Goal: Transaction & Acquisition: Purchase product/service

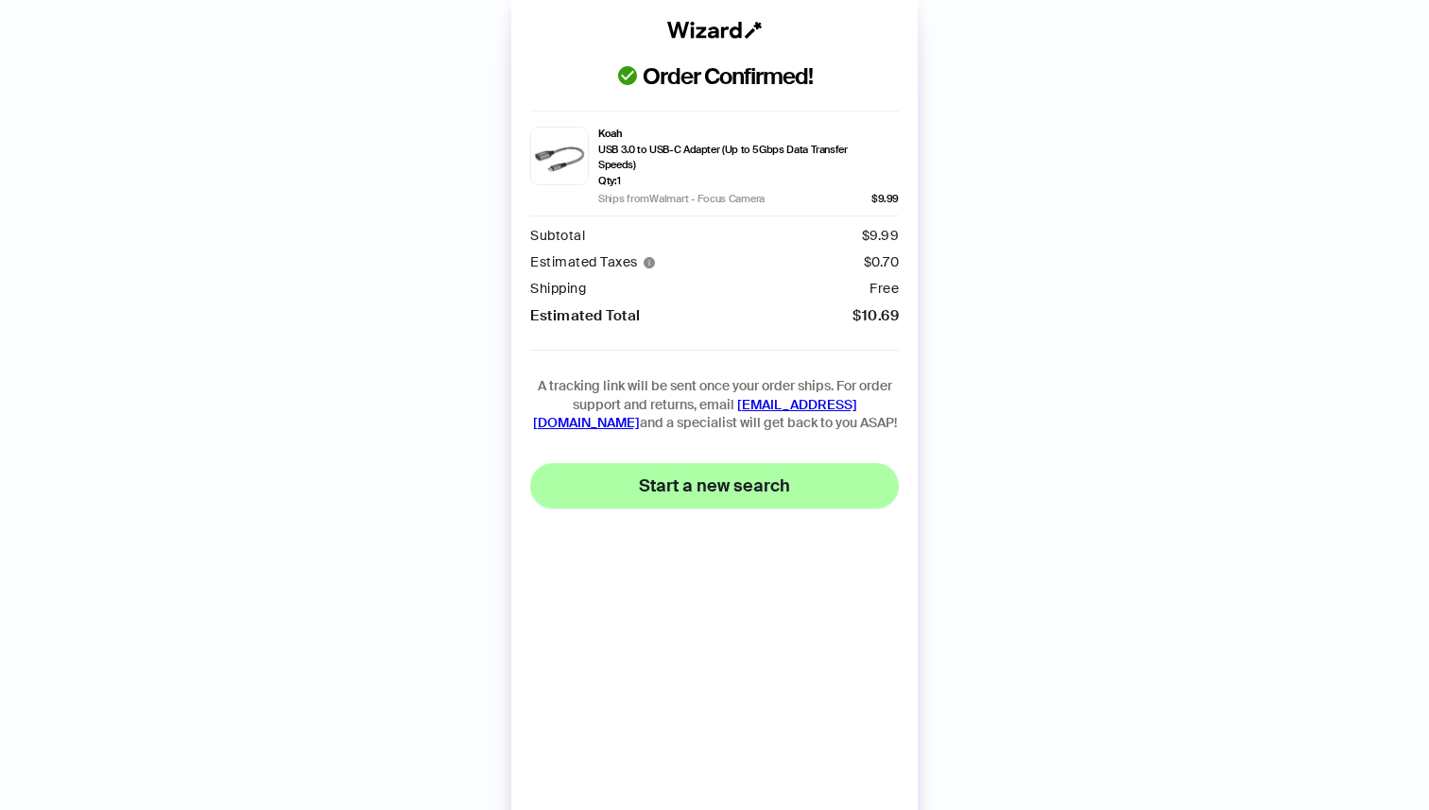
click at [677, 479] on span "Start a new search" at bounding box center [714, 485] width 151 height 23
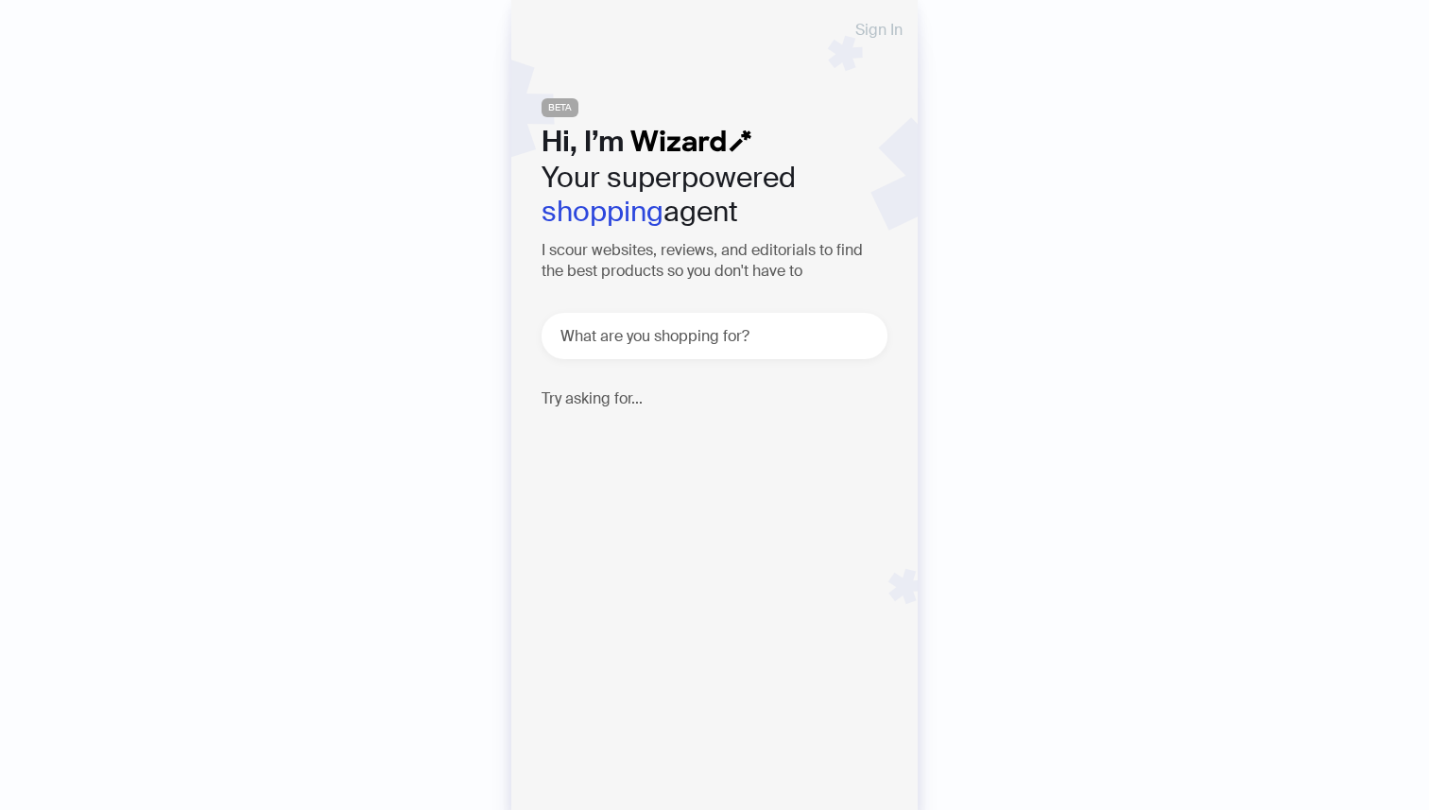
click at [869, 31] on span "Sign In" at bounding box center [878, 30] width 47 height 15
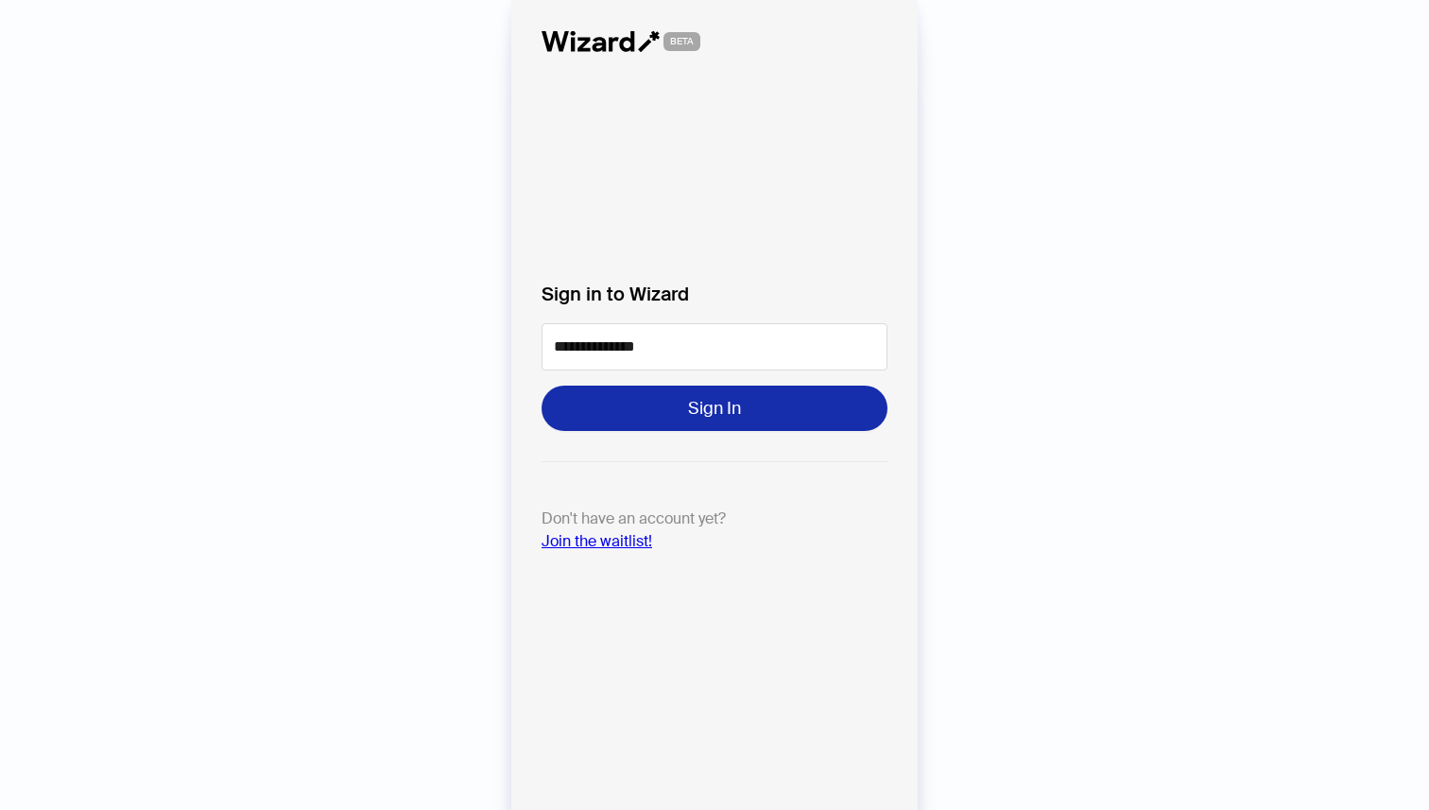
click at [704, 401] on span "Sign In" at bounding box center [714, 408] width 53 height 23
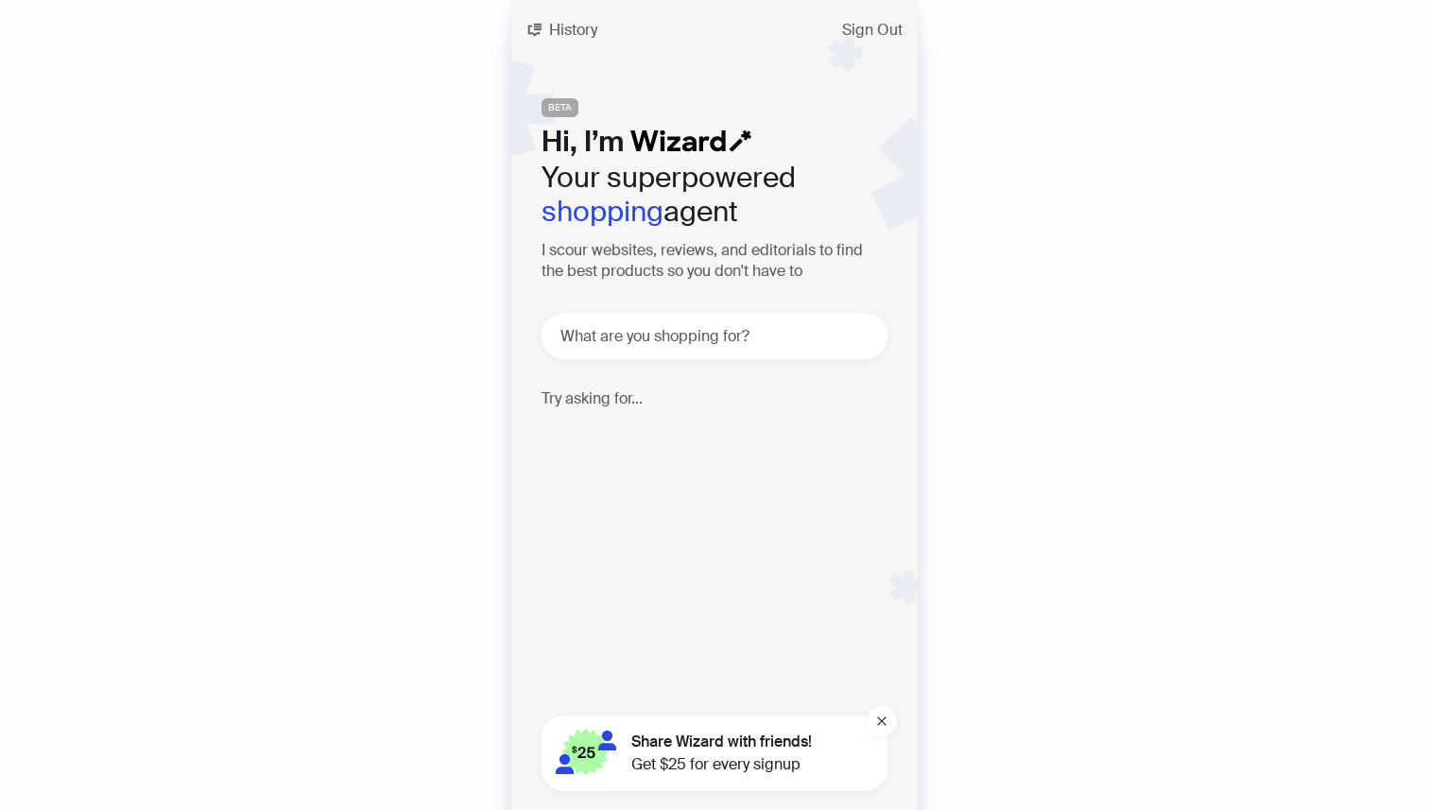
scroll to position [5121, 0]
click at [715, 320] on div "What are you shopping for?" at bounding box center [715, 336] width 346 height 46
click at [708, 334] on textarea at bounding box center [722, 336] width 331 height 24
type textarea "*"
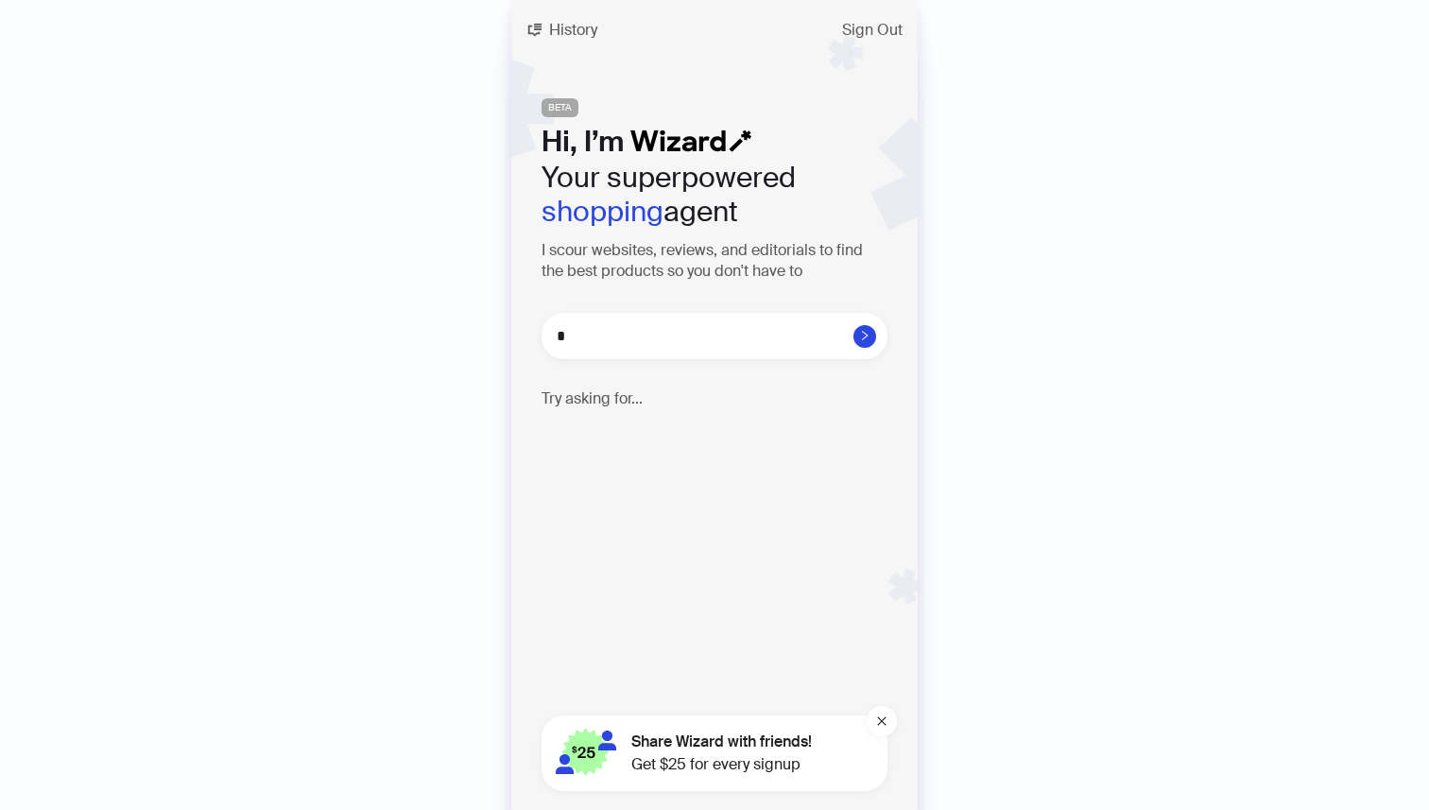
type textarea "**"
type textarea "***"
type textarea "****"
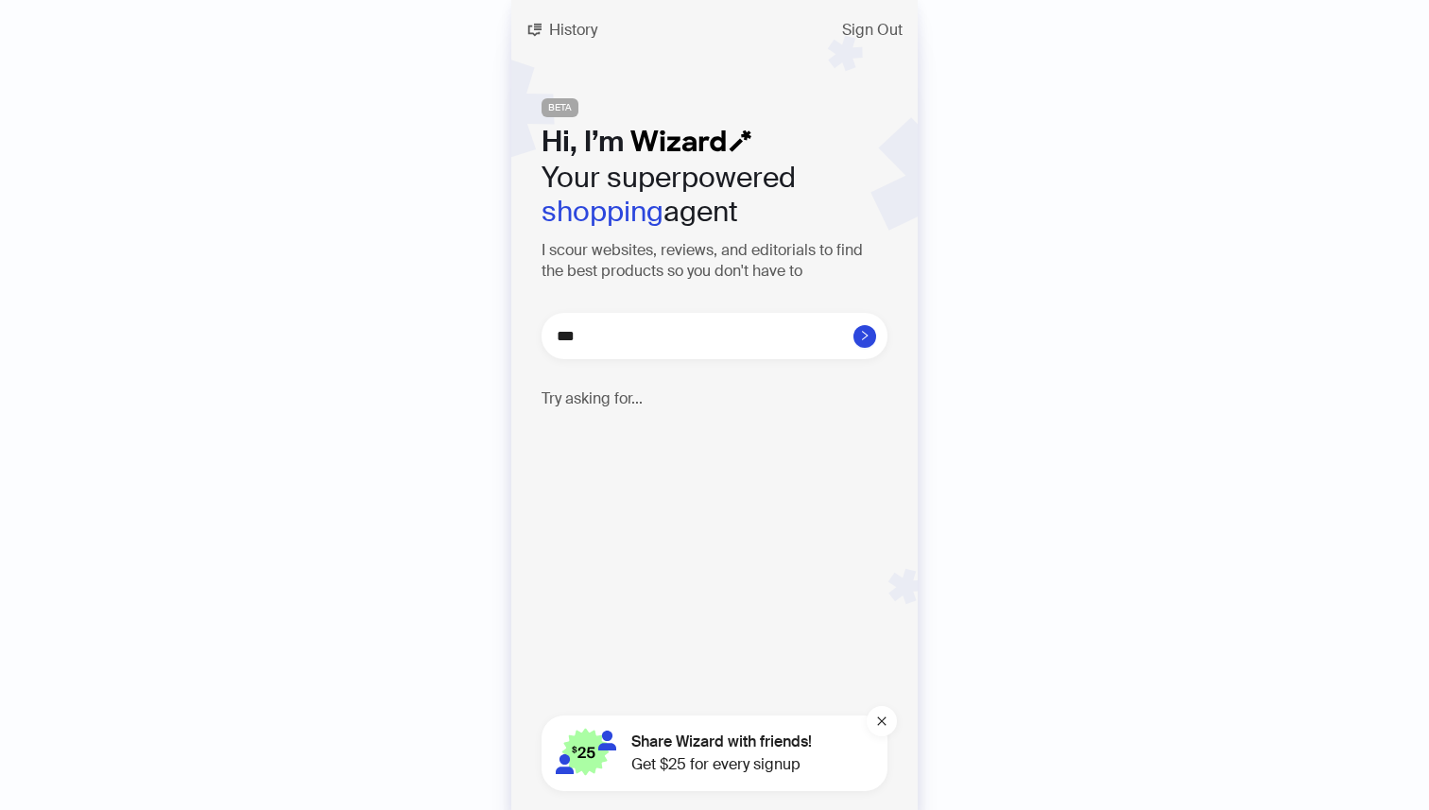
type textarea "****"
type textarea "*****"
type textarea "******"
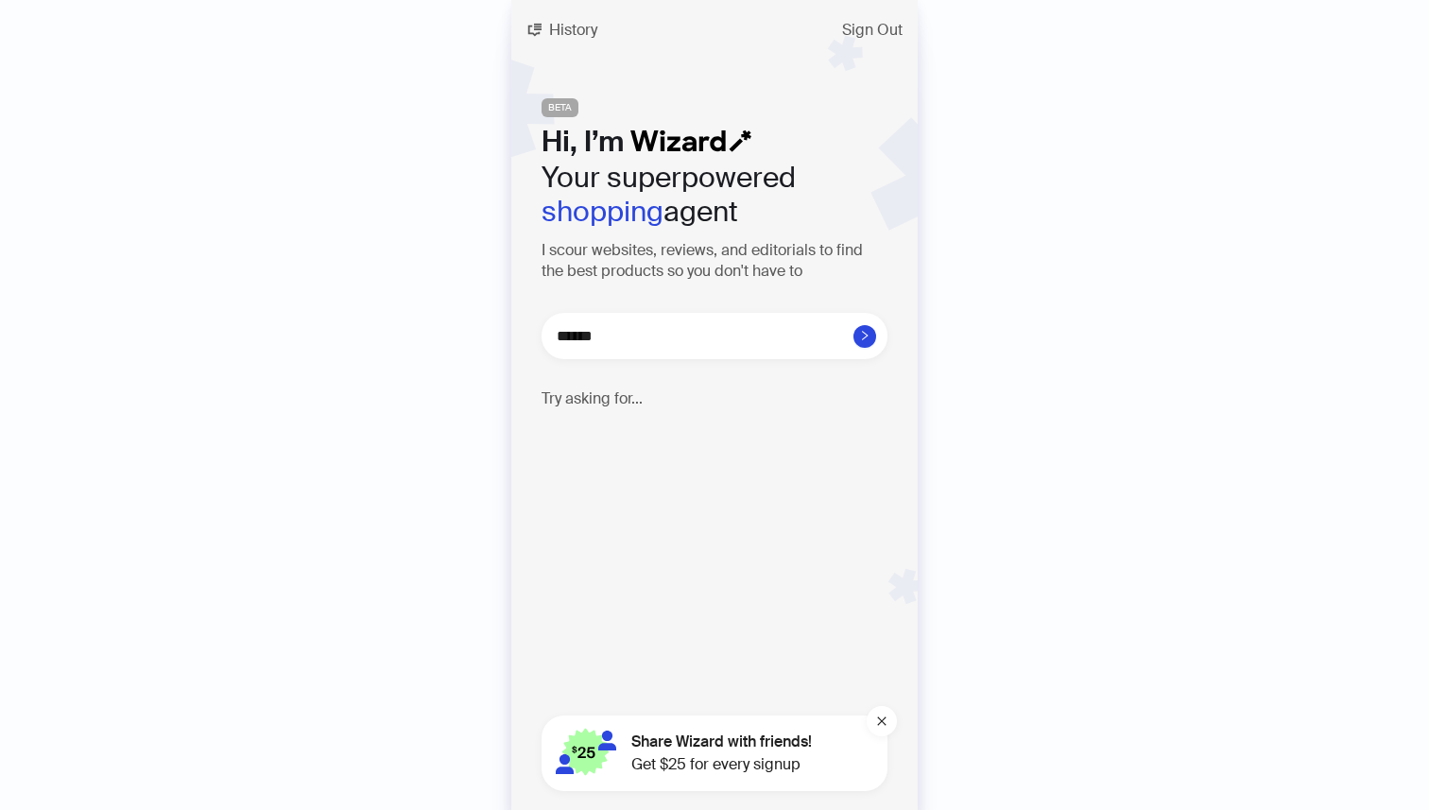
type textarea "*******"
type textarea "*********"
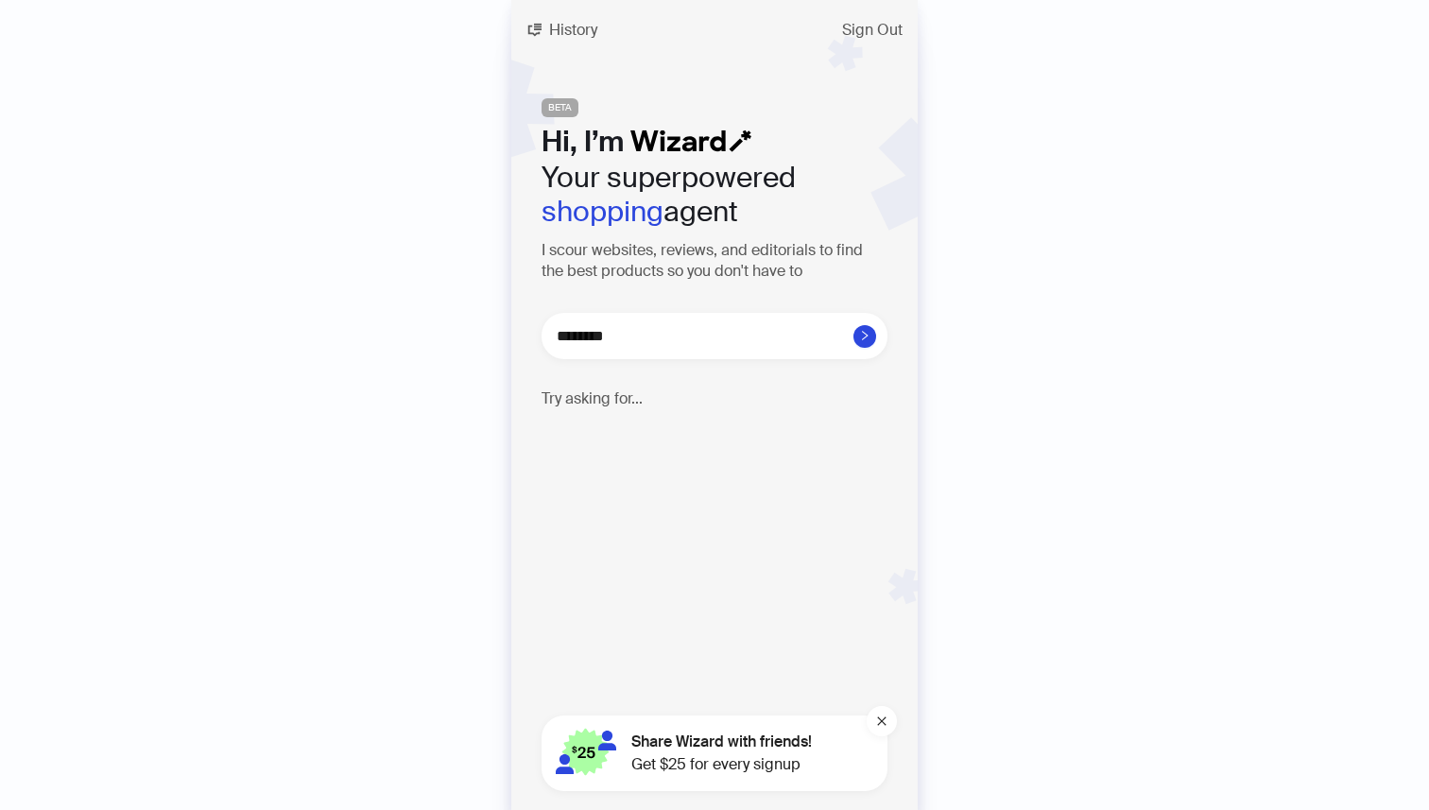
type textarea "*********"
type textarea "**********"
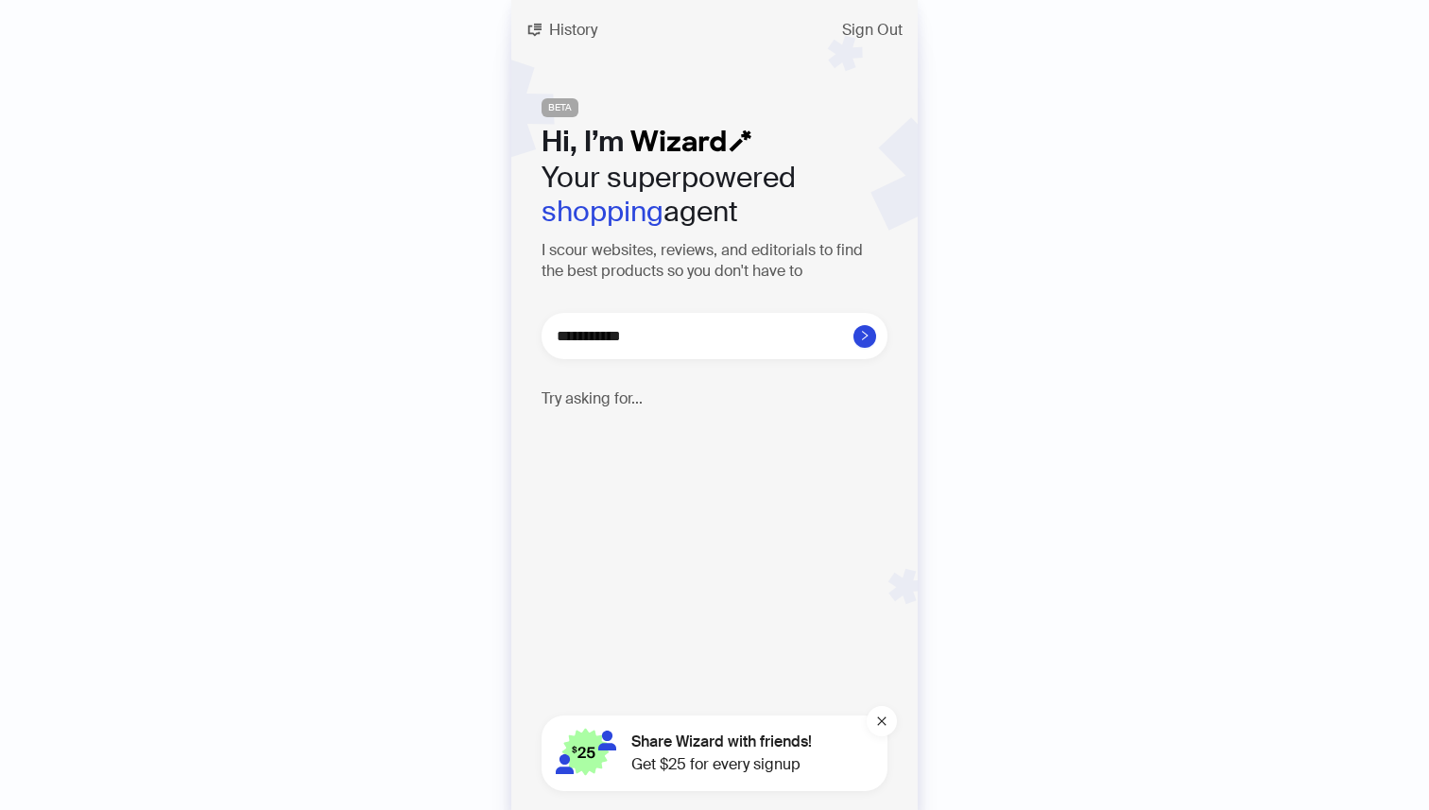
type textarea "**********"
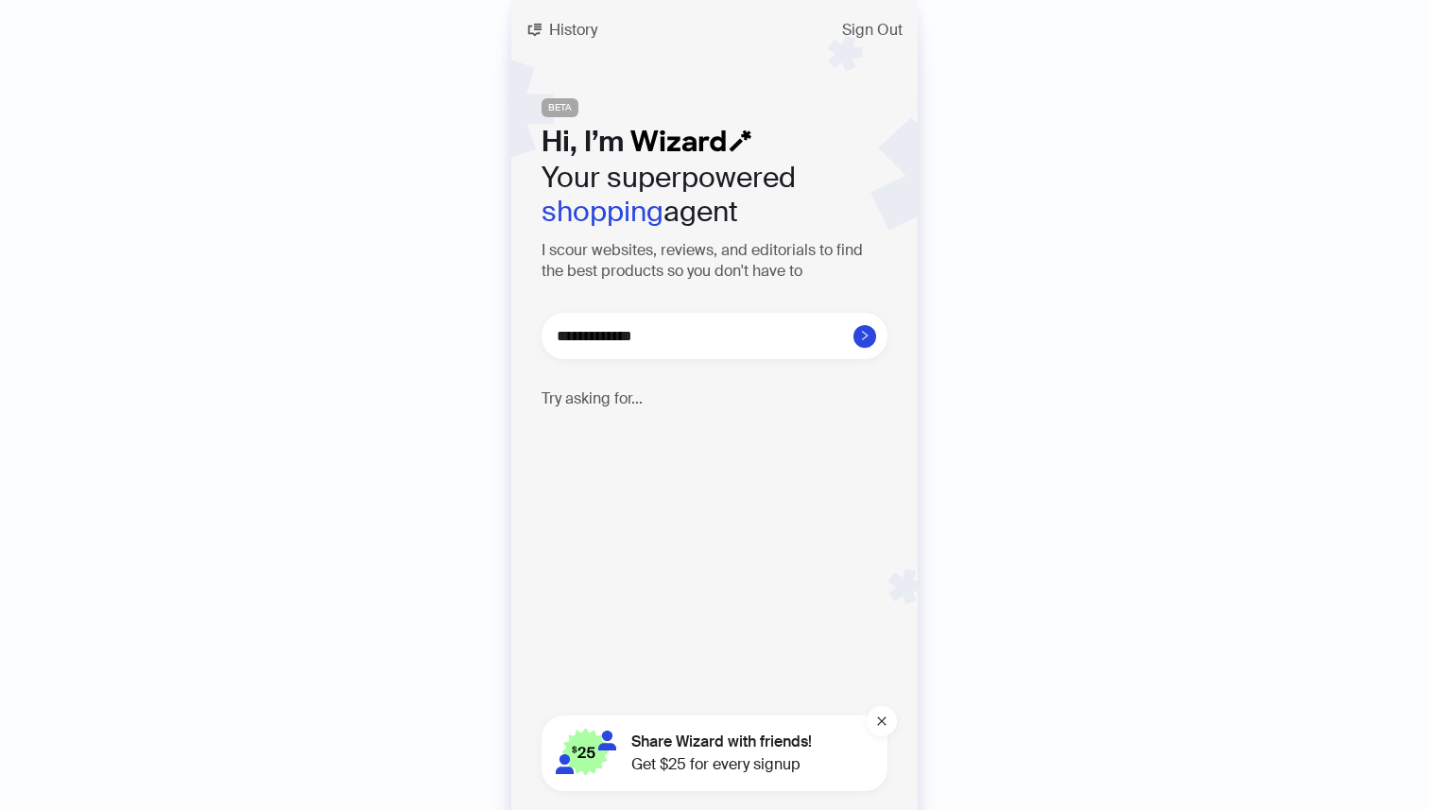
type textarea "**********"
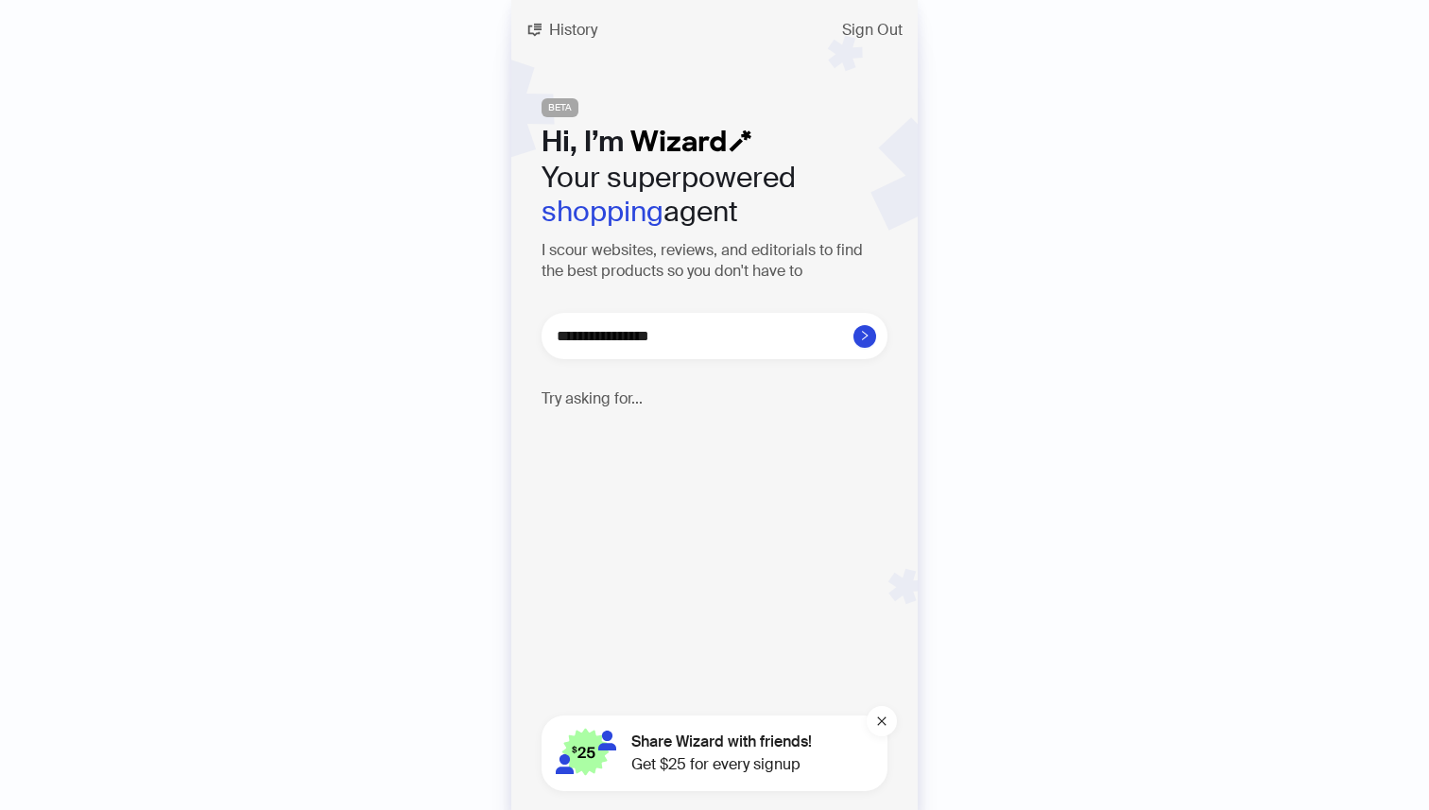
type textarea "**********"
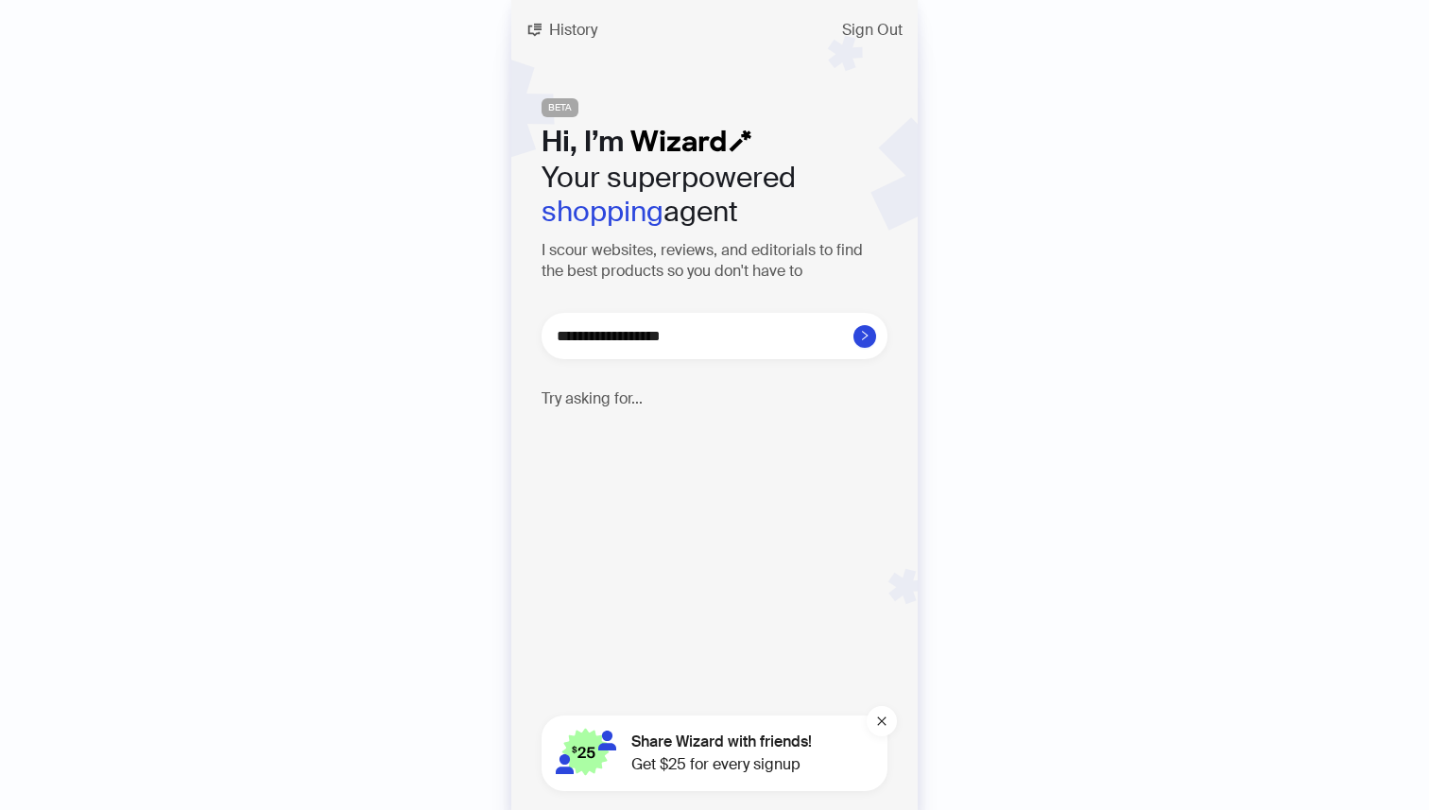
type textarea "**********"
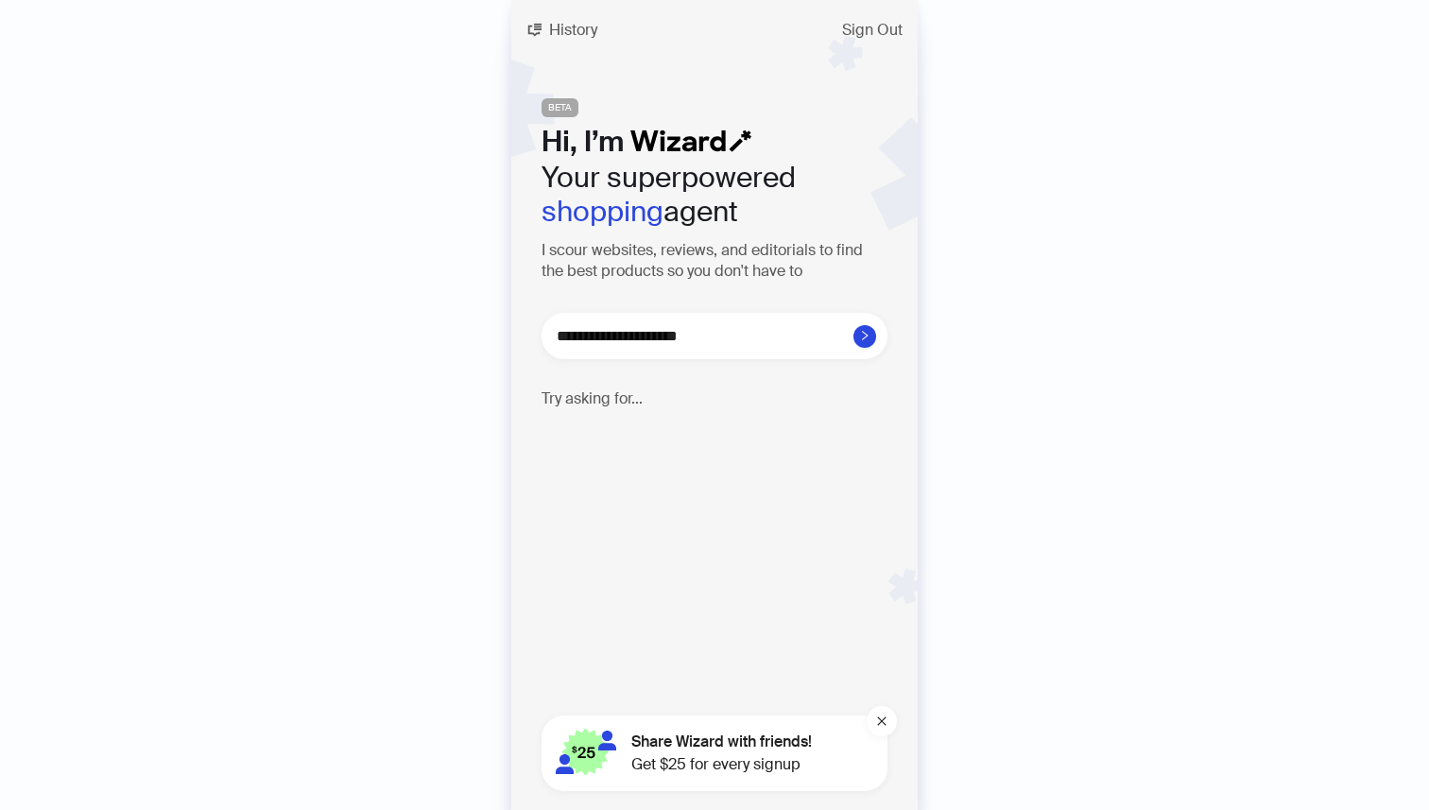
type textarea "**********"
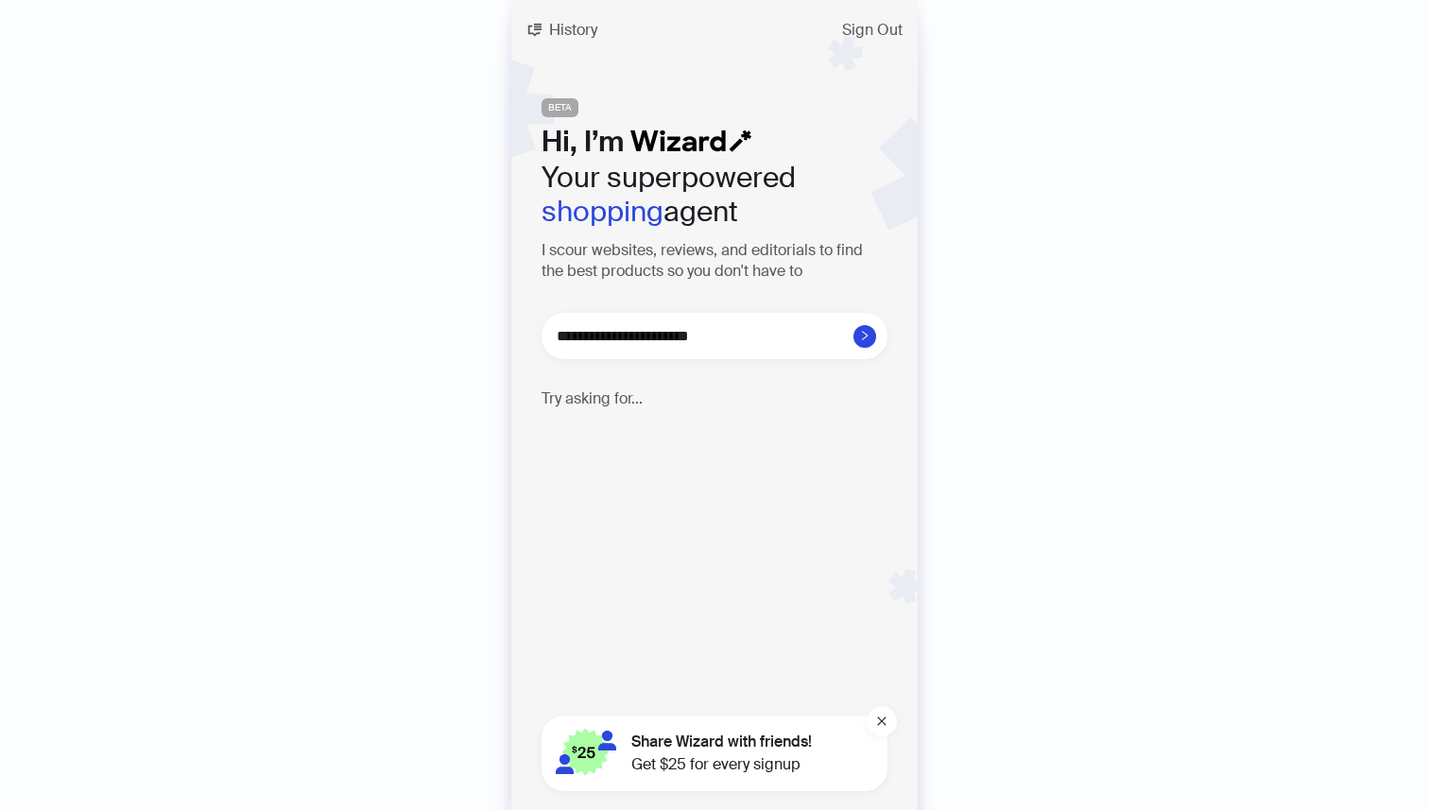
type textarea "**********"
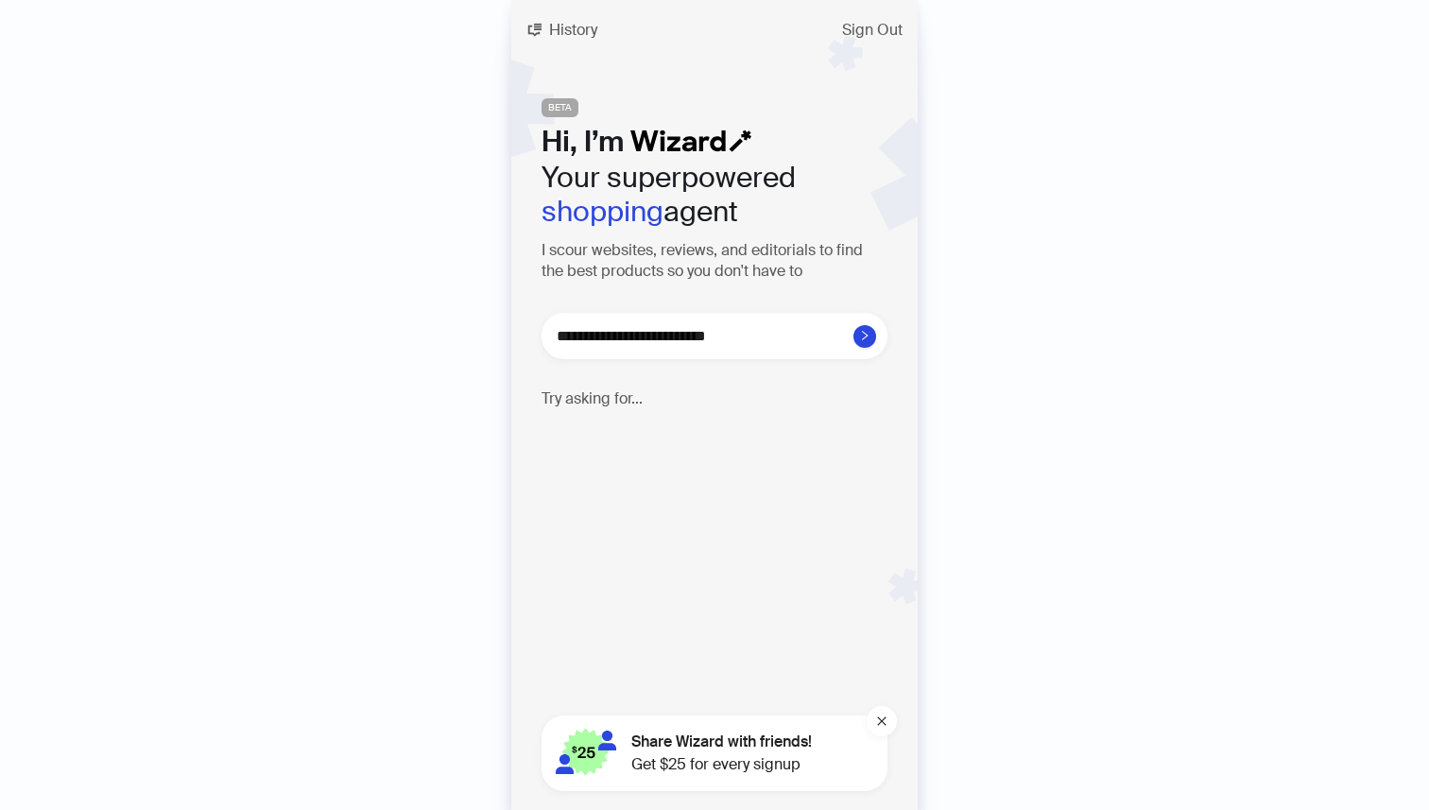
type textarea "**********"
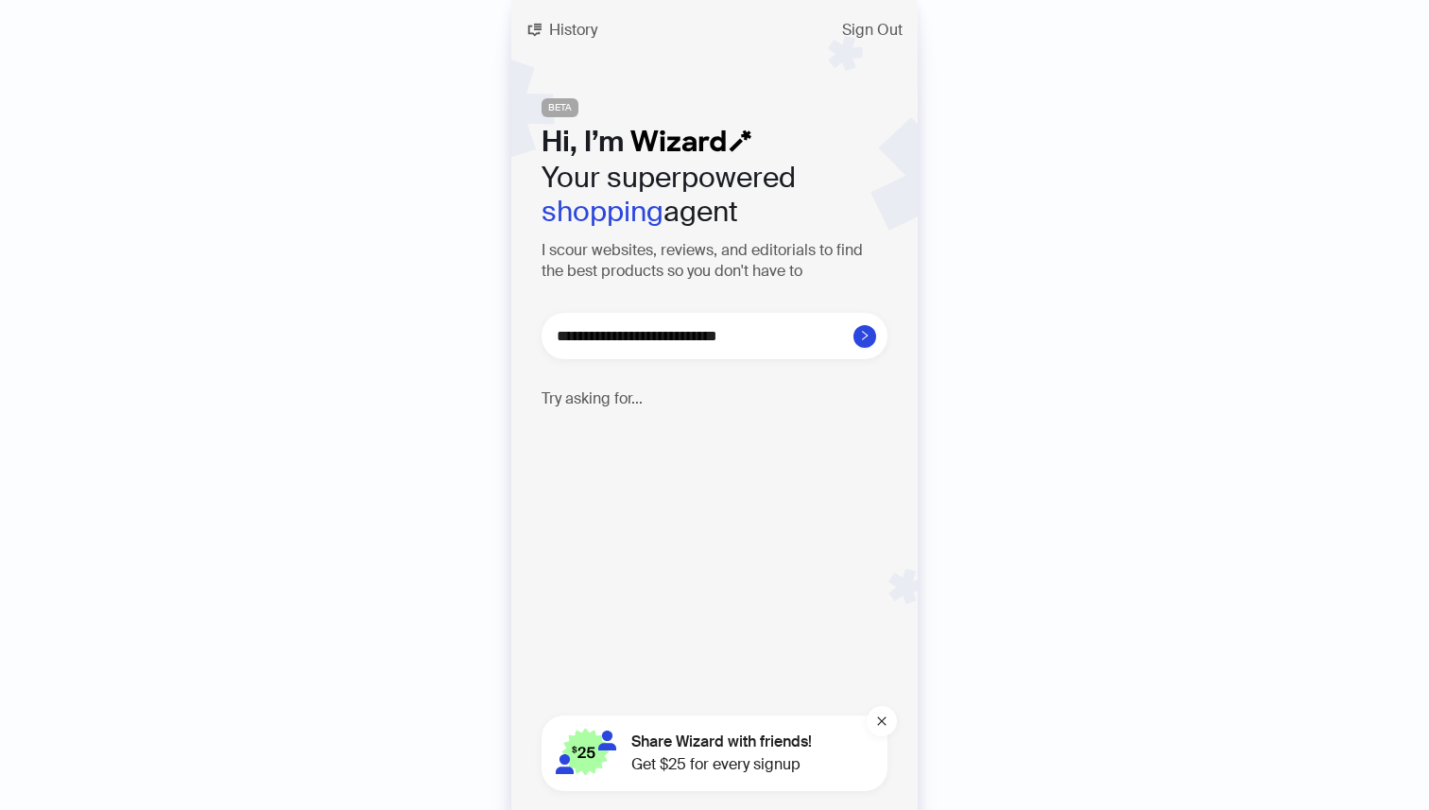
type textarea "**********"
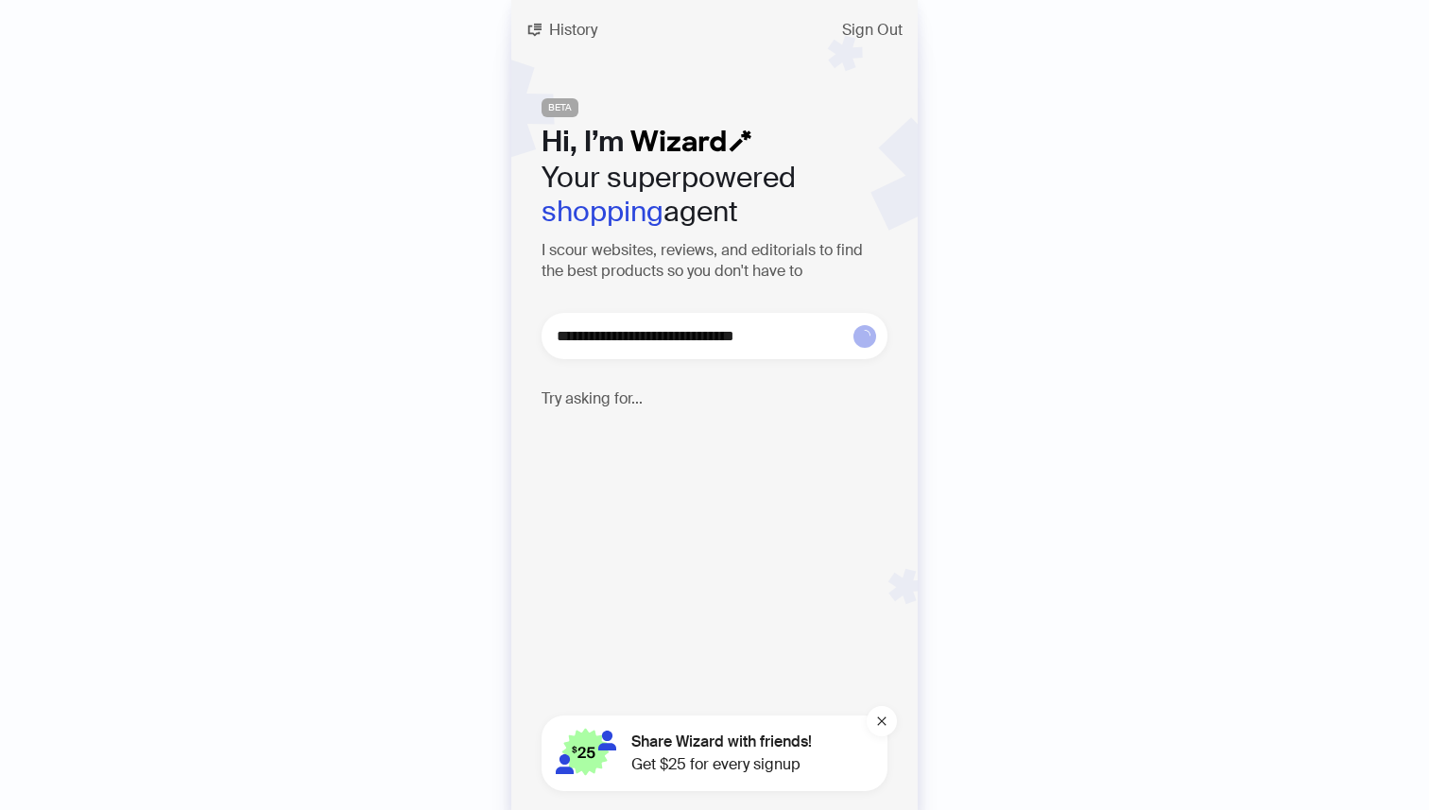
type textarea "**********"
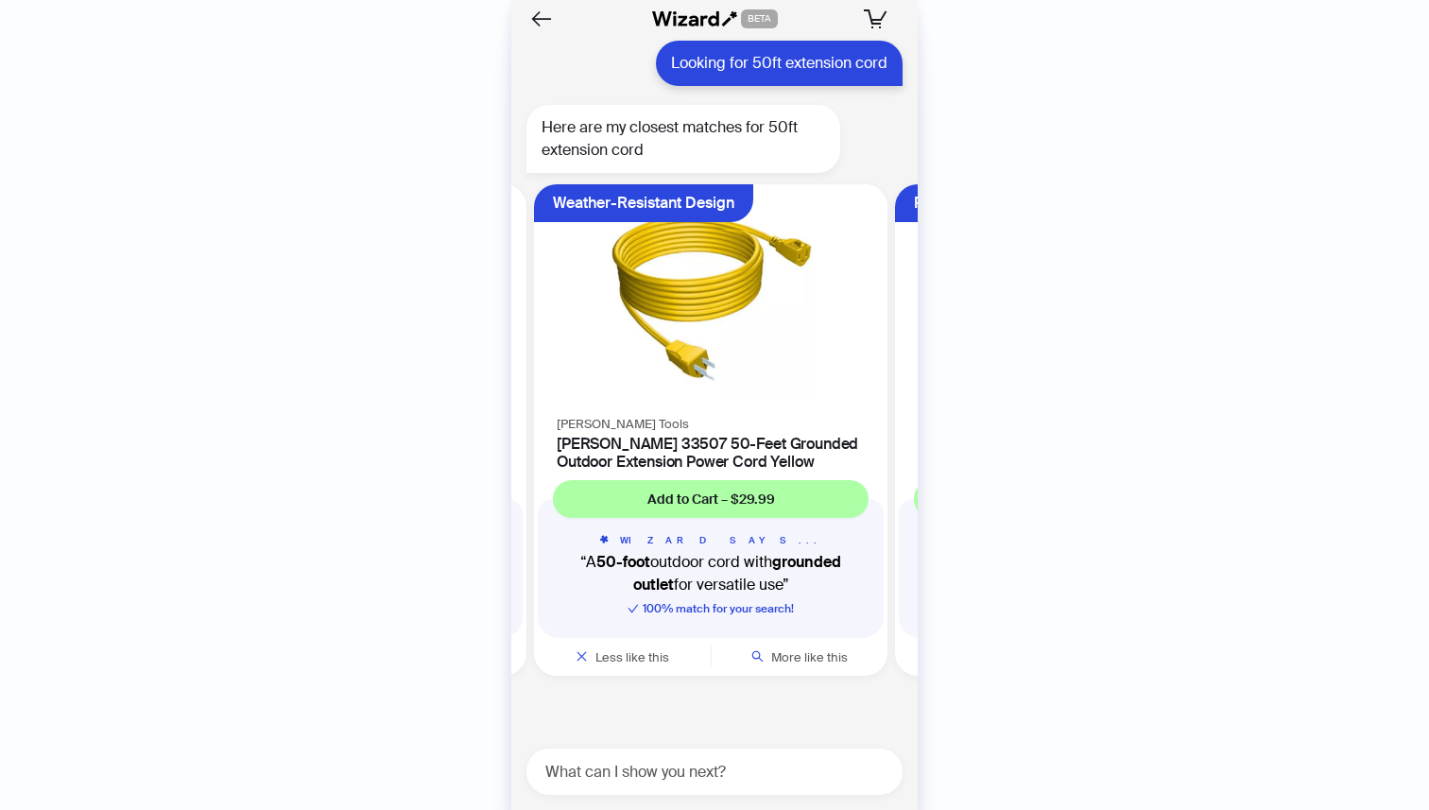
scroll to position [0, 1078]
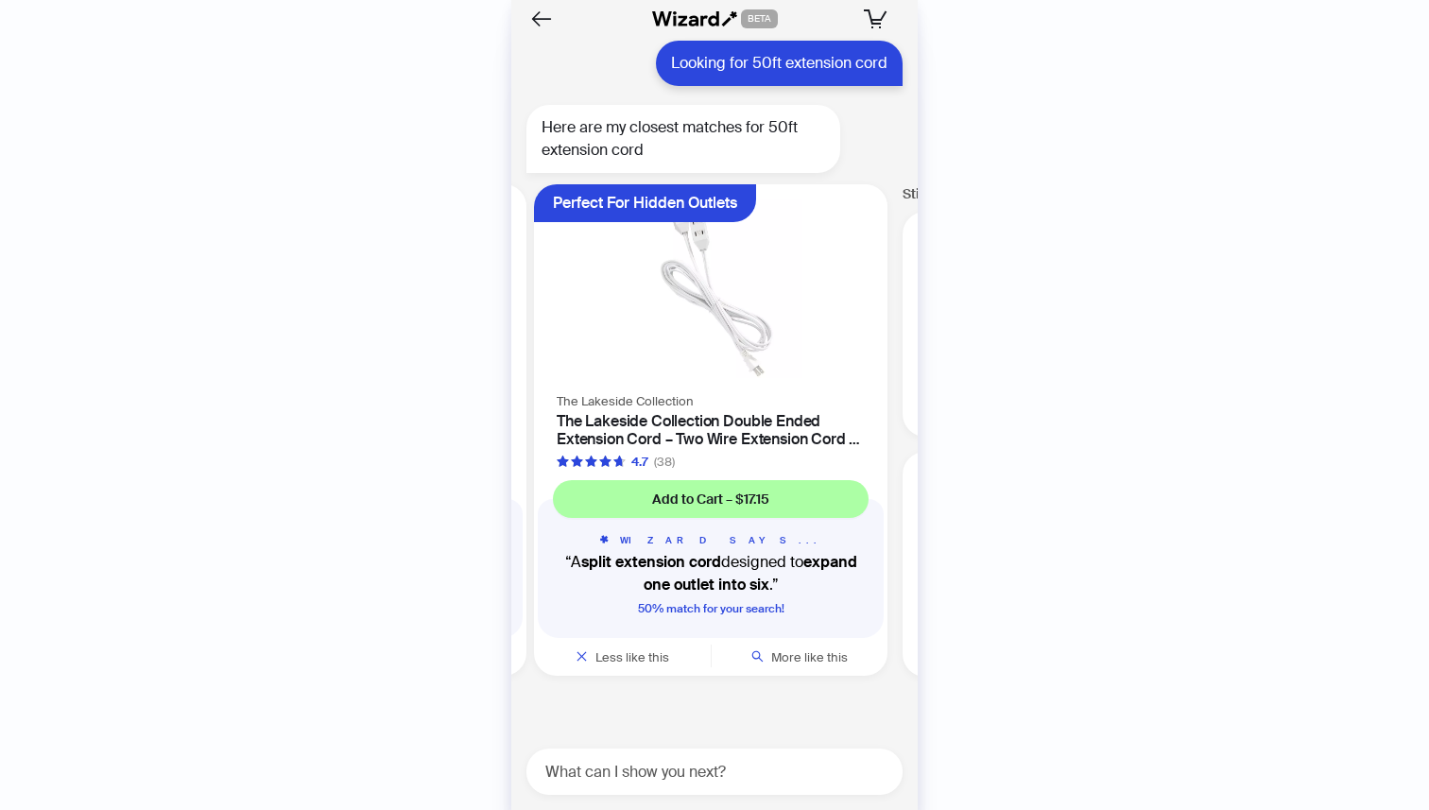
scroll to position [0, 1439]
click at [735, 326] on img at bounding box center [709, 287] width 331 height 182
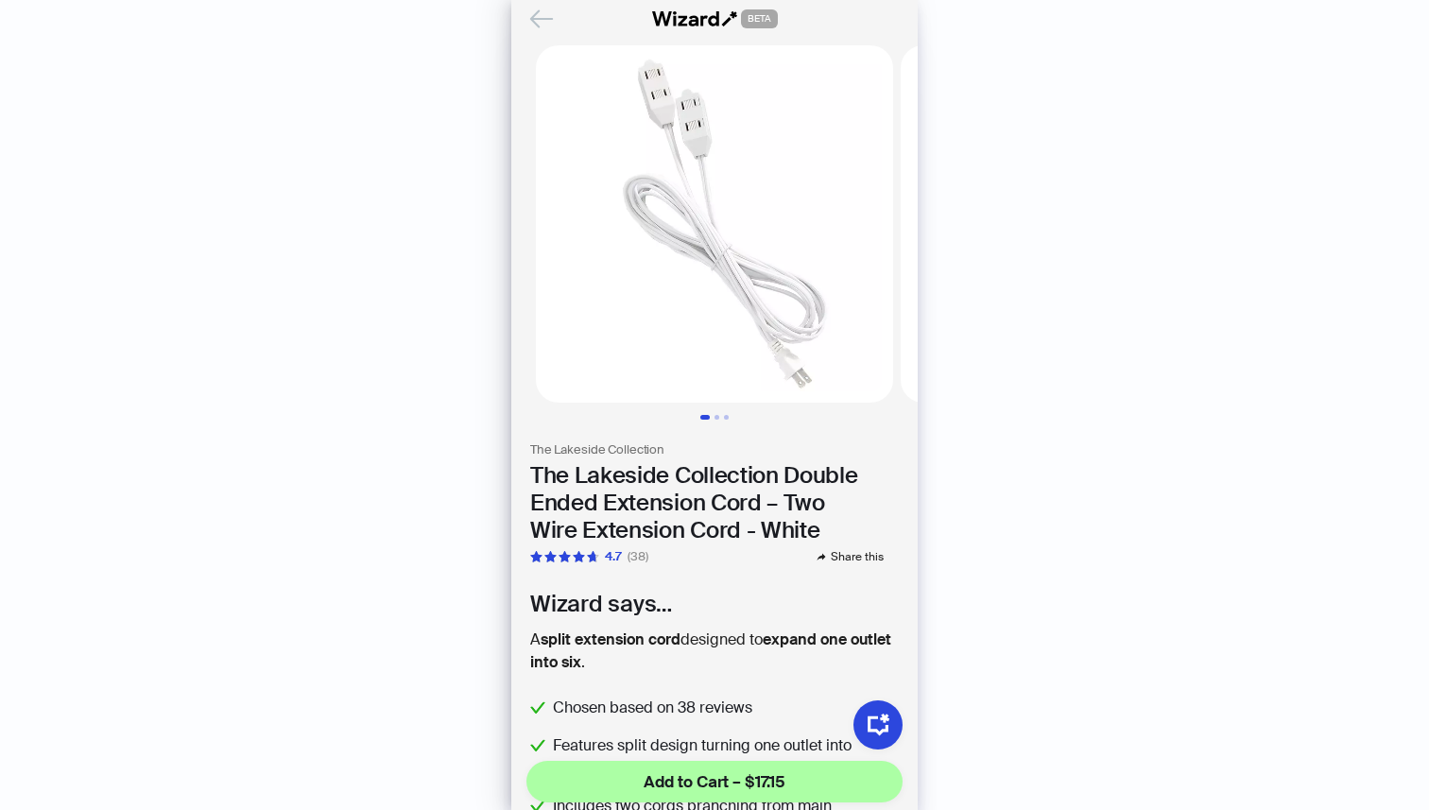
click at [542, 17] on icon "Back" at bounding box center [542, 19] width 32 height 32
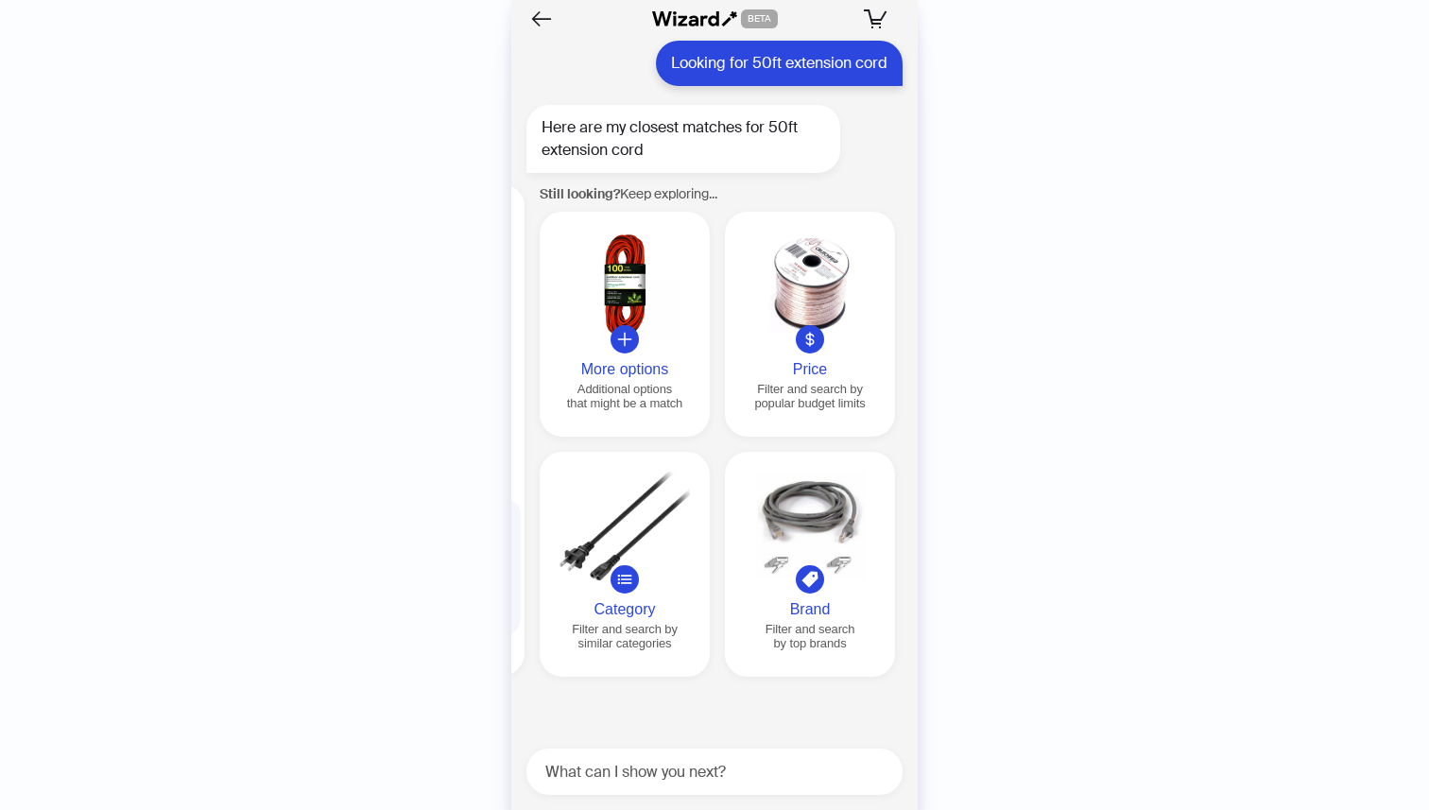
scroll to position [0, 1805]
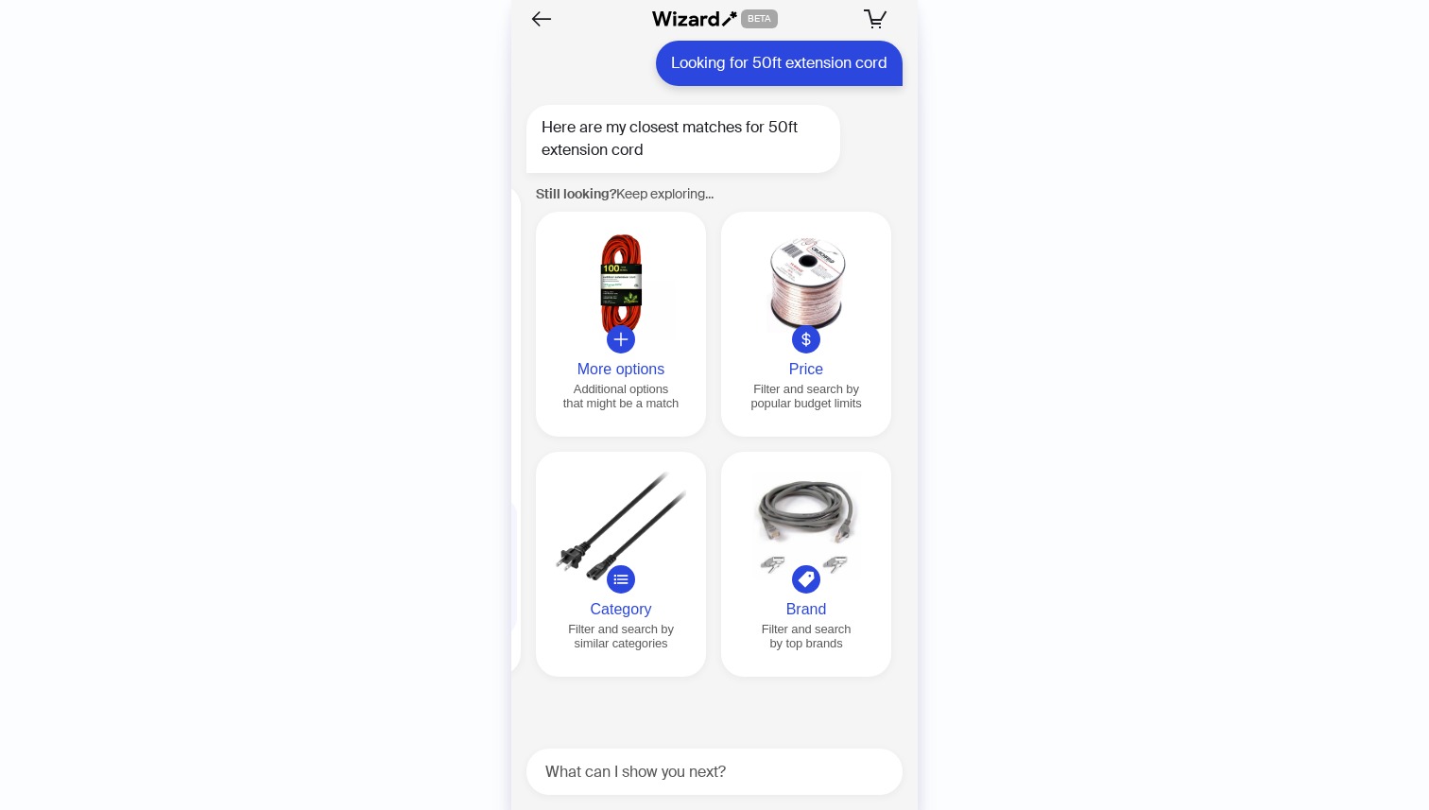
click at [626, 300] on div at bounding box center [620, 286] width 155 height 109
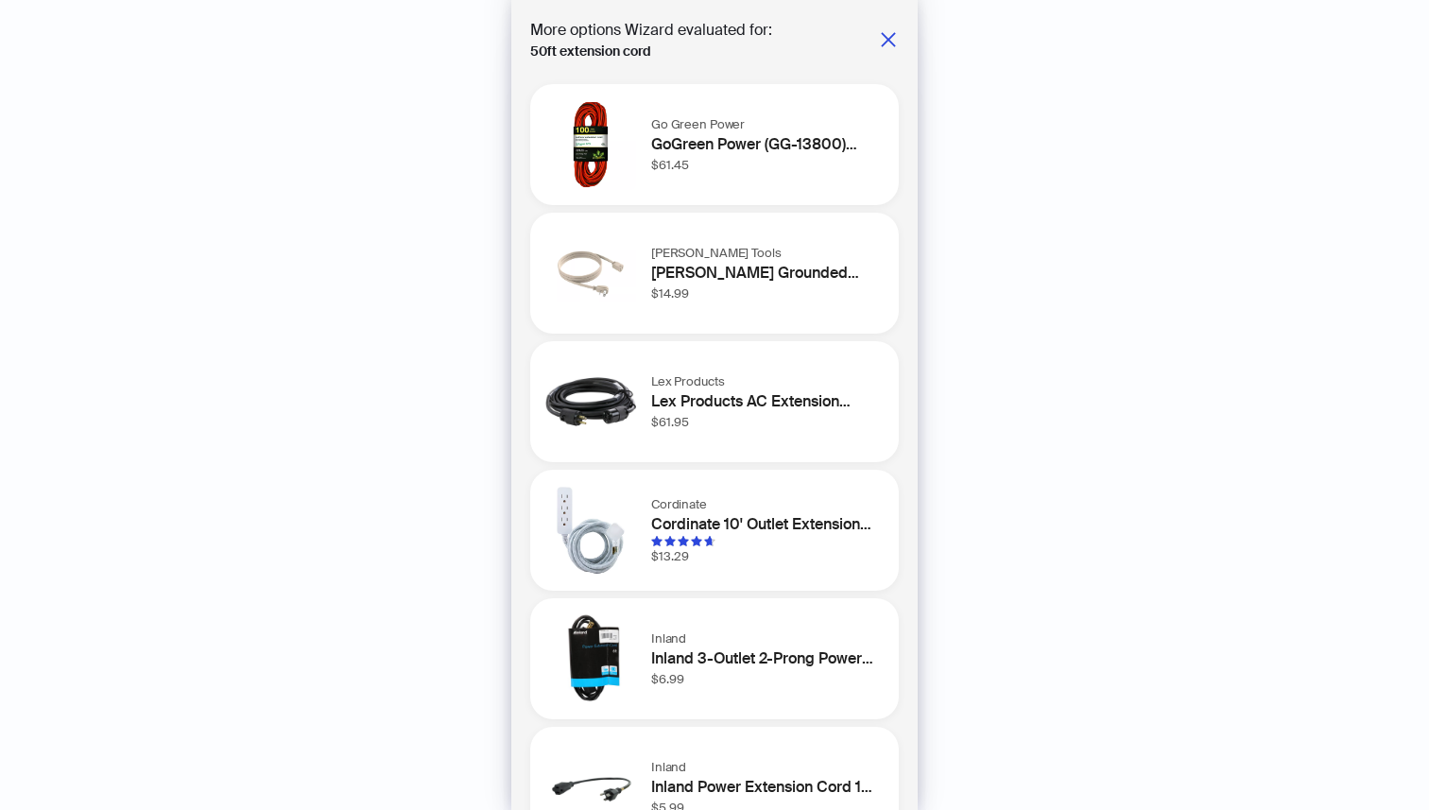
click at [769, 555] on div "Cordinate Cordinate 10' Outlet Extension Cord Gray/White $13.29" at bounding box center [767, 530] width 233 height 71
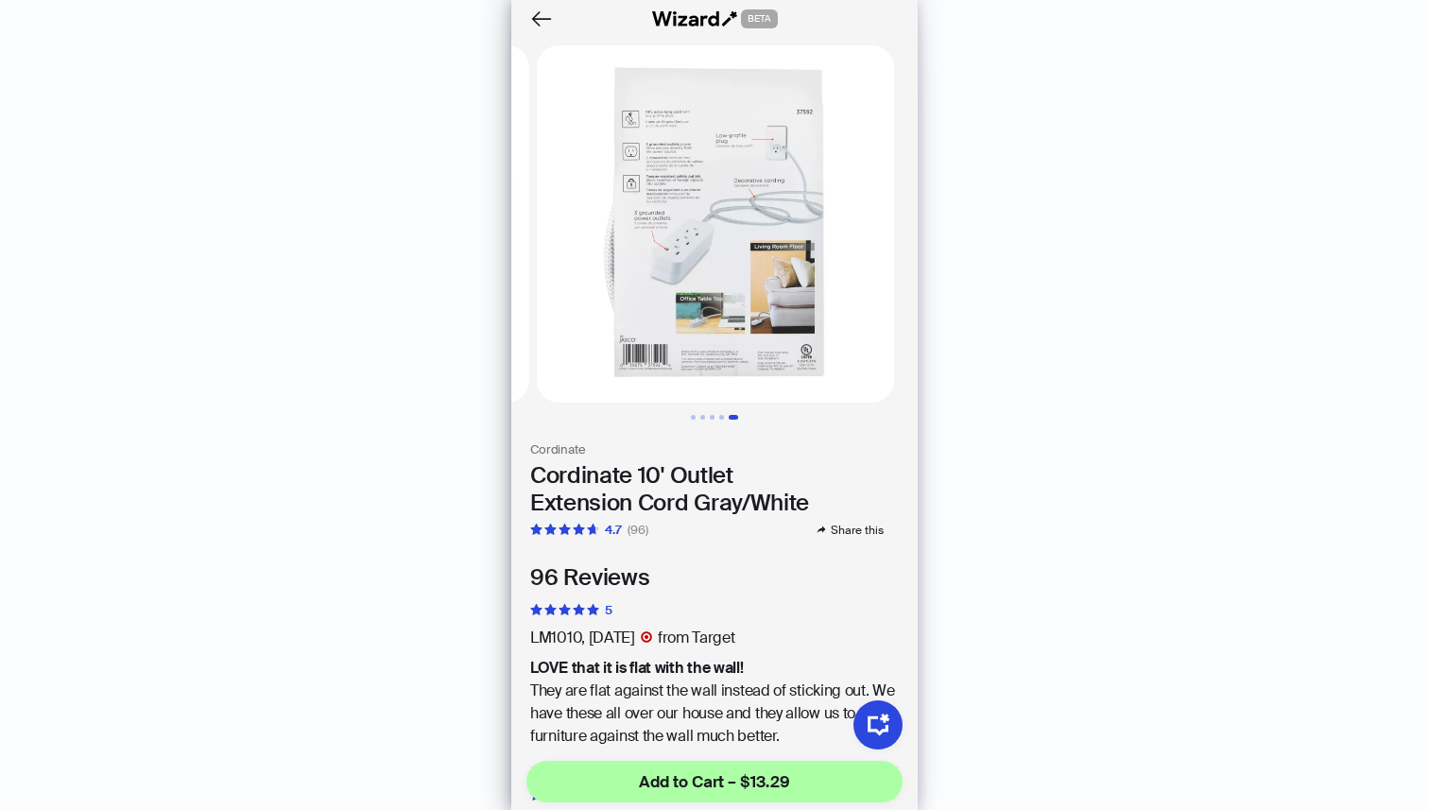
scroll to position [0, 1459]
click at [541, 24] on icon "Back" at bounding box center [542, 19] width 32 height 32
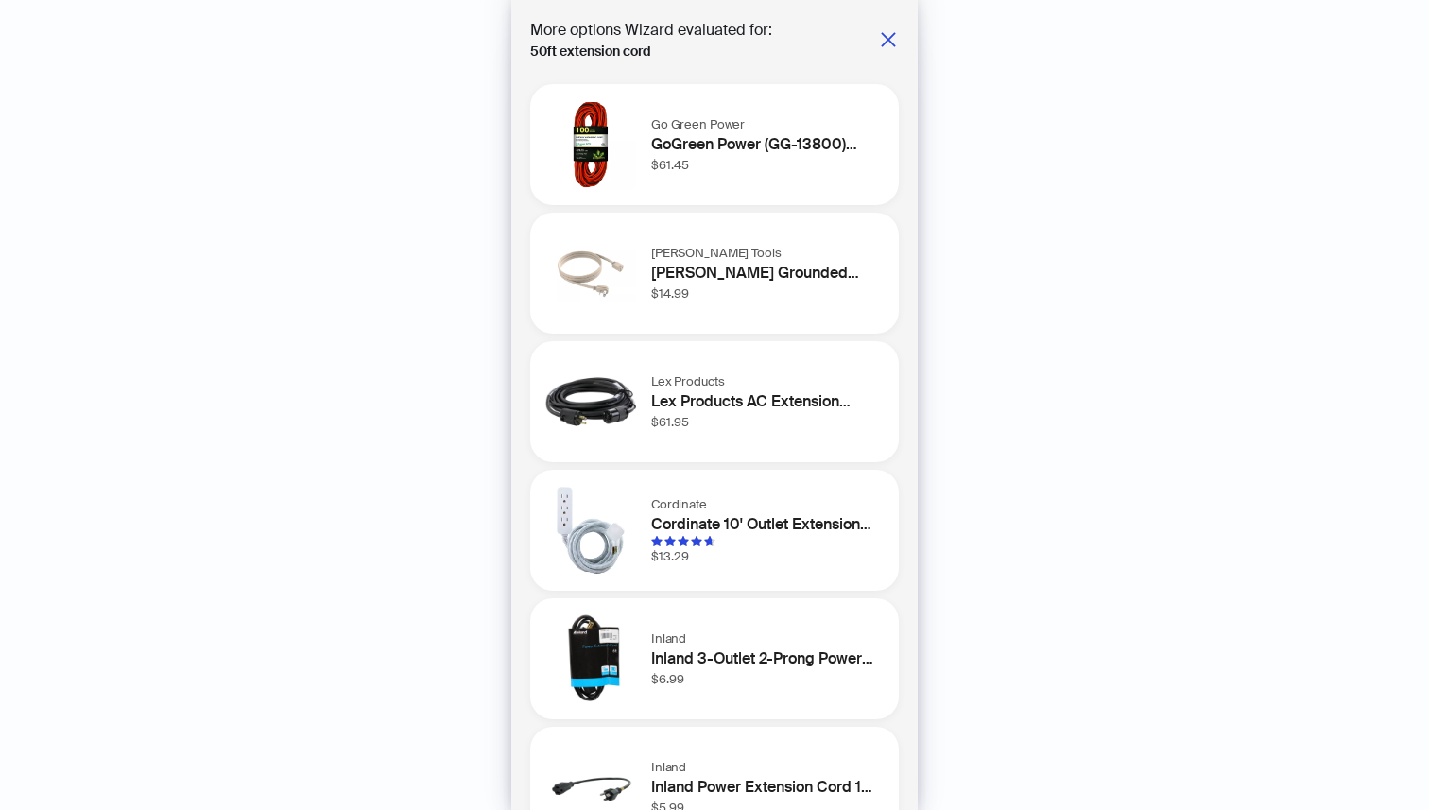
scroll to position [57, 0]
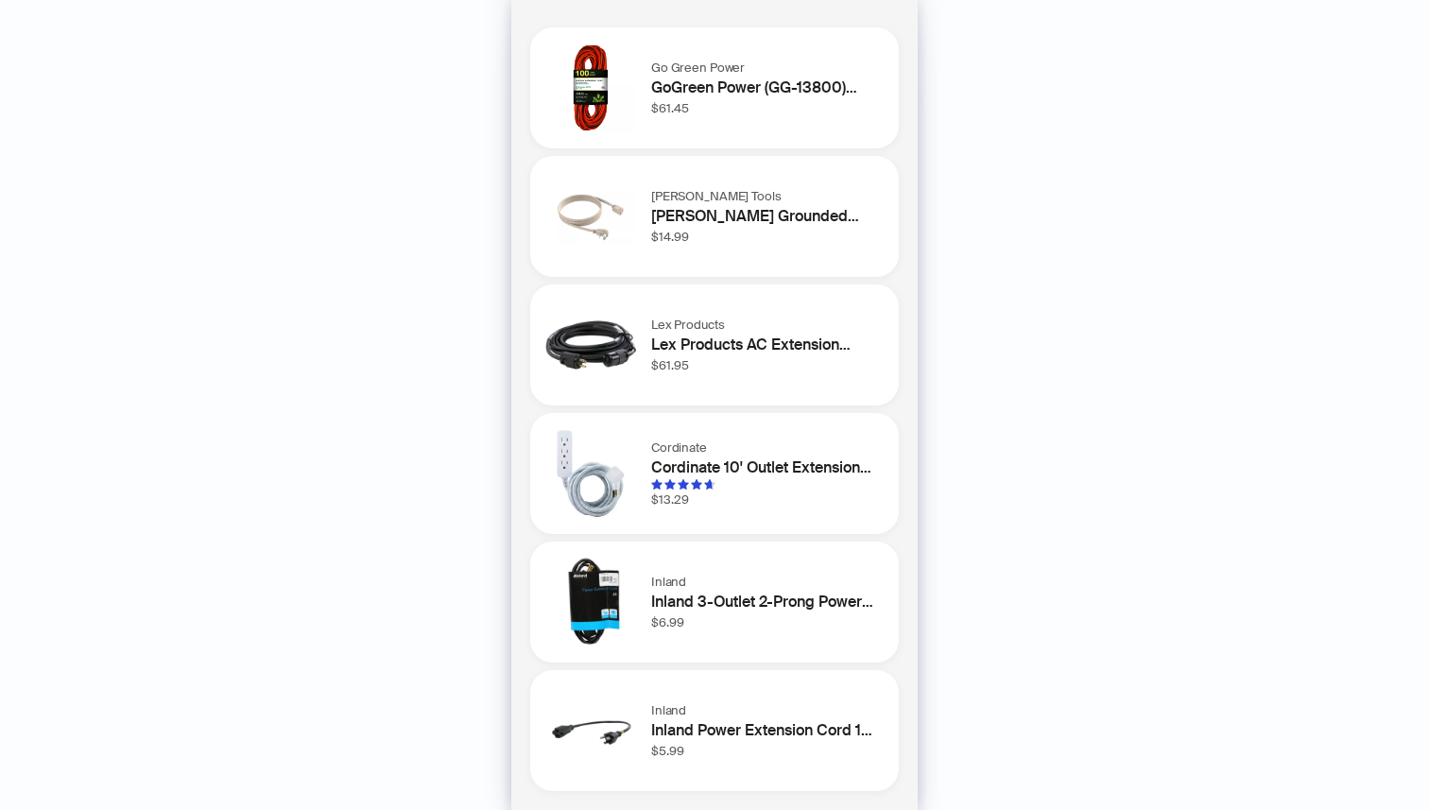
click at [722, 607] on h1 "Inland 3-Outlet 2-Prong Power Extension Cord 6 ft. - Black" at bounding box center [763, 602] width 225 height 23
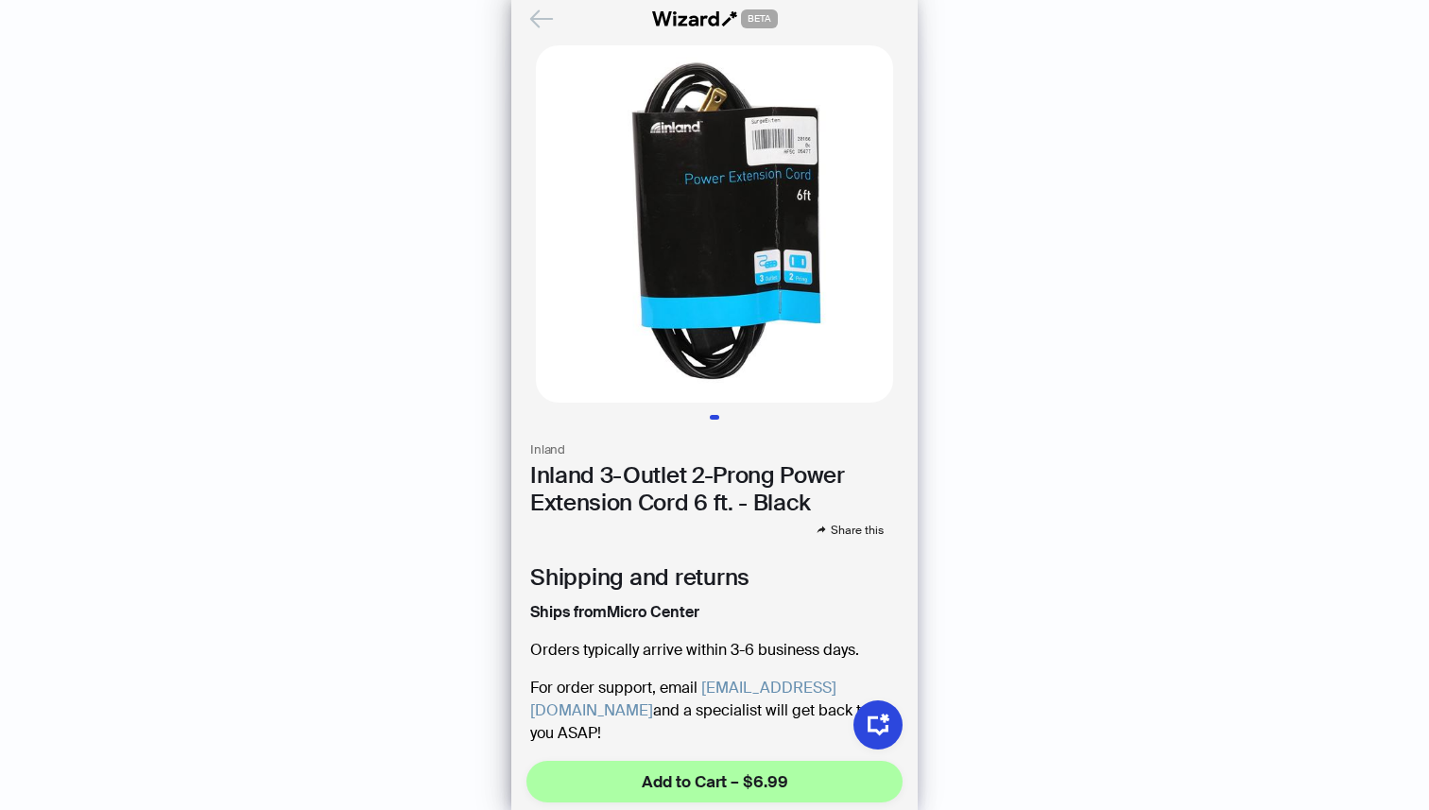
click at [538, 16] on icon "Back" at bounding box center [542, 19] width 32 height 32
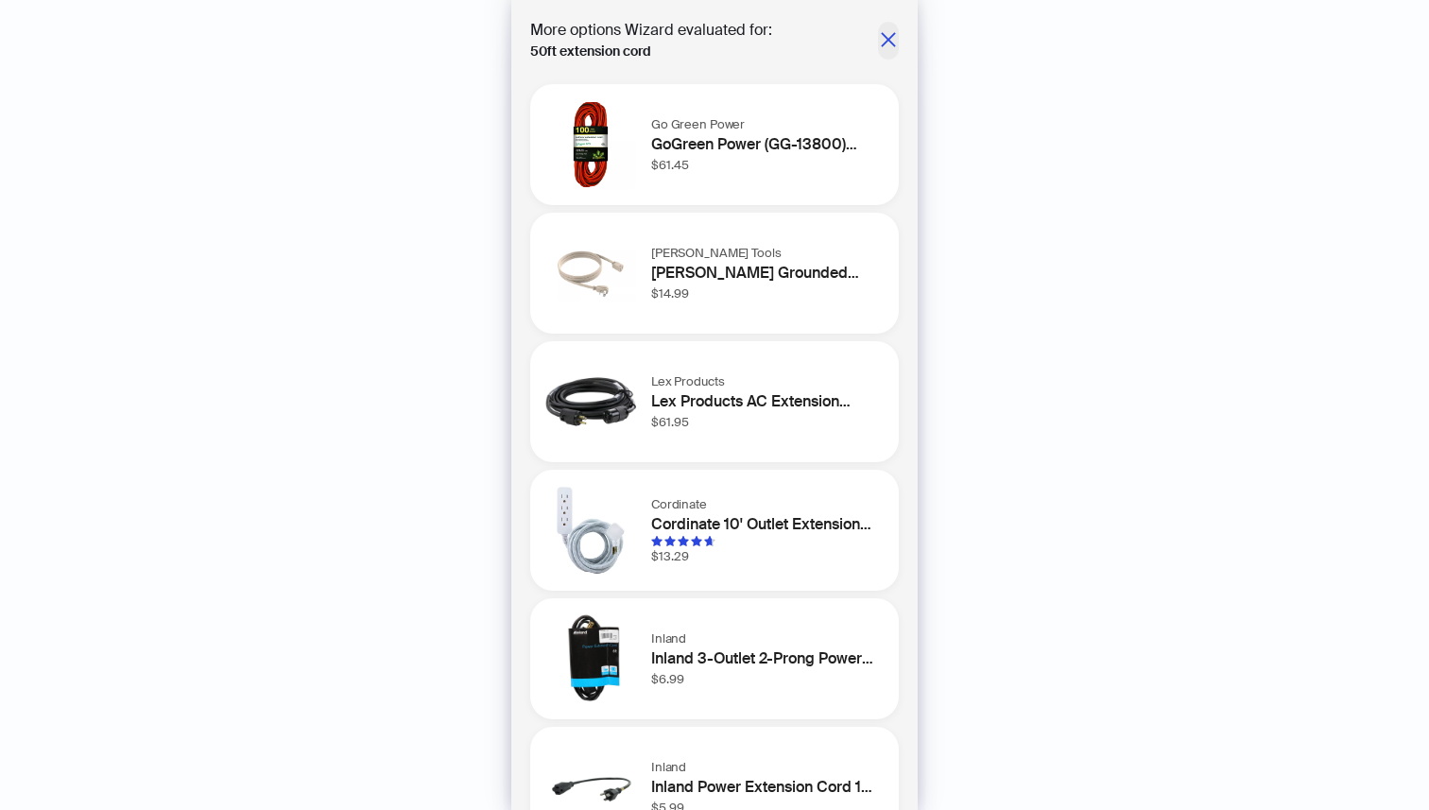
click at [883, 43] on icon "close" at bounding box center [888, 39] width 19 height 19
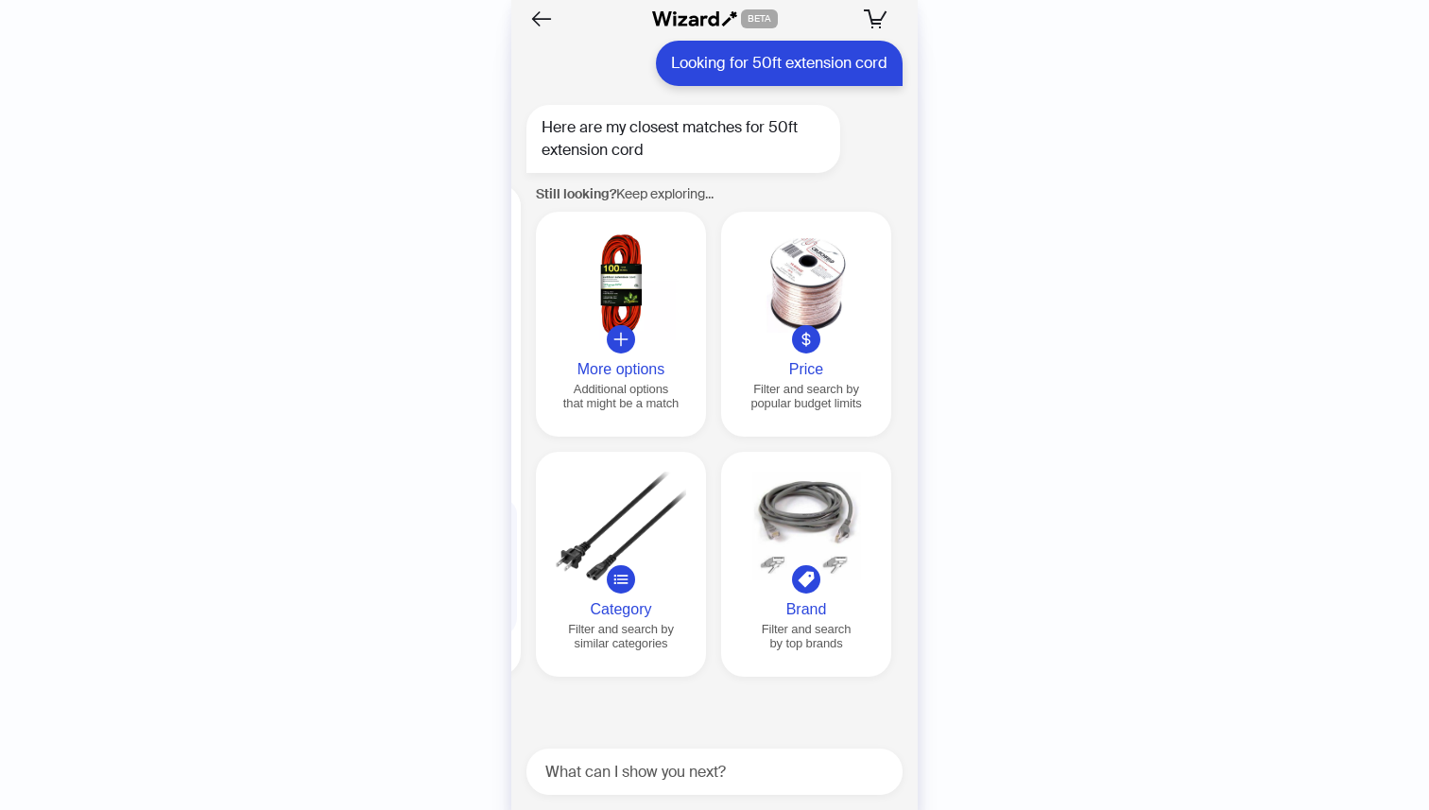
click at [824, 311] on div at bounding box center [806, 286] width 155 height 109
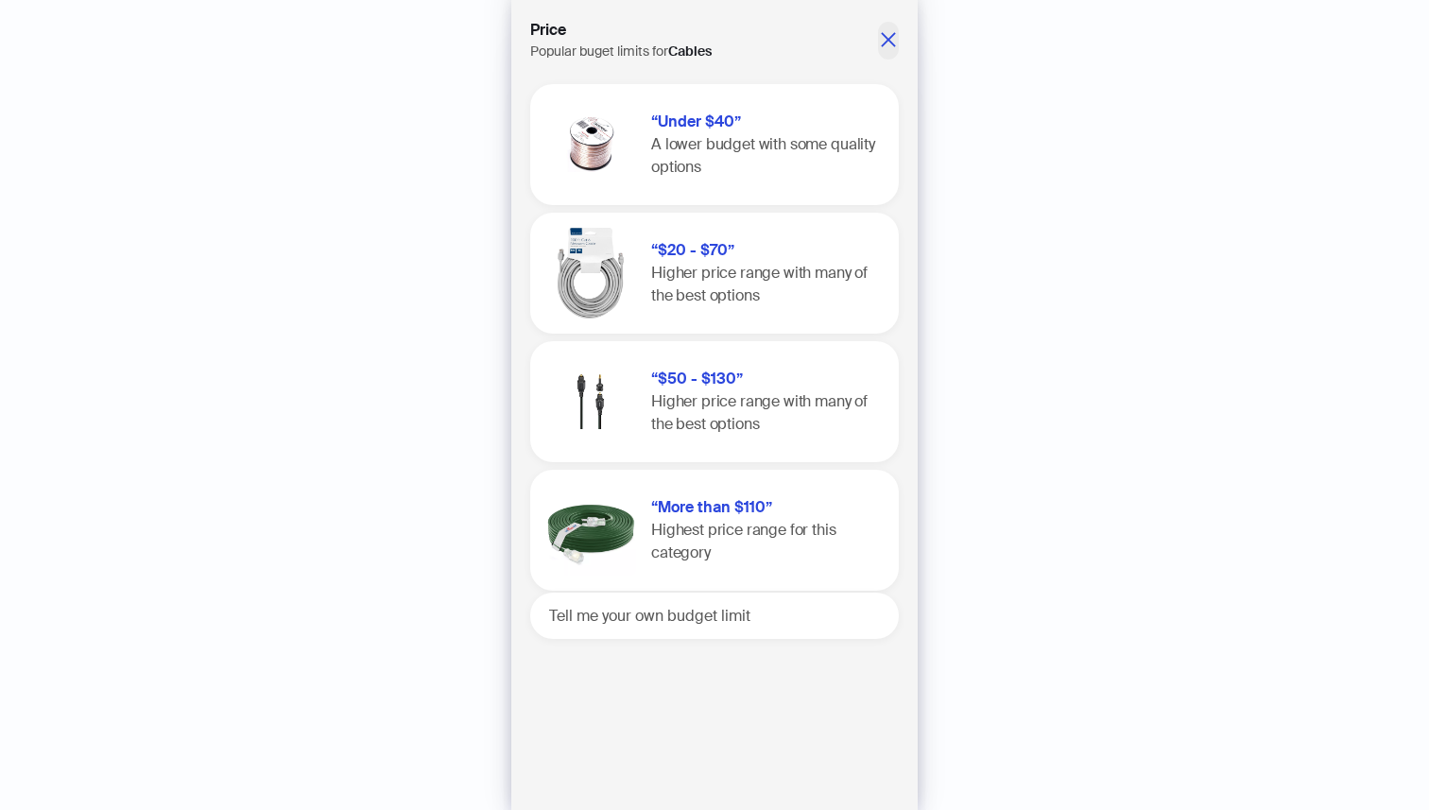
click at [887, 41] on icon "close" at bounding box center [888, 39] width 14 height 14
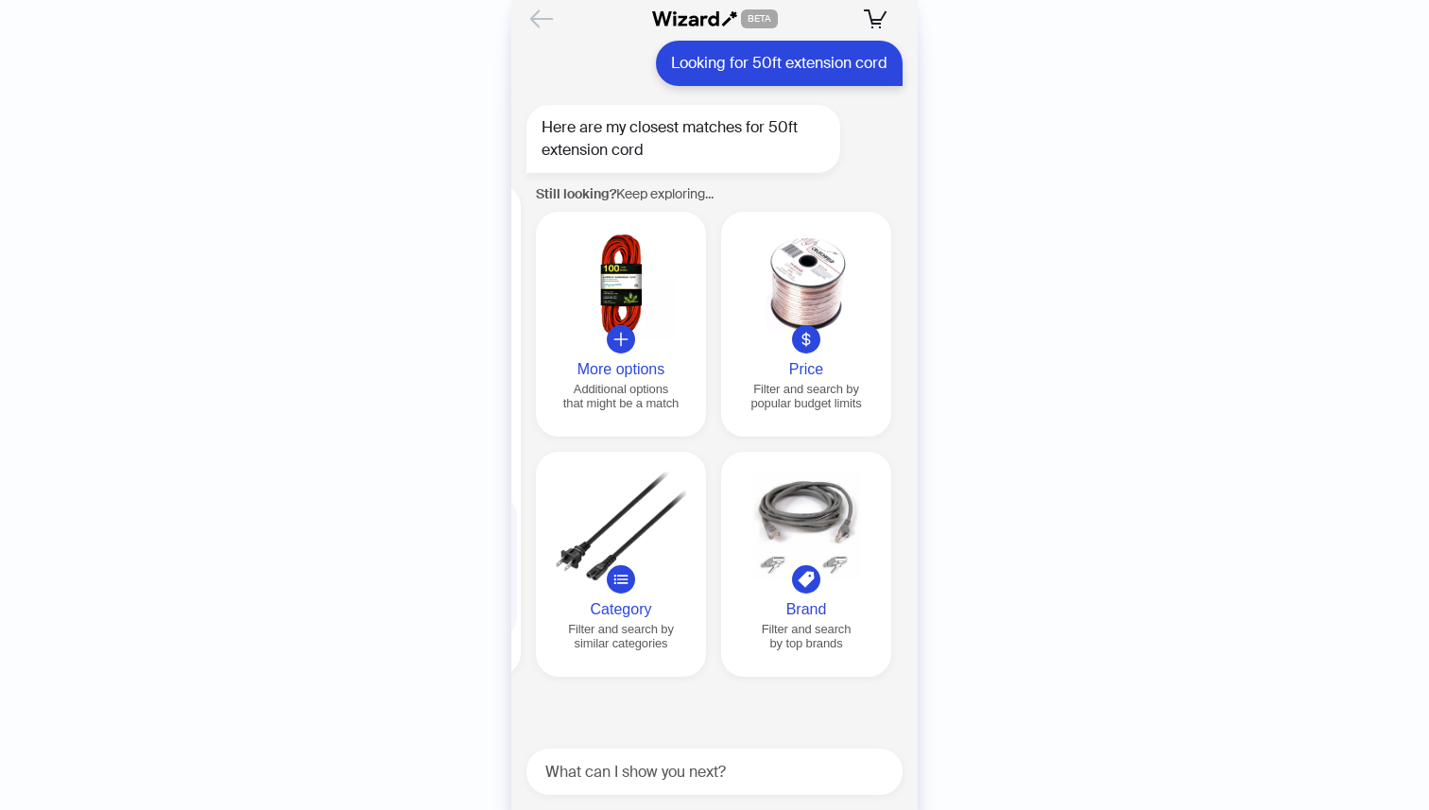
click at [543, 17] on icon "Back" at bounding box center [542, 19] width 32 height 32
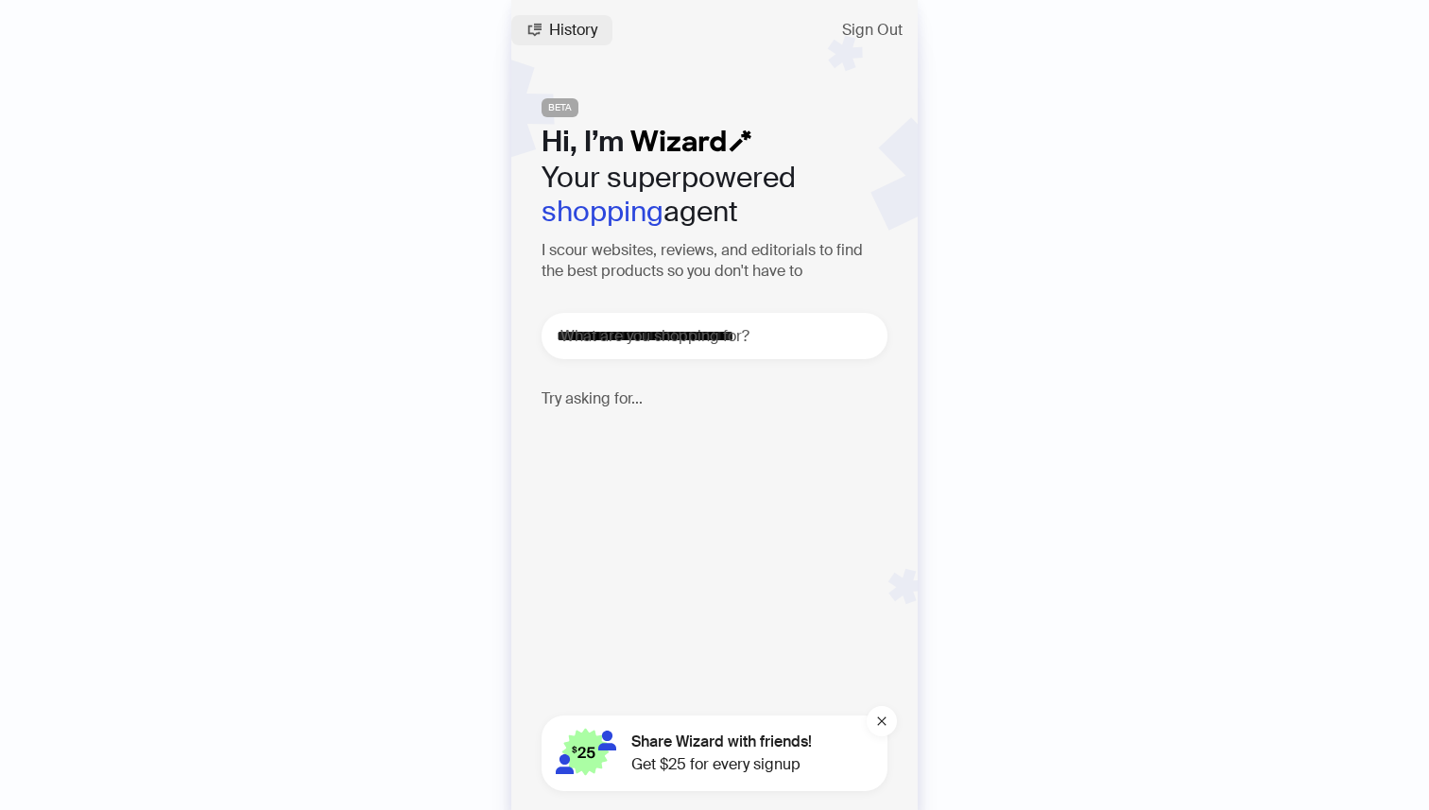
click at [595, 28] on span "History" at bounding box center [573, 30] width 48 height 15
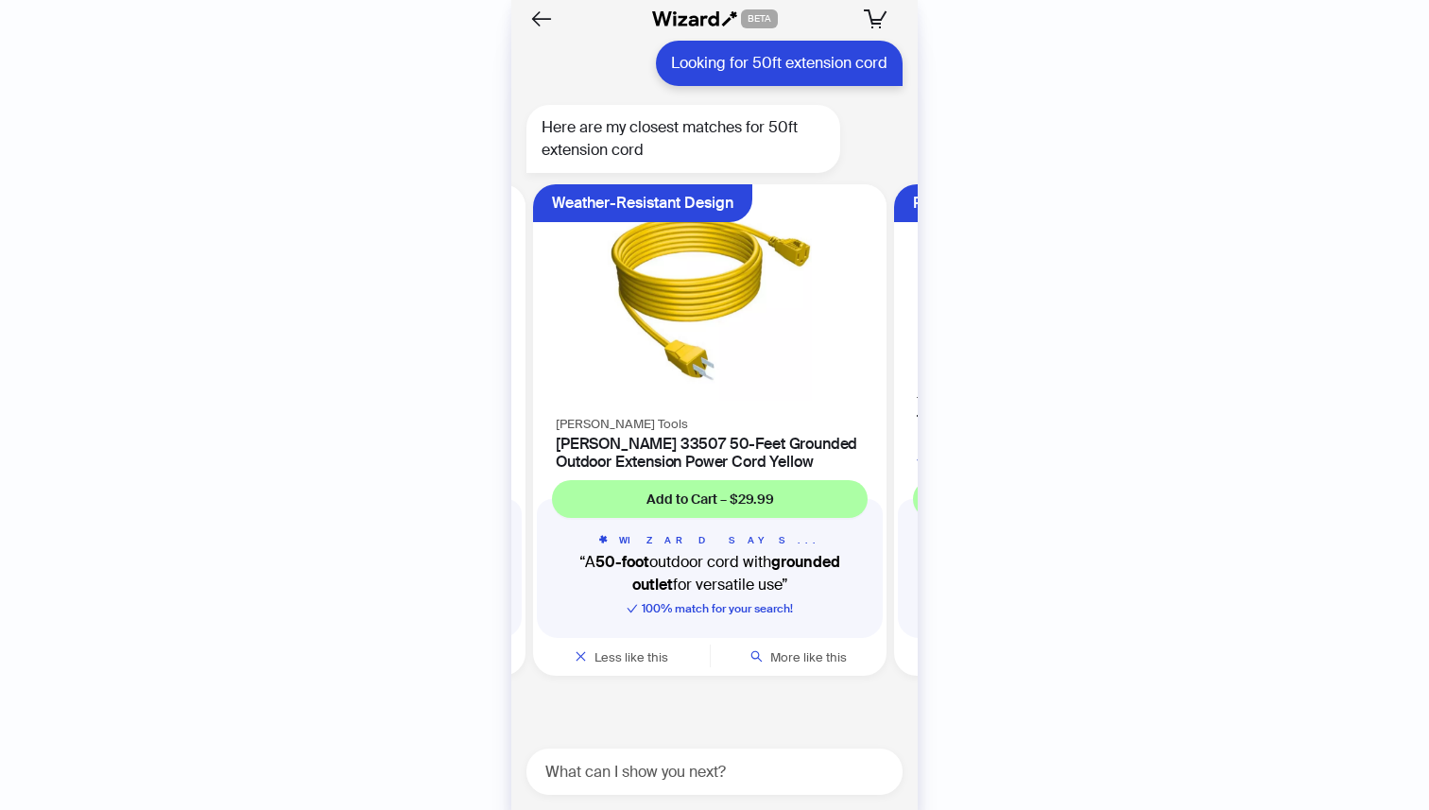
scroll to position [0, 1078]
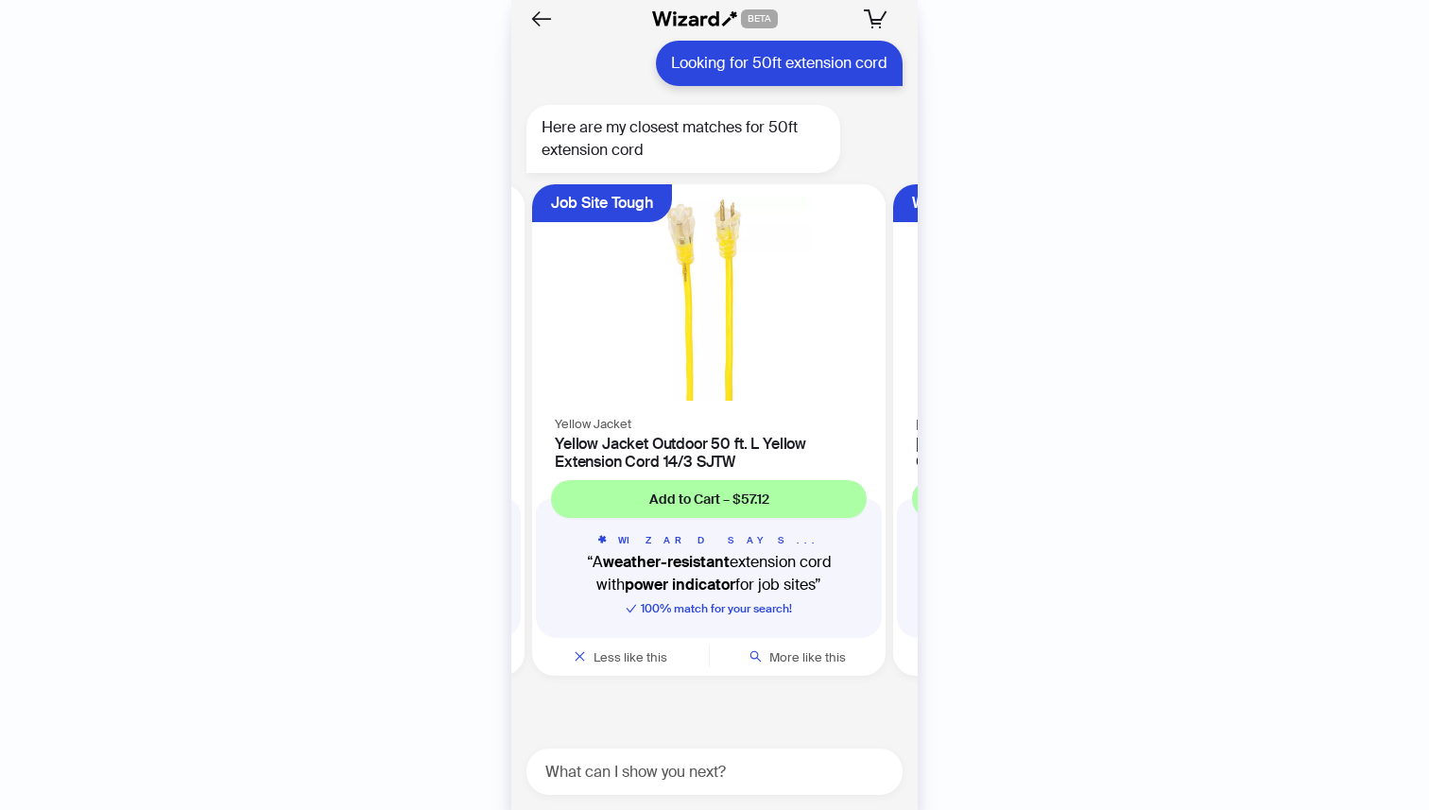
scroll to position [0, 717]
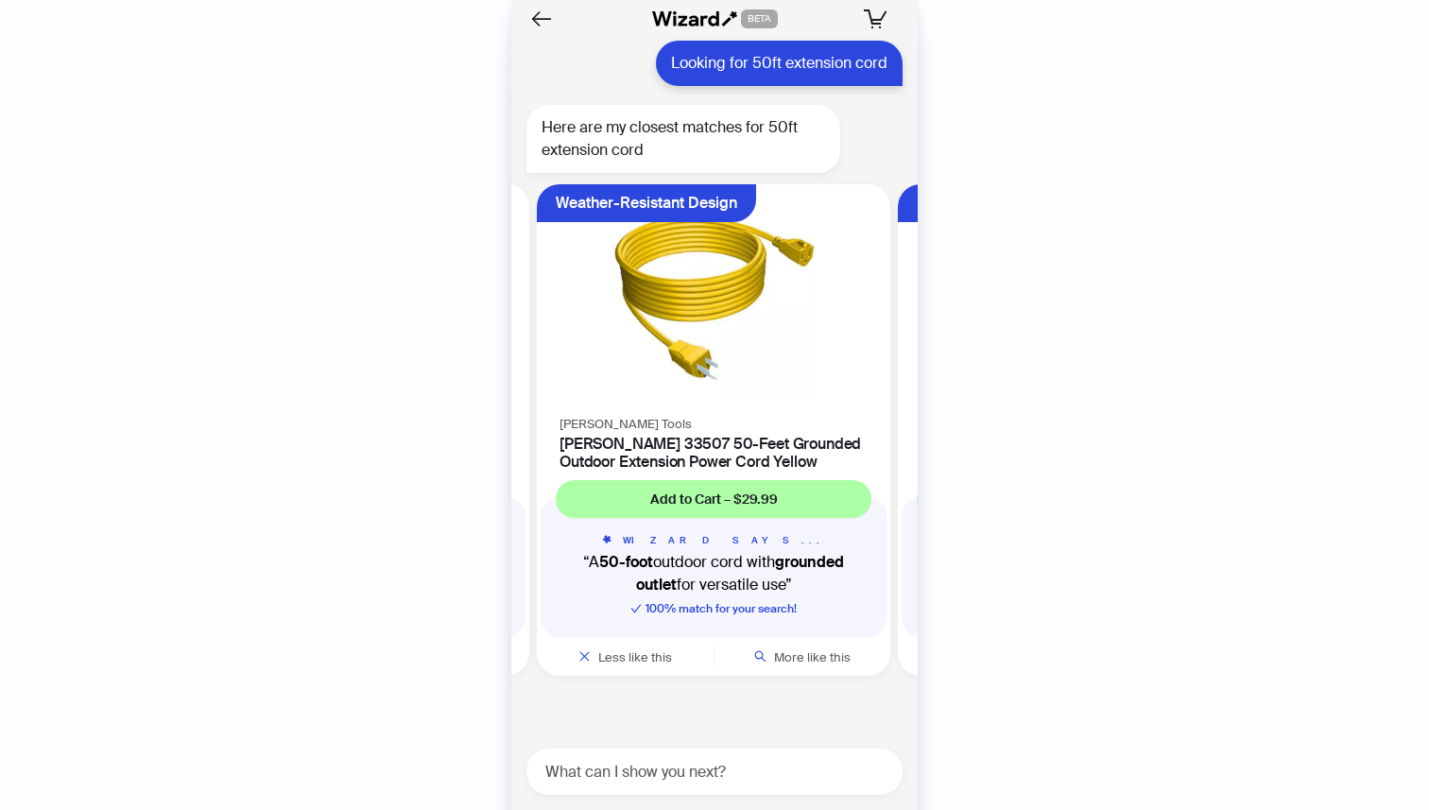
scroll to position [0, 1078]
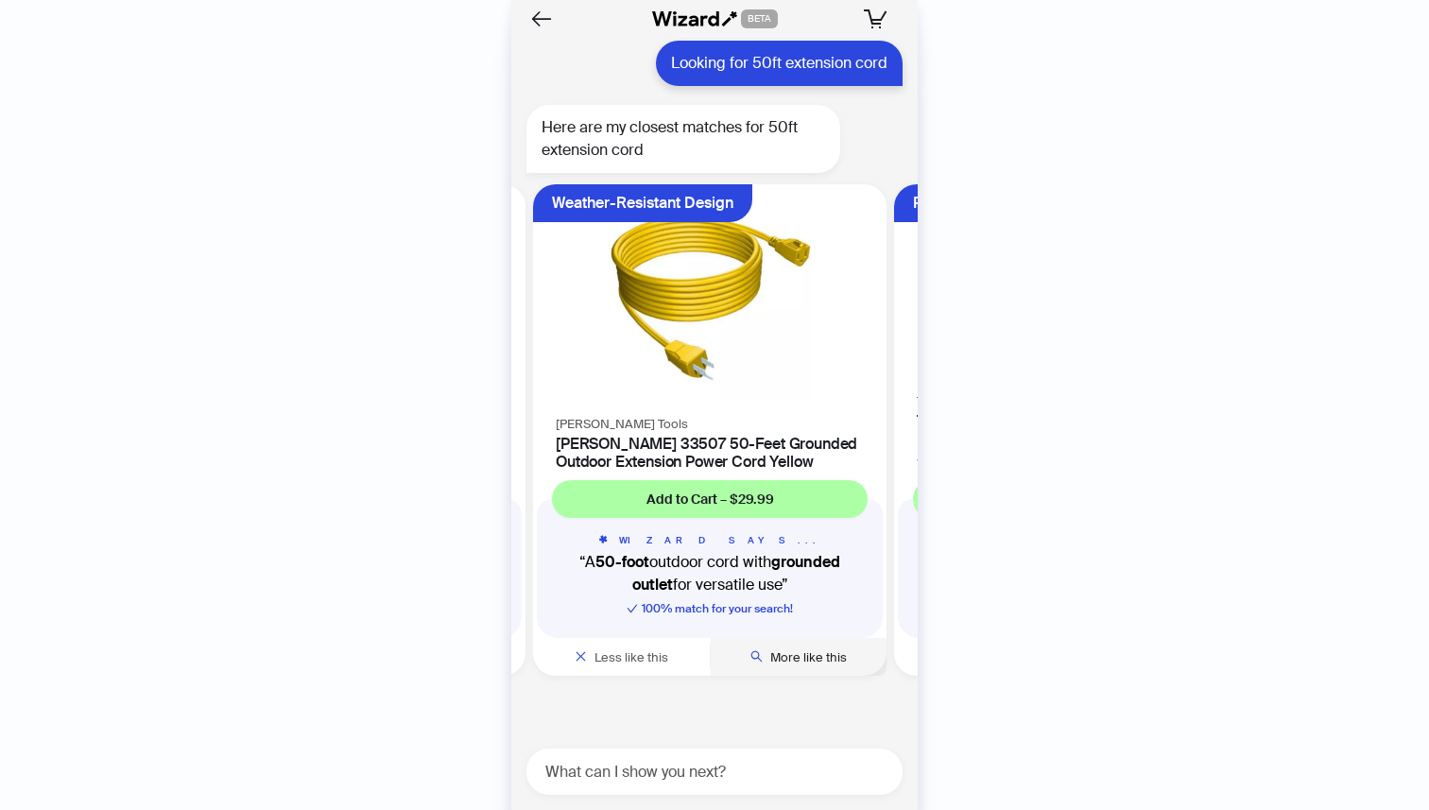
click at [807, 652] on span "More like this" at bounding box center [808, 657] width 77 height 16
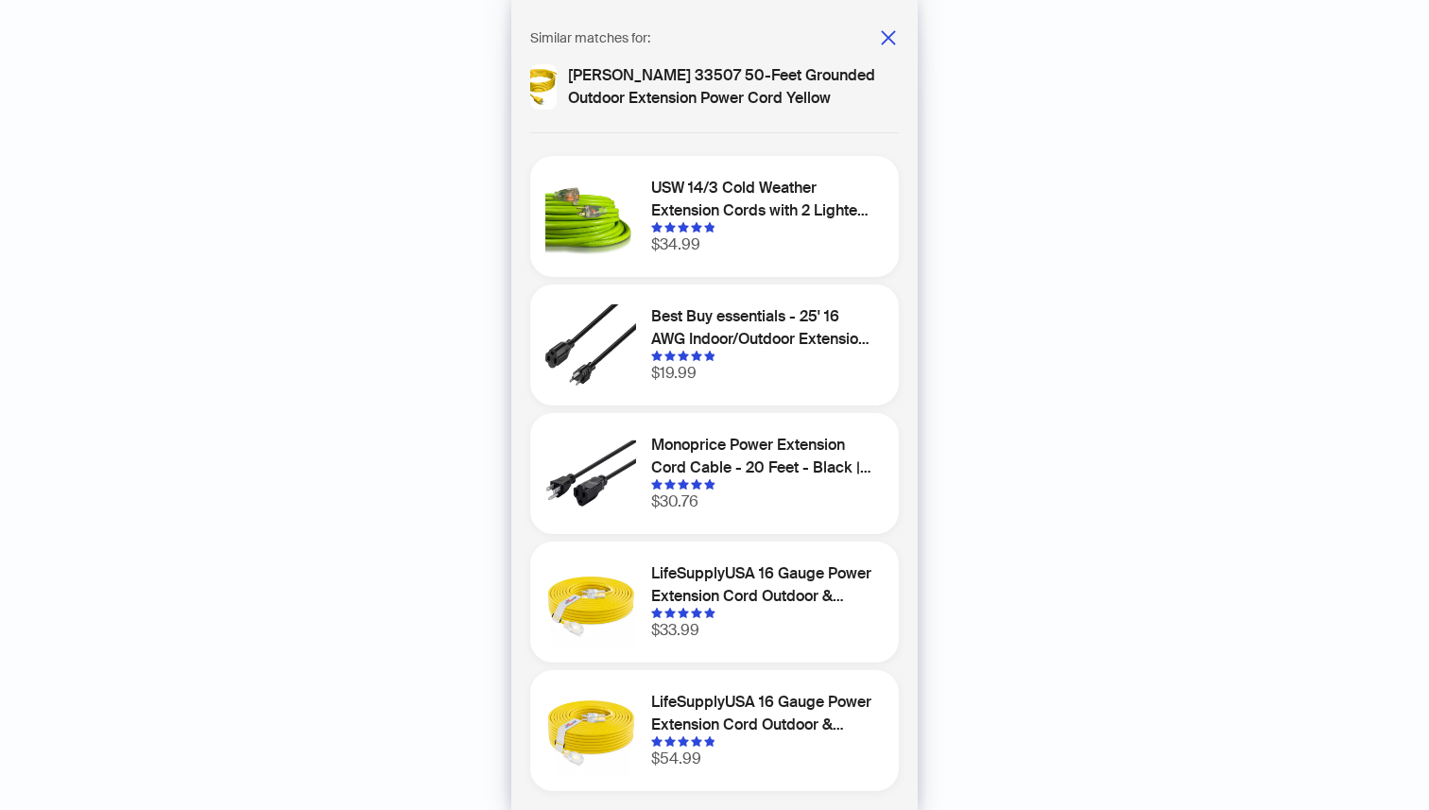
click at [782, 324] on h1 "Best Buy essentials - 25' 16 AWG Indoor/Outdoor Extension Power Cord - Black - …" at bounding box center [763, 327] width 225 height 45
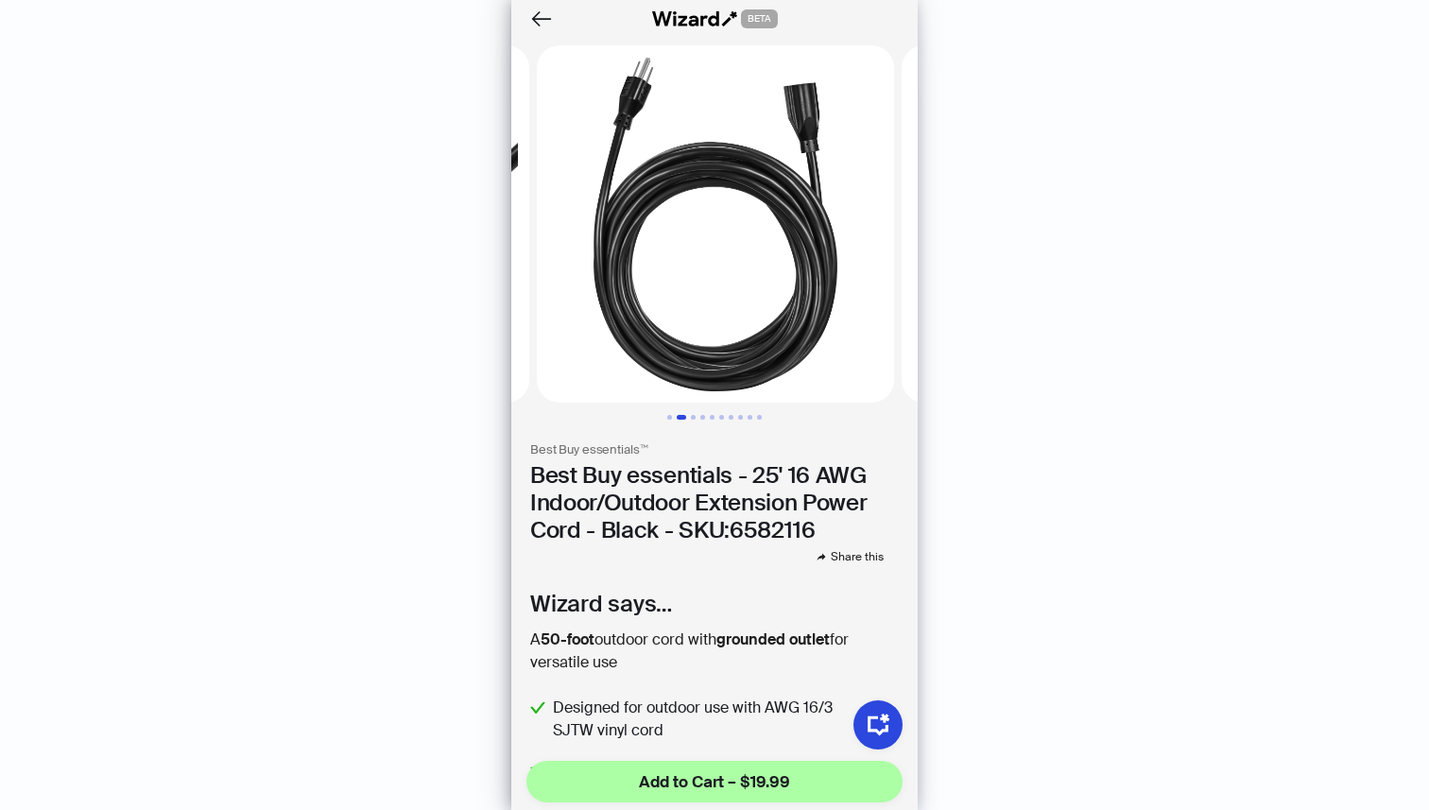
scroll to position [0, 365]
click at [539, 19] on icon "Back" at bounding box center [541, 18] width 21 height 16
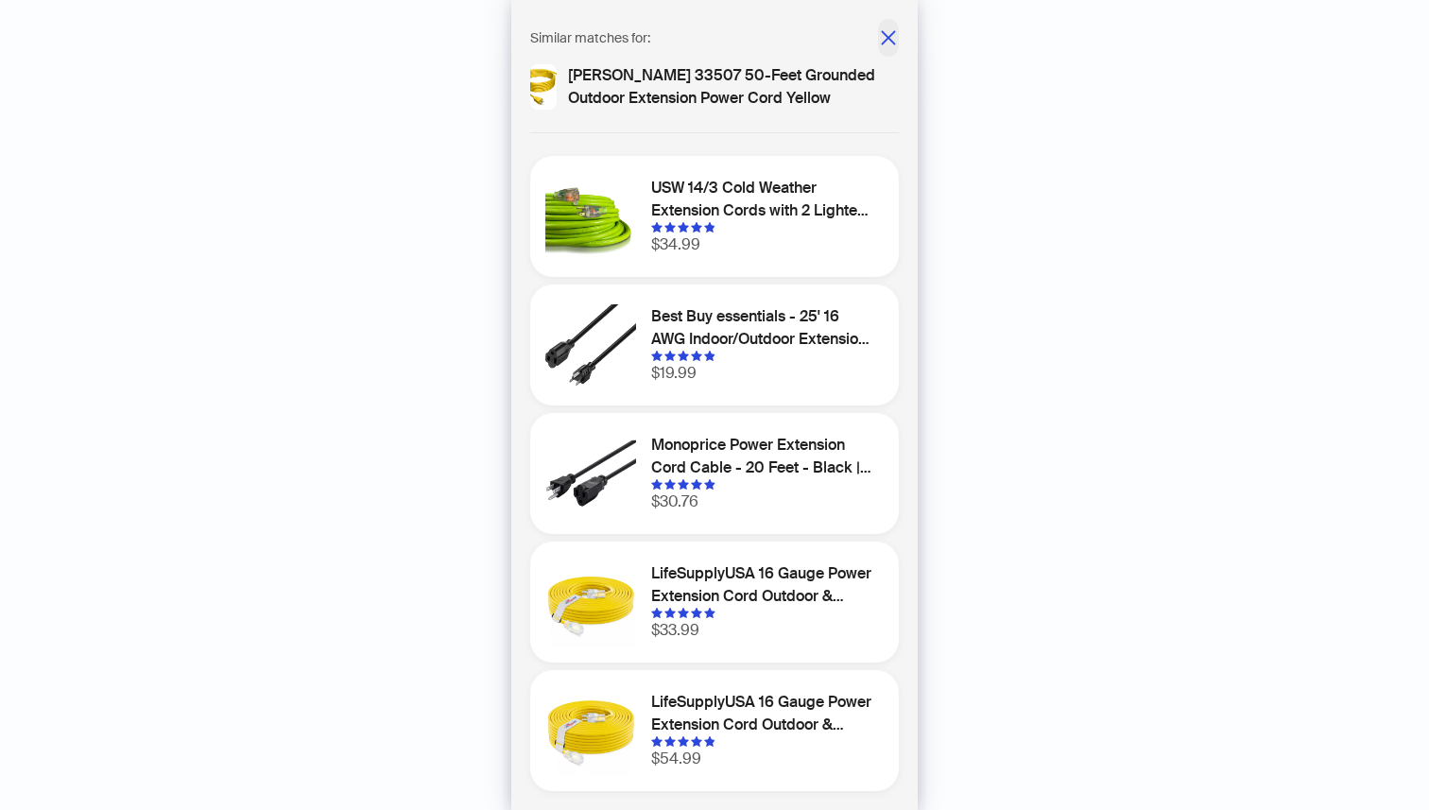
click at [885, 42] on icon "close" at bounding box center [888, 37] width 19 height 19
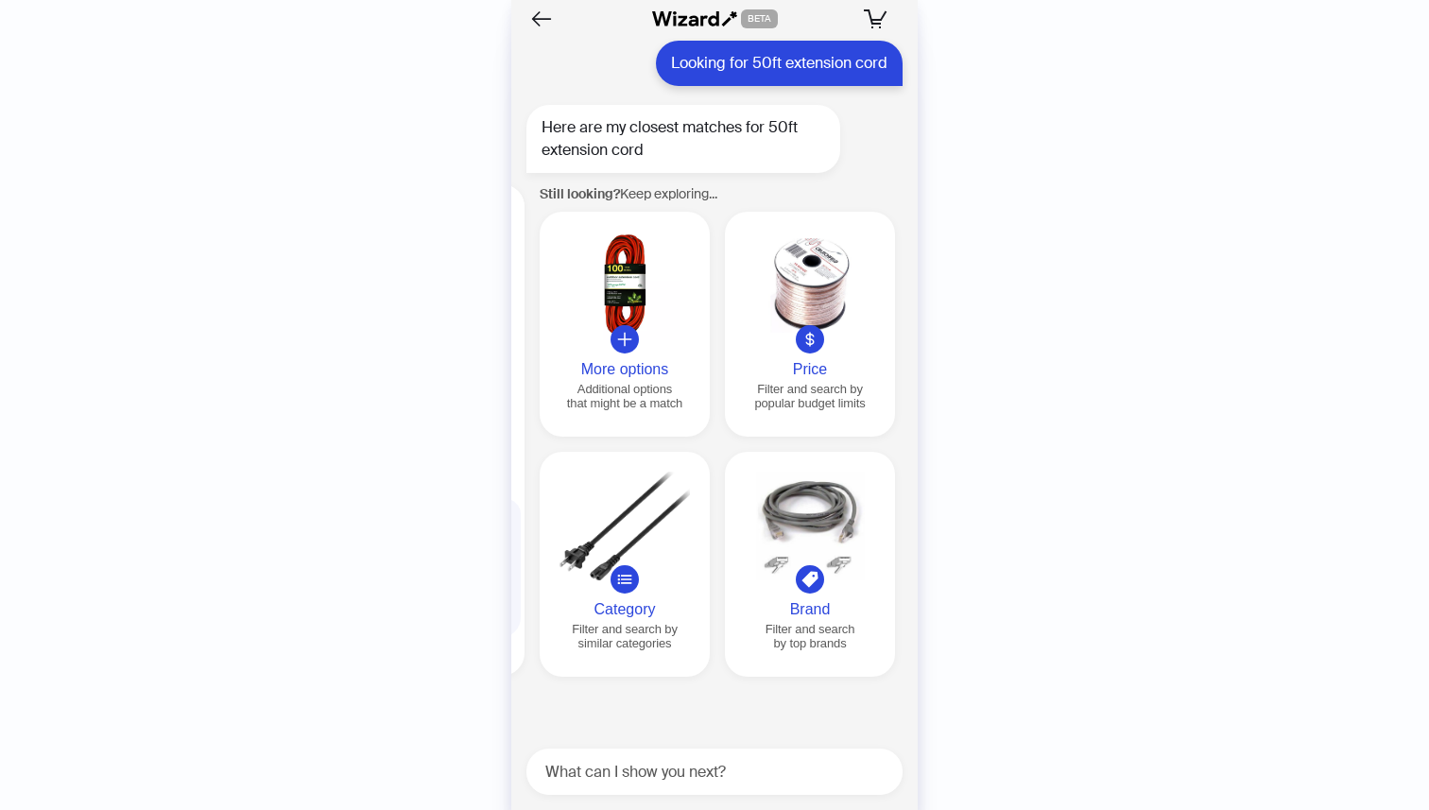
scroll to position [0, 1805]
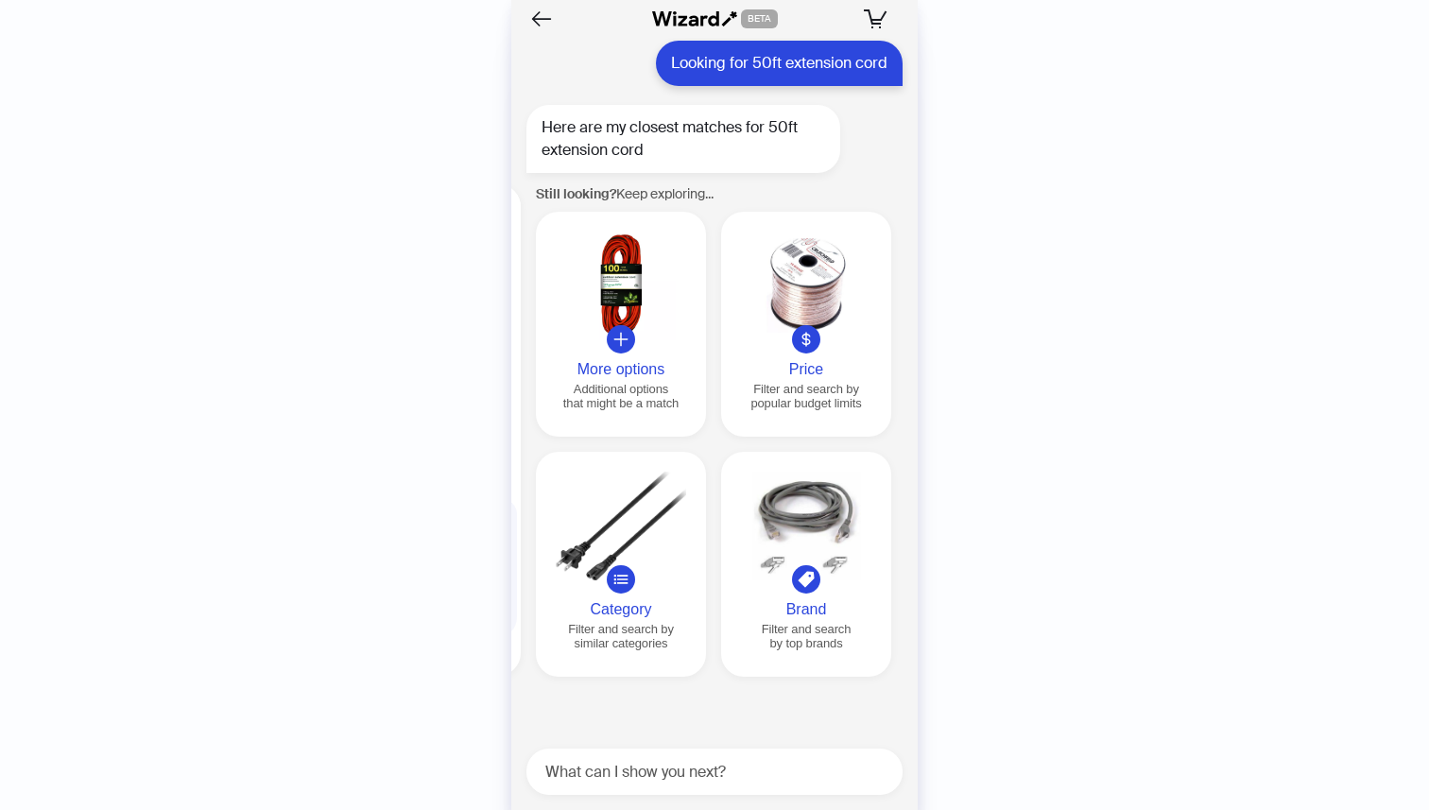
click at [800, 336] on icon at bounding box center [806, 339] width 17 height 17
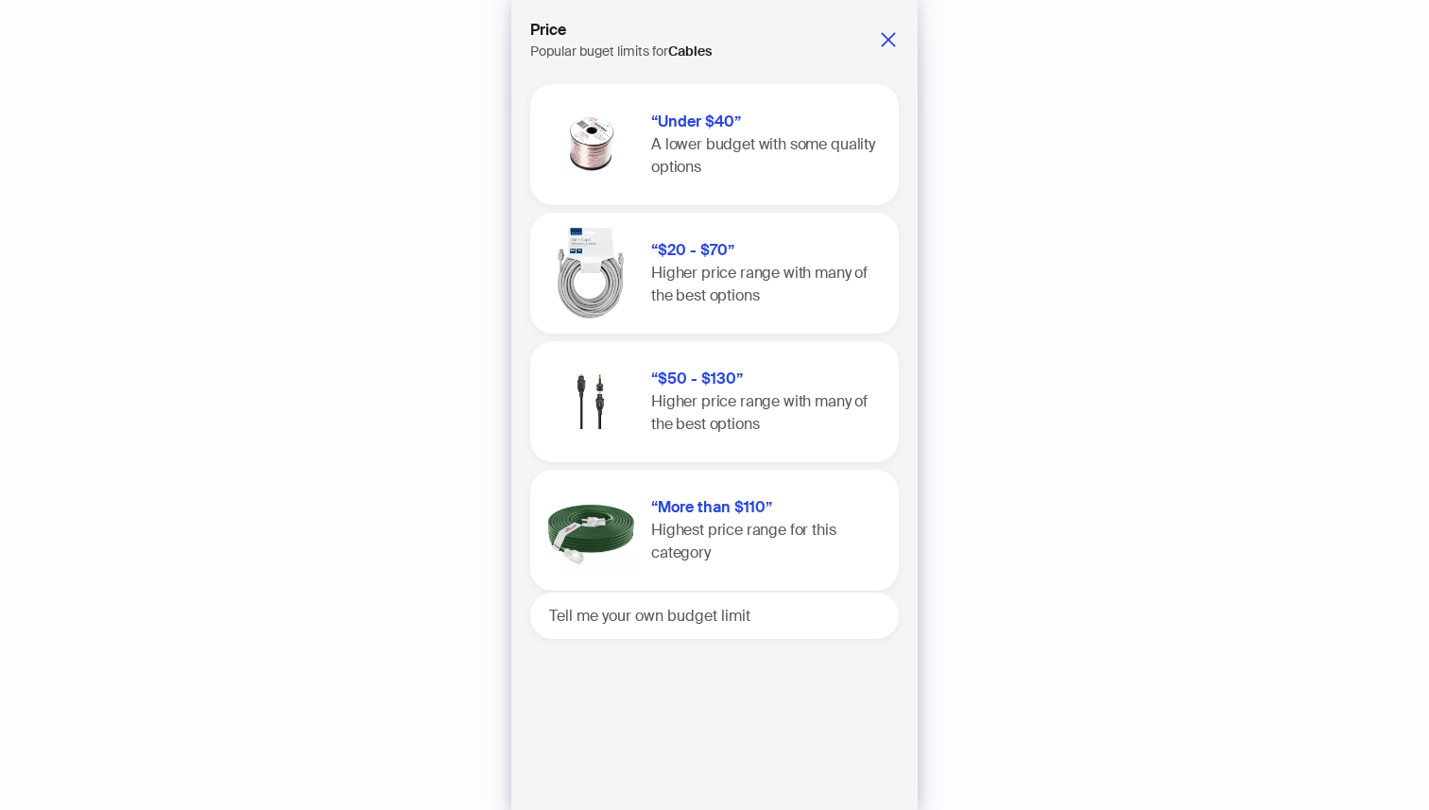
click at [698, 165] on span "A lower budget with some quality options" at bounding box center [763, 155] width 224 height 43
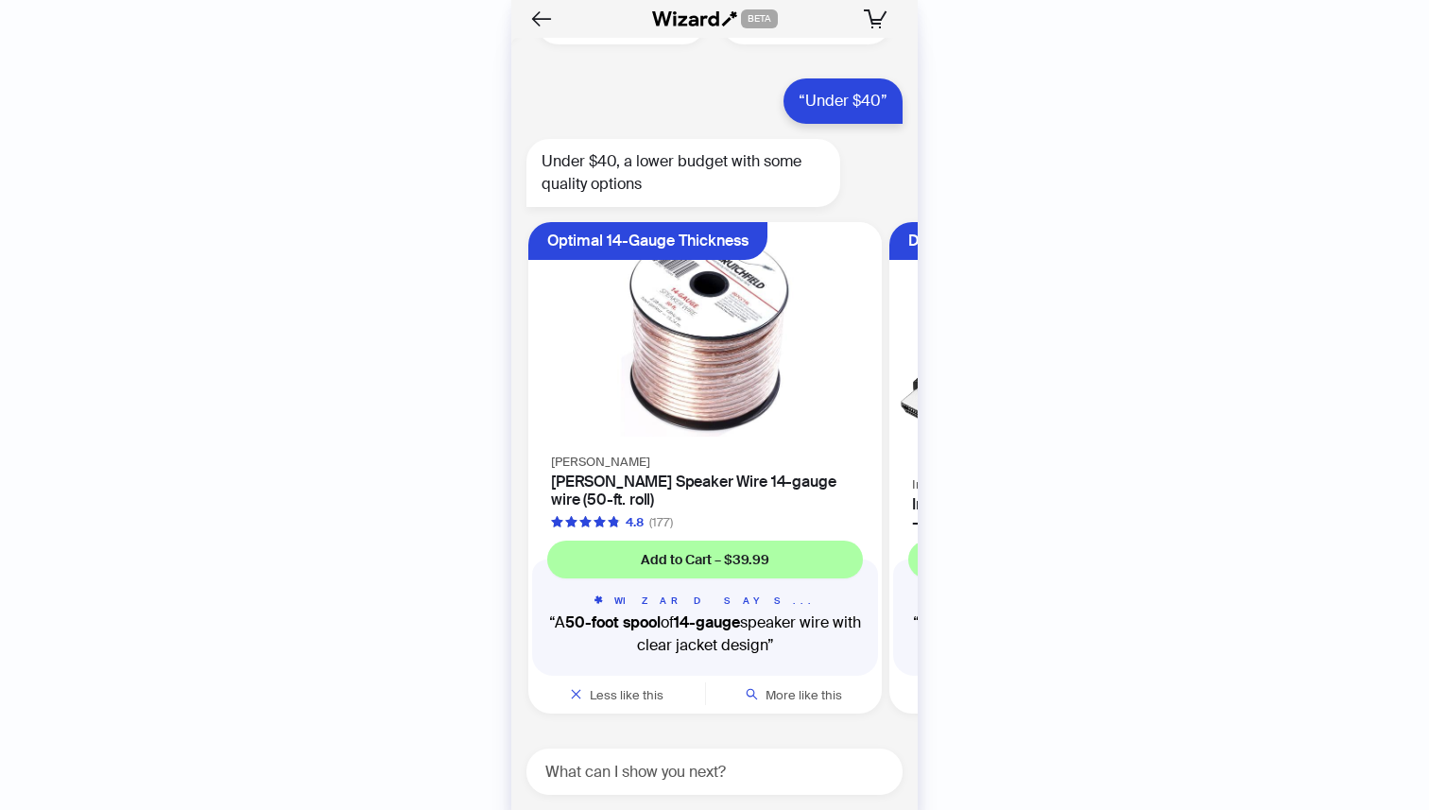
scroll to position [6461, 0]
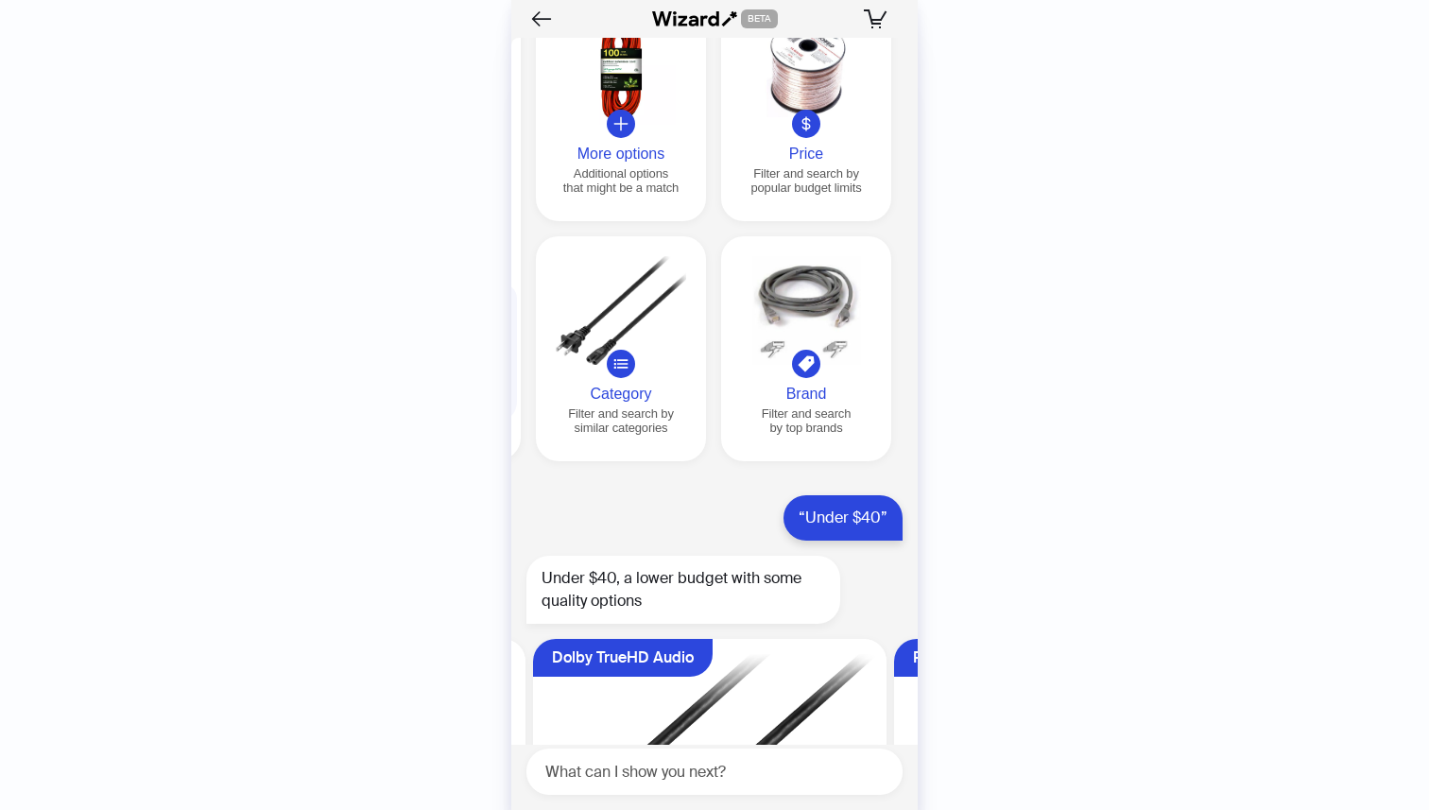
scroll to position [5703, 0]
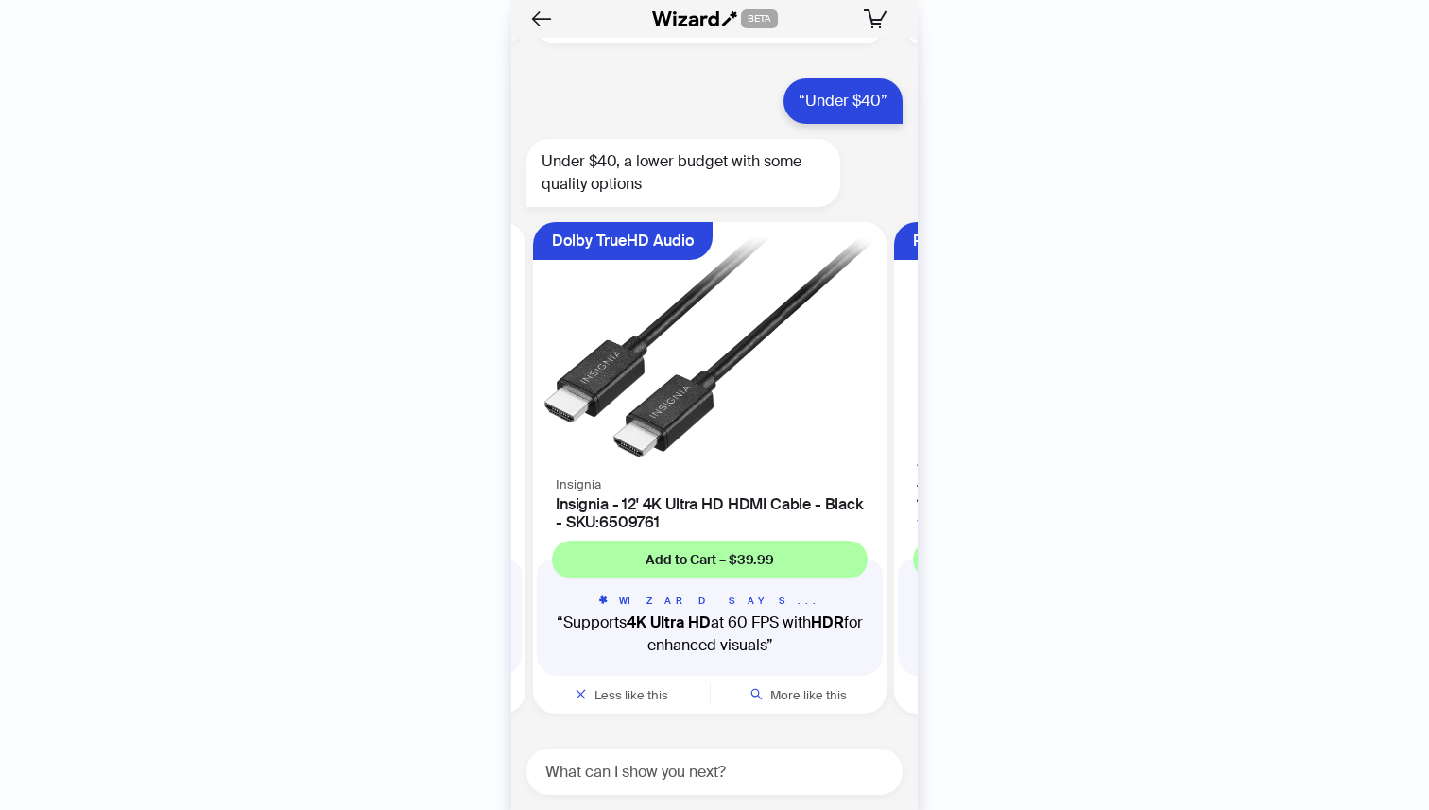
scroll to position [6461, 0]
click at [692, 783] on textarea at bounding box center [722, 772] width 361 height 24
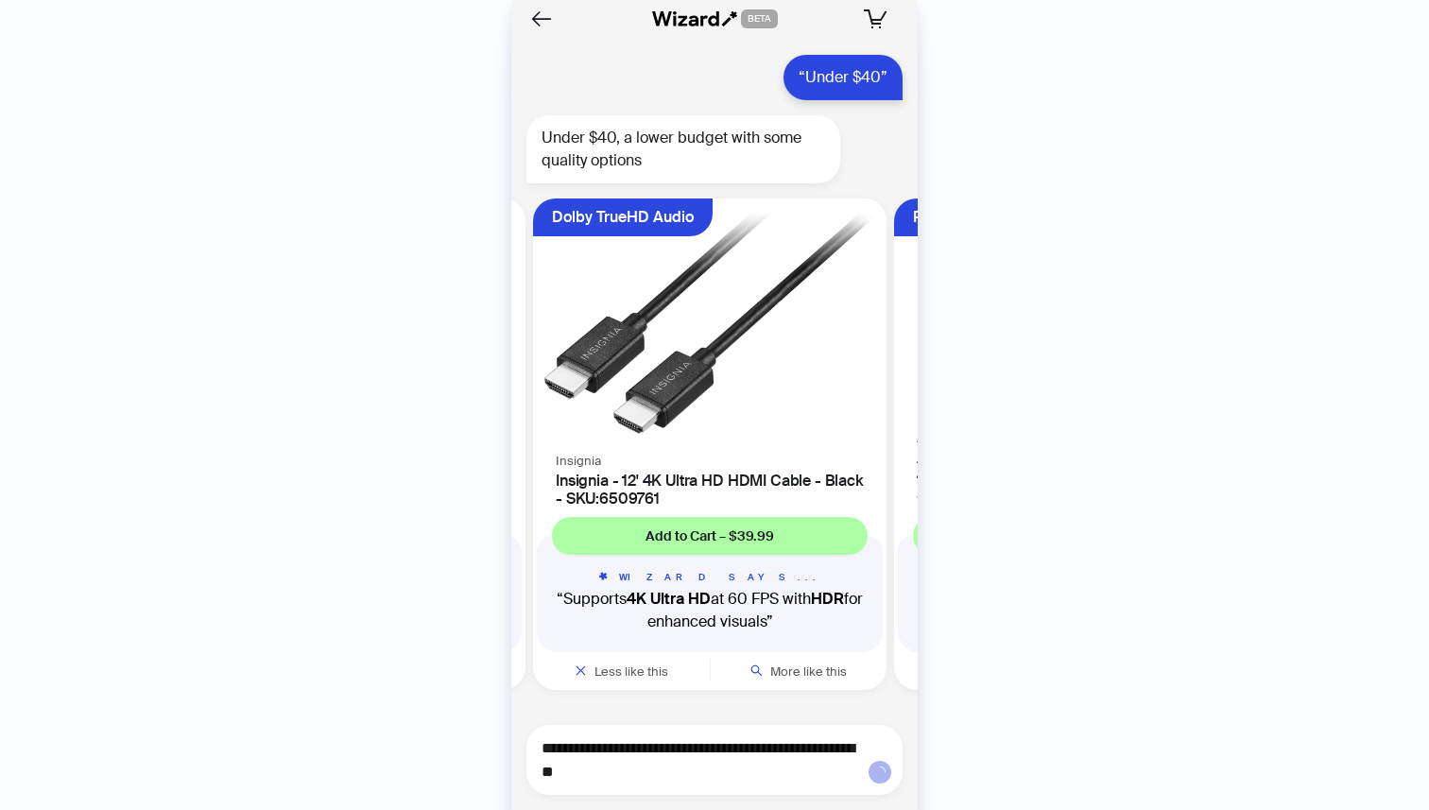
type textarea "**********"
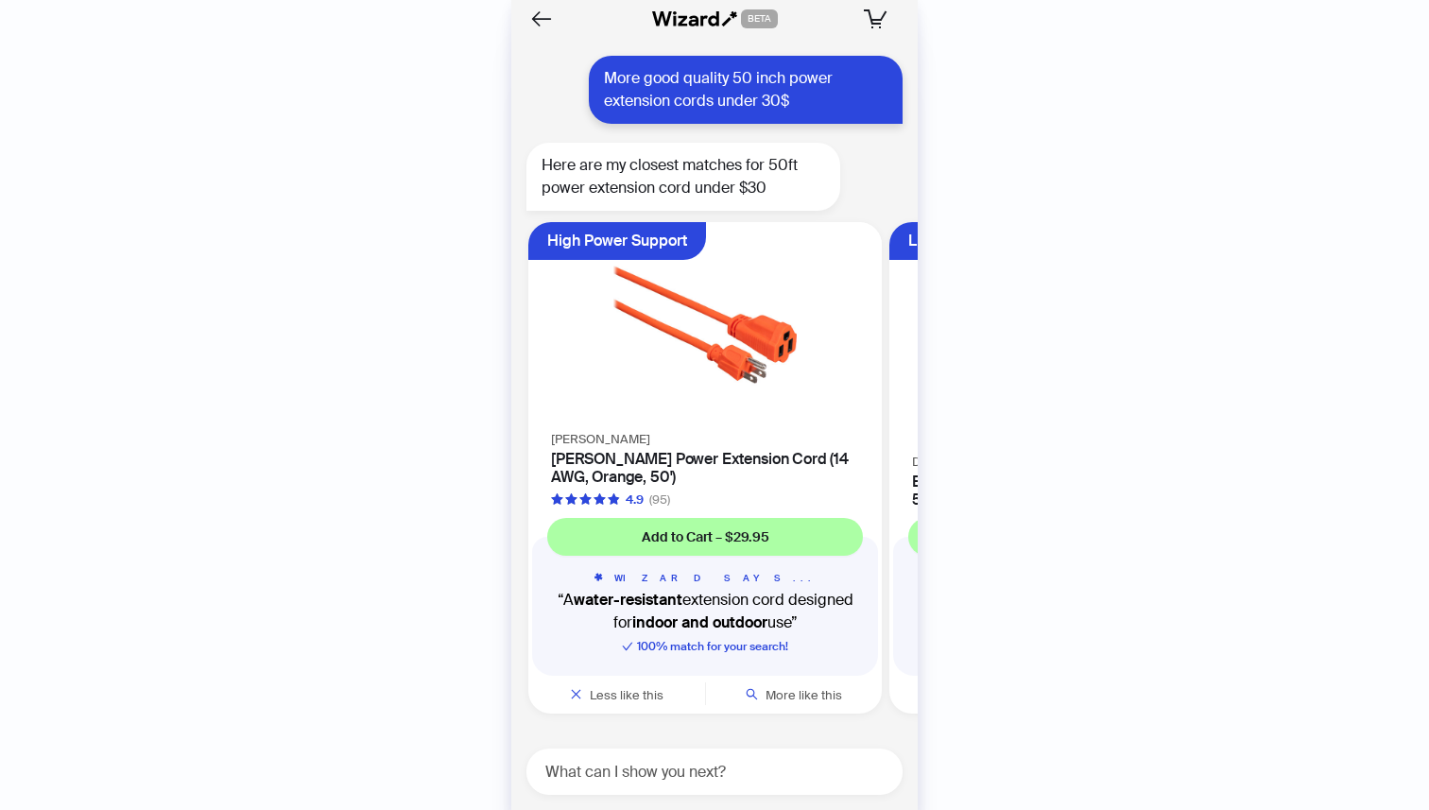
scroll to position [7154, 0]
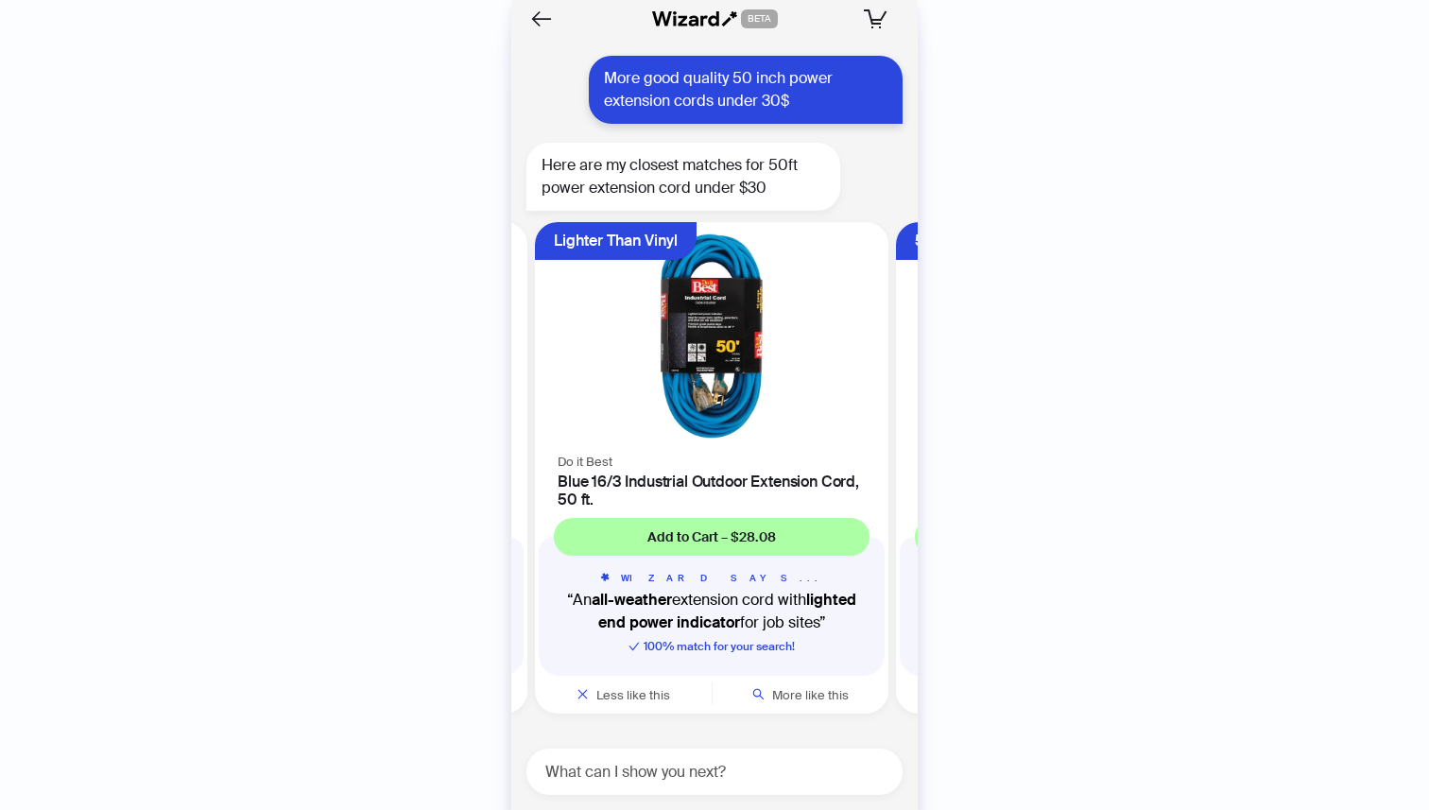
scroll to position [0, 356]
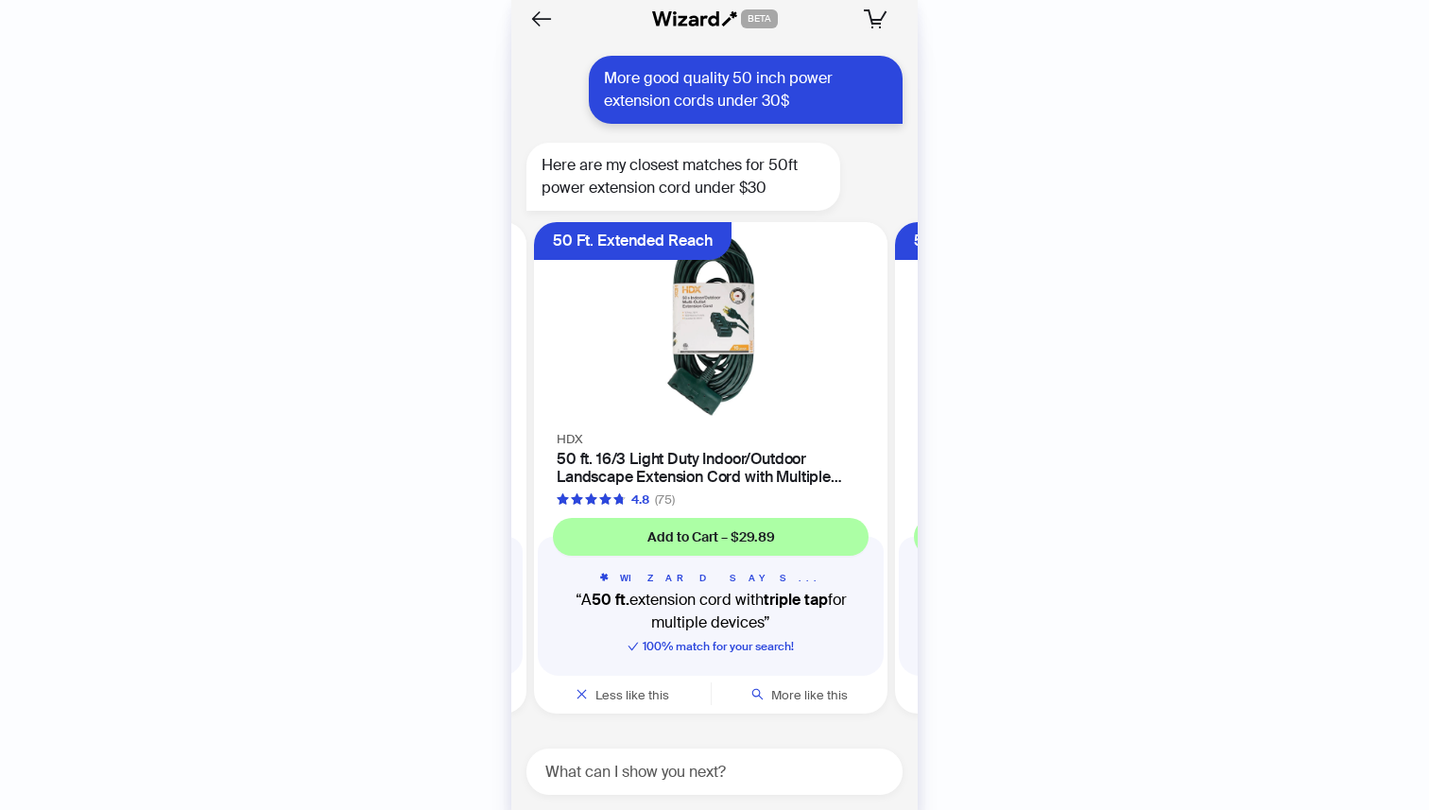
scroll to position [0, 717]
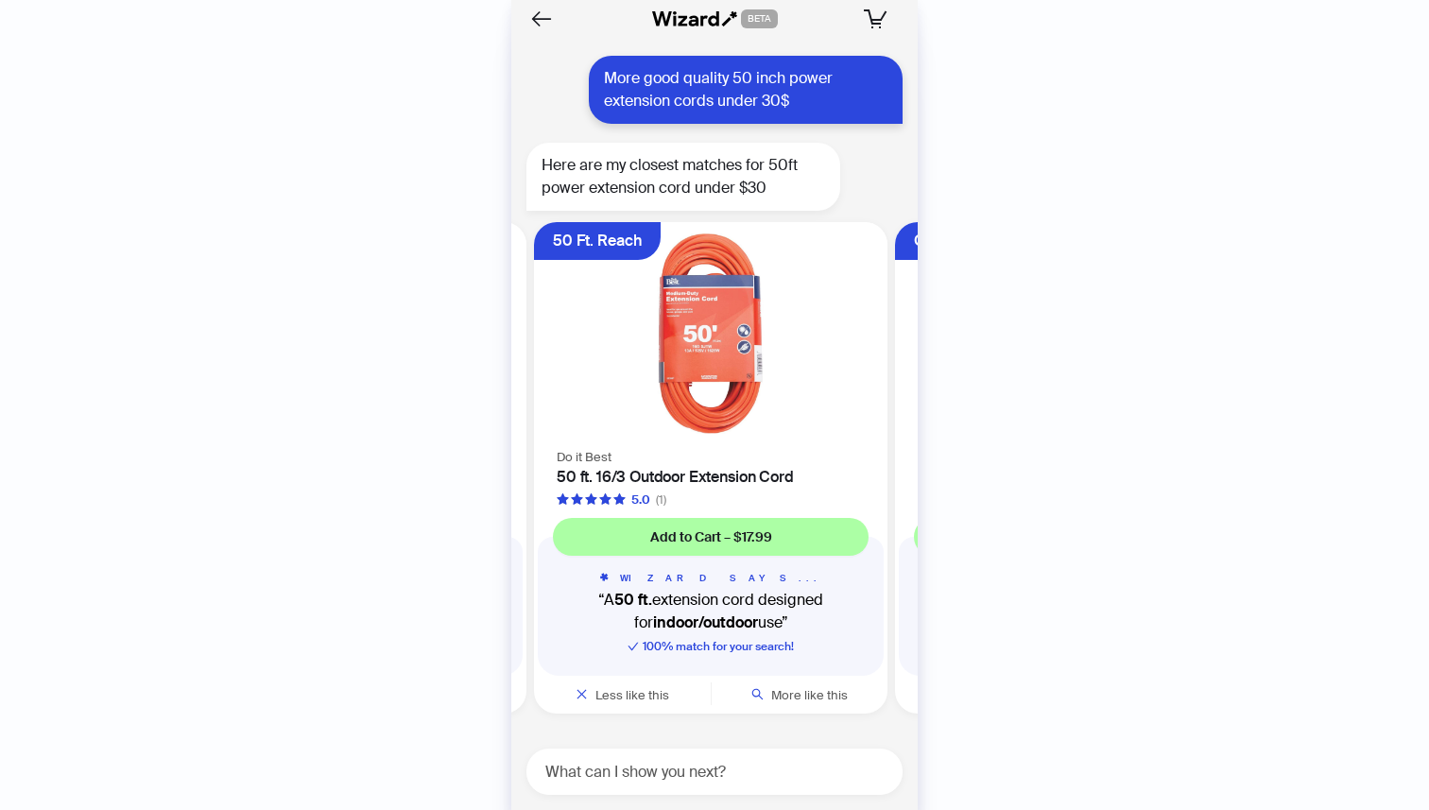
scroll to position [0, 1078]
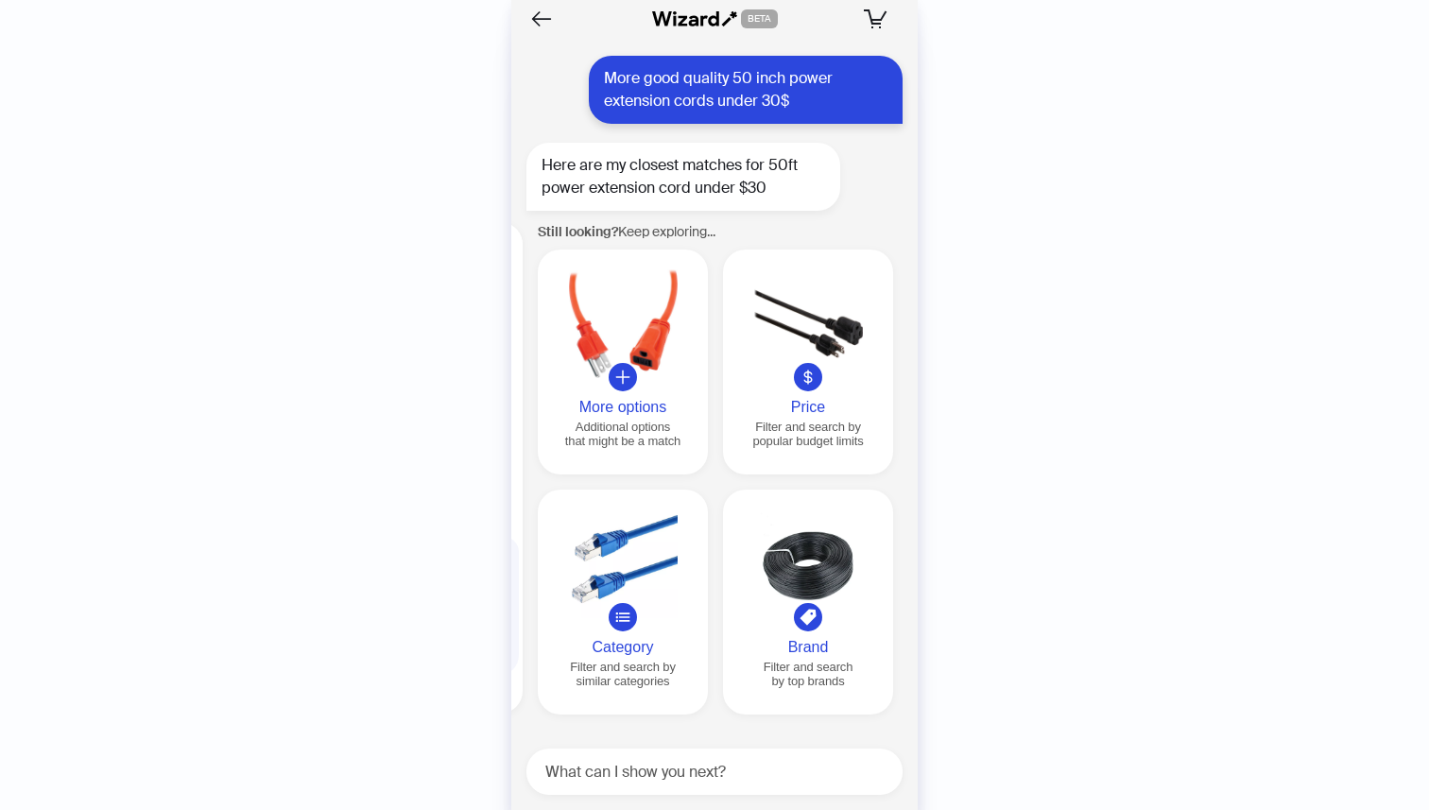
scroll to position [0, 1805]
click at [641, 306] on div at bounding box center [620, 323] width 155 height 109
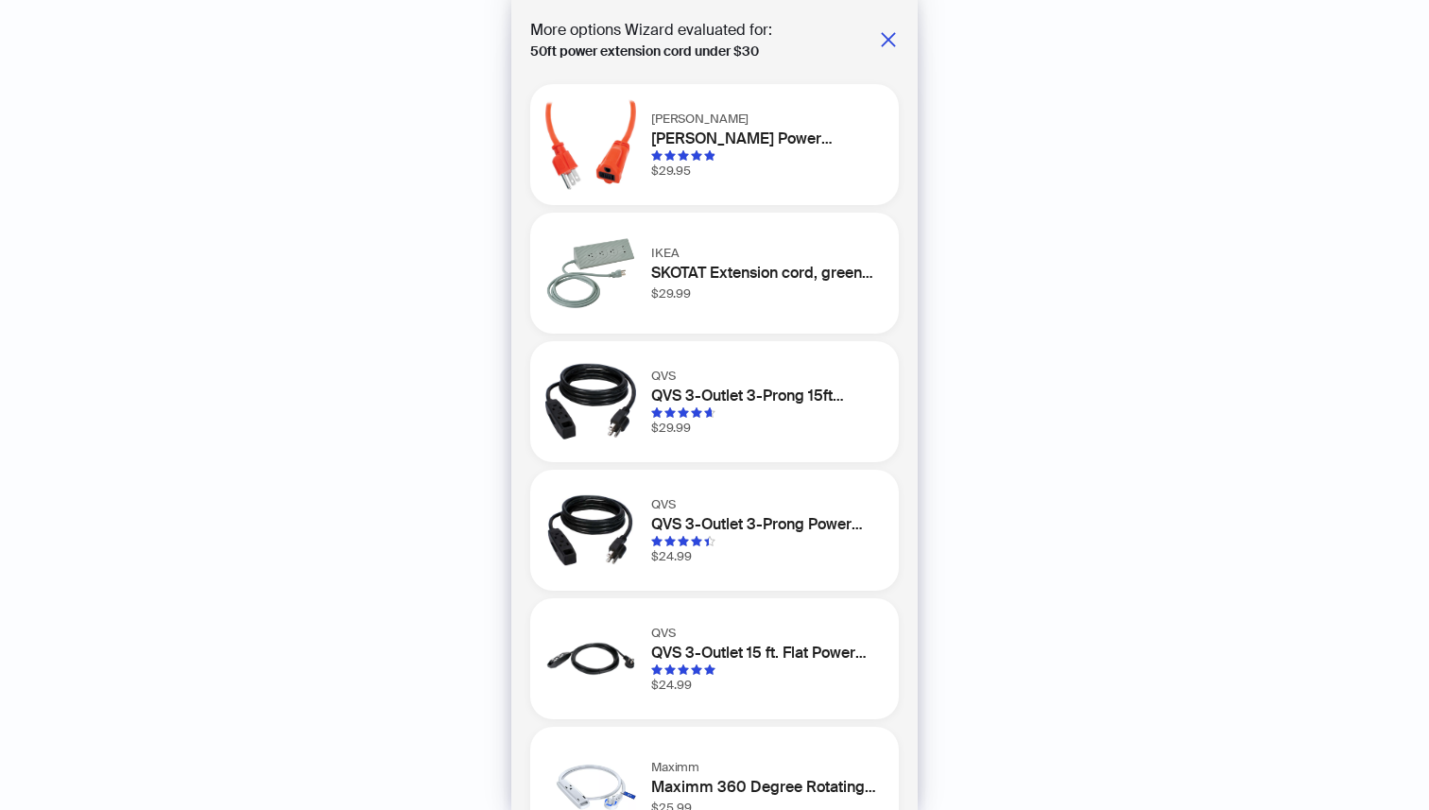
scroll to position [57, 0]
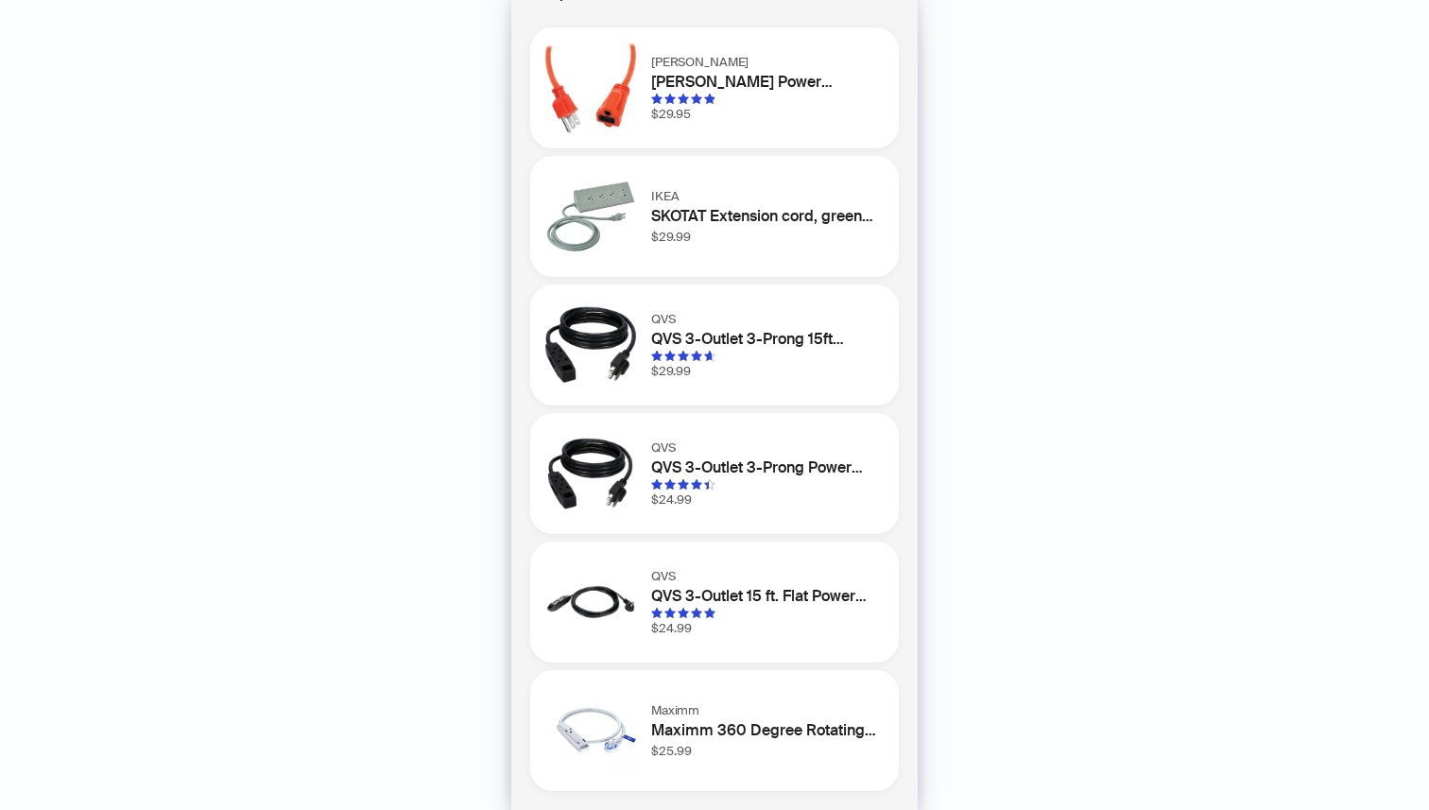
click at [783, 712] on h1 "Maximm" at bounding box center [763, 710] width 225 height 19
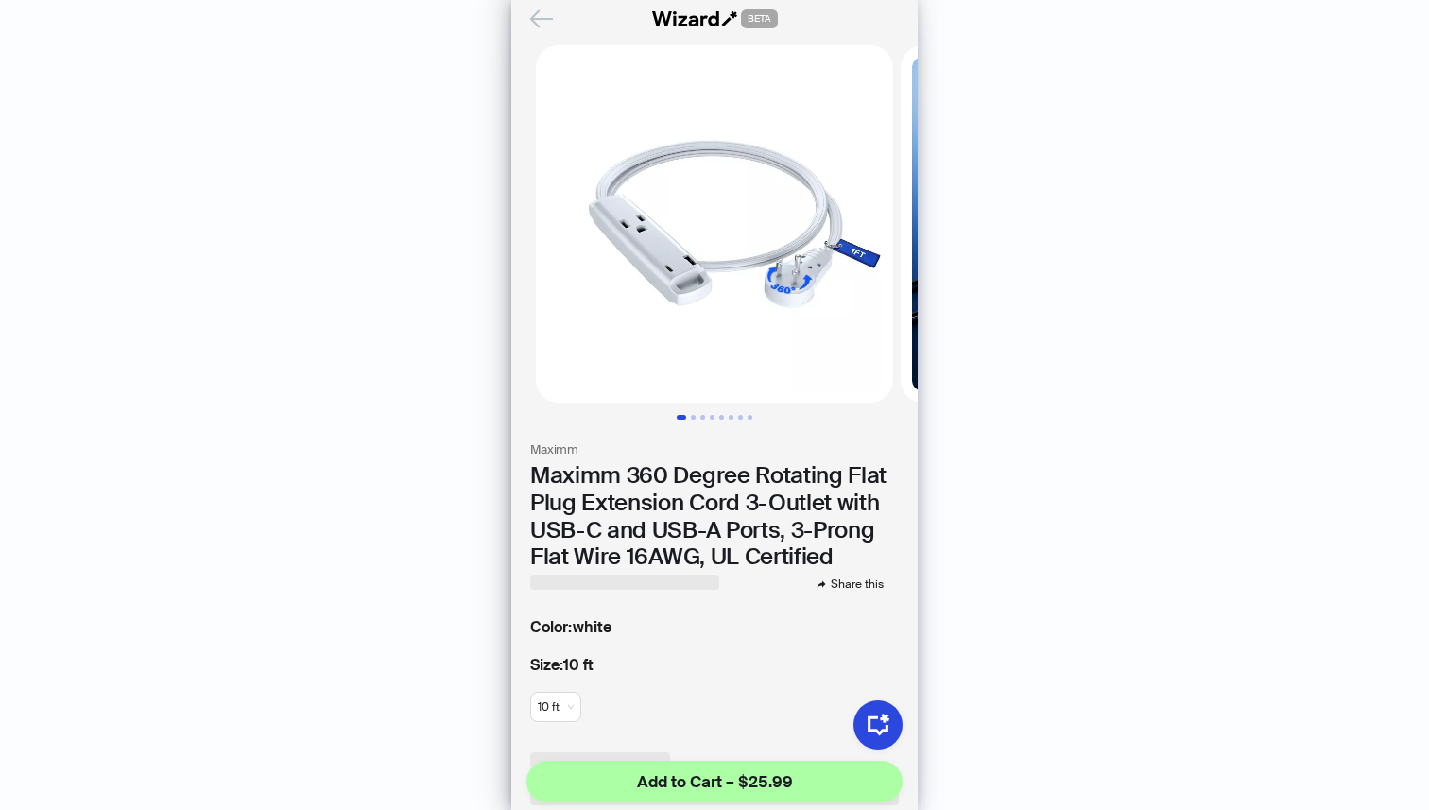
click at [536, 18] on icon "Back" at bounding box center [541, 18] width 21 height 16
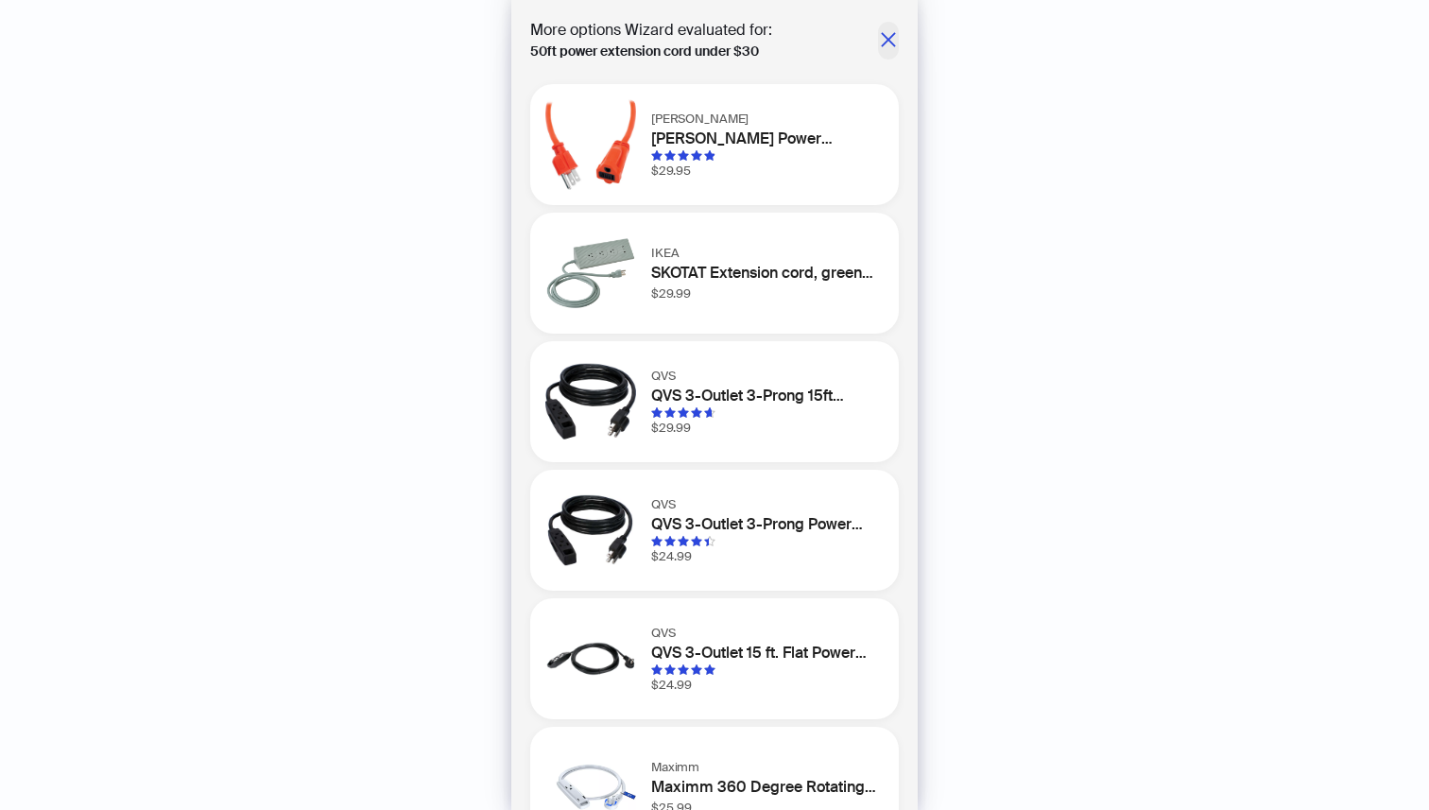
click at [884, 34] on icon "close" at bounding box center [888, 39] width 14 height 14
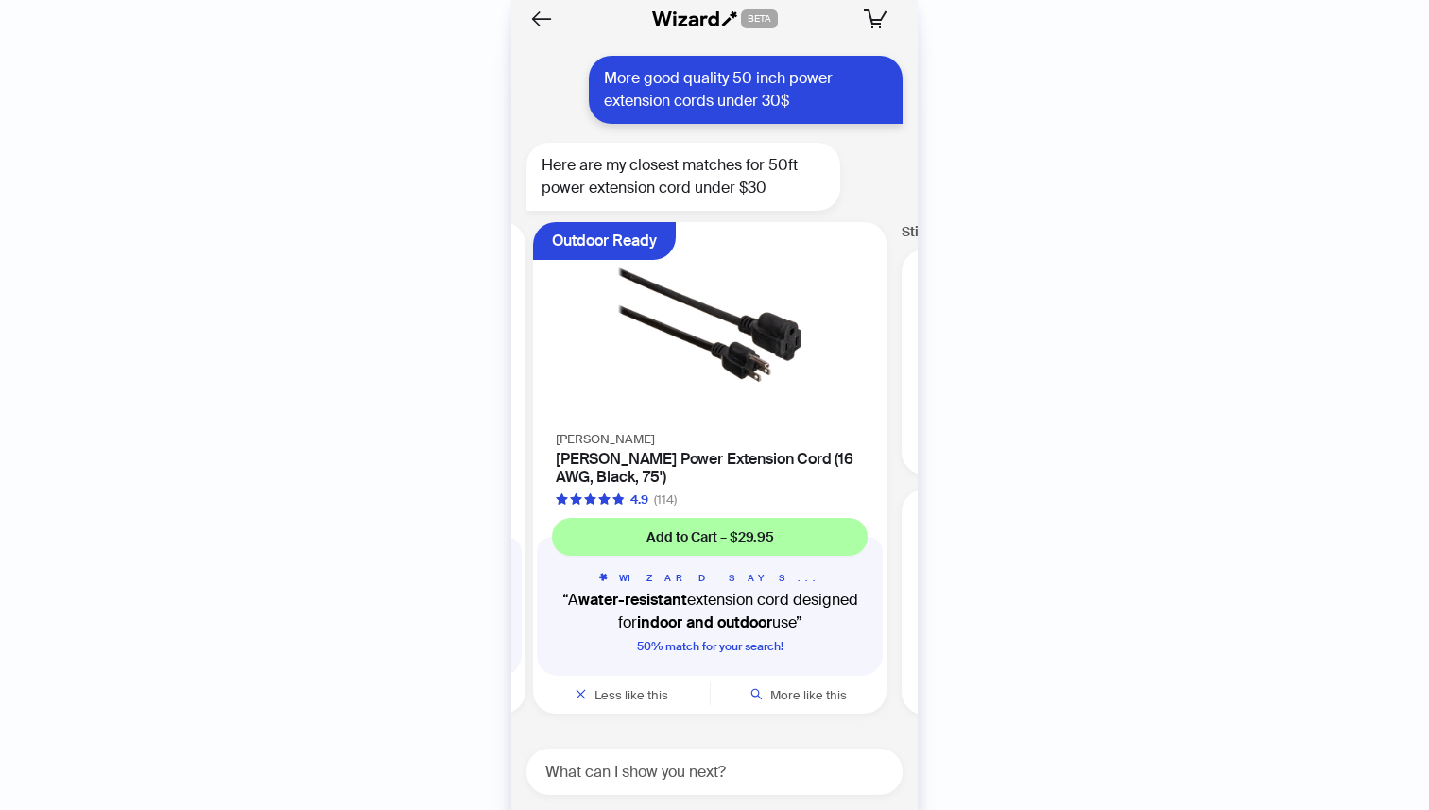
scroll to position [0, 1439]
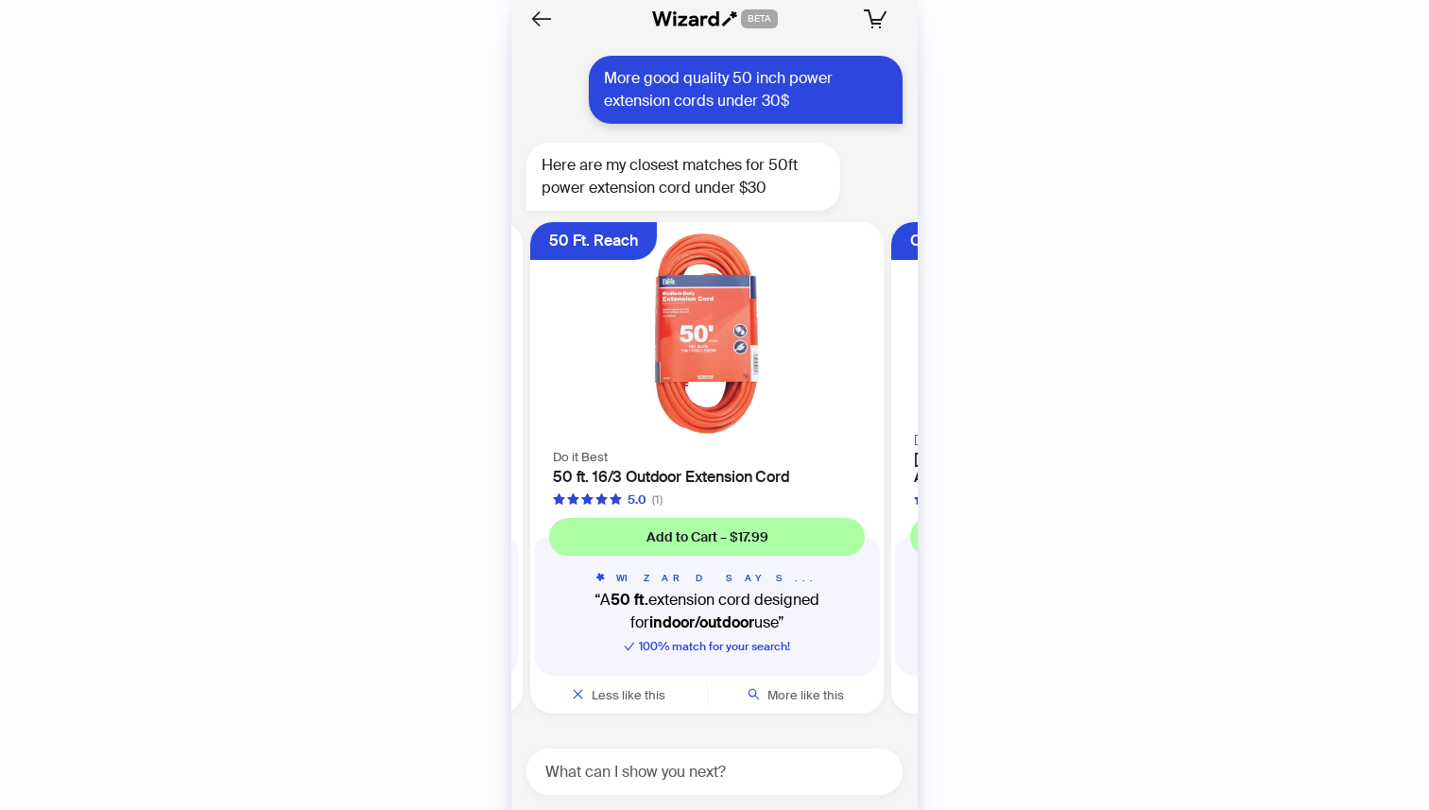
scroll to position [0, 1078]
click at [721, 404] on img at bounding box center [709, 333] width 331 height 200
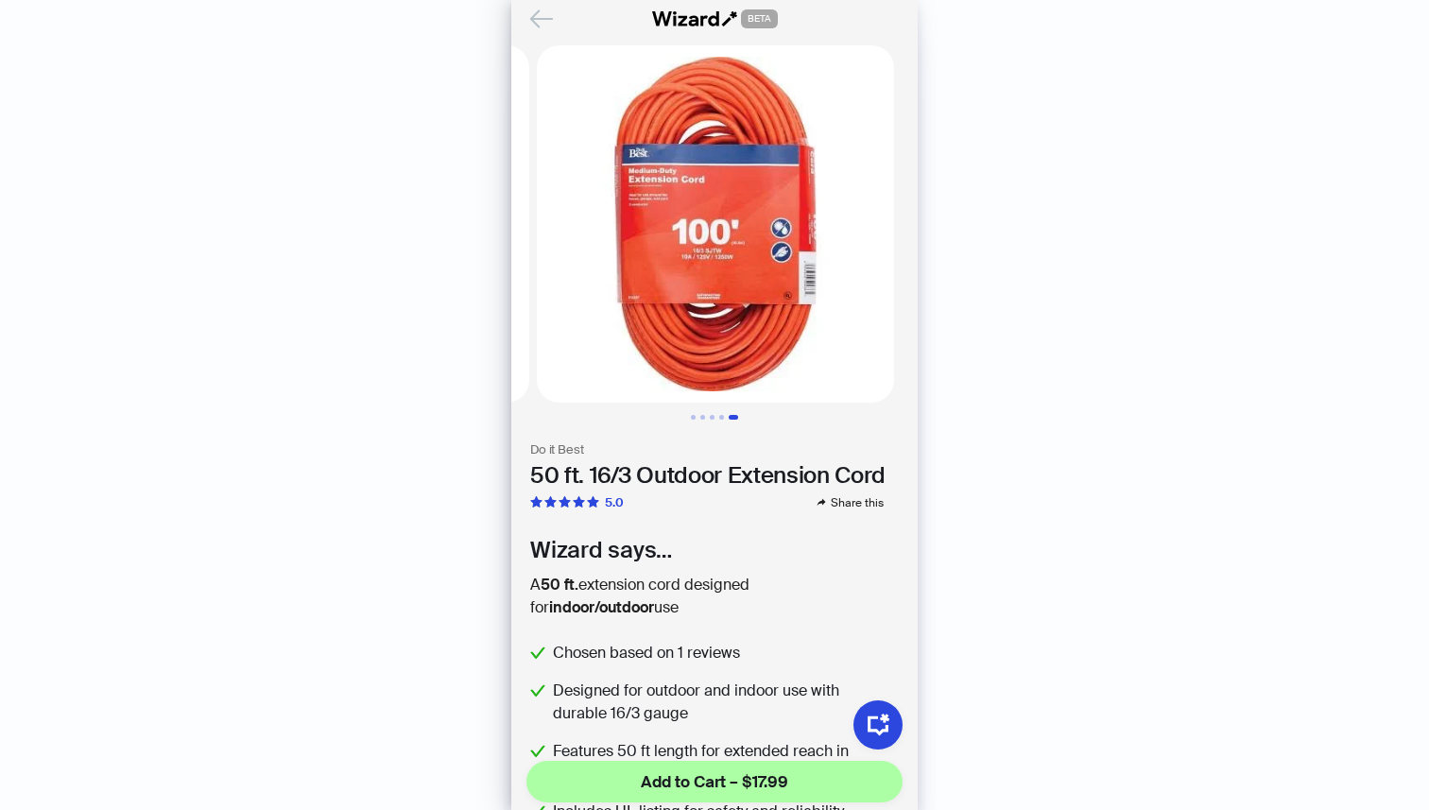
scroll to position [0, 1459]
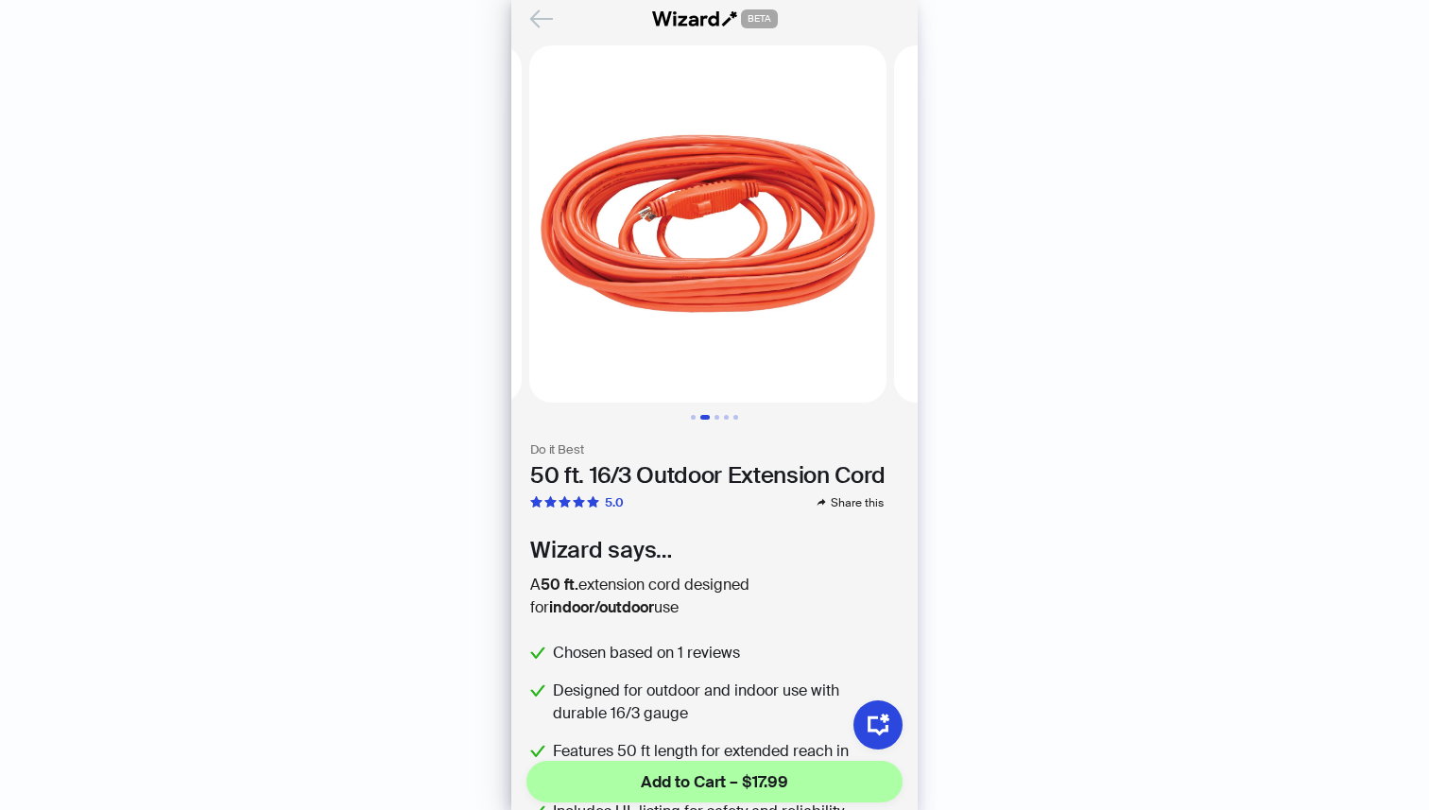
scroll to position [0, 365]
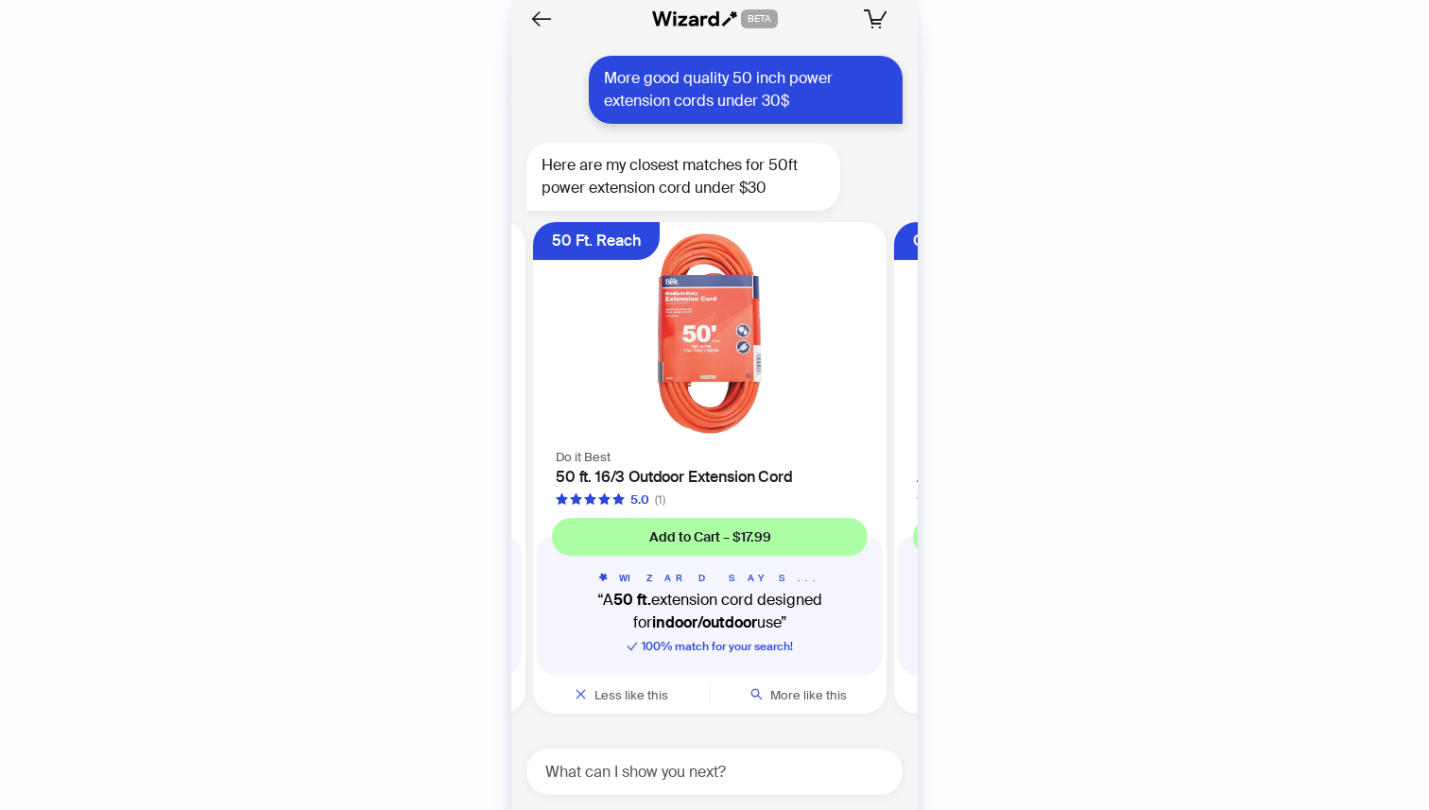
click at [704, 356] on img at bounding box center [709, 333] width 331 height 200
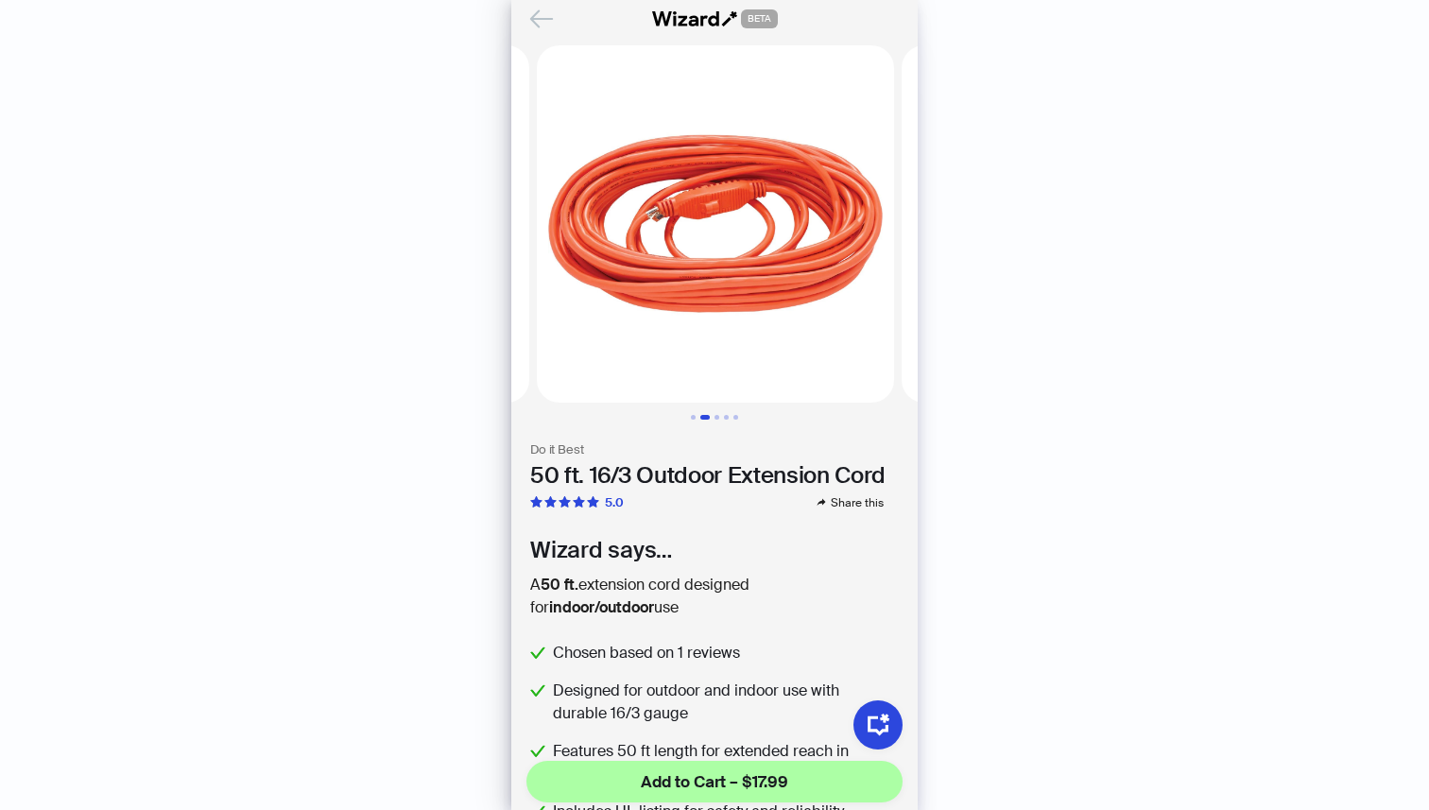
scroll to position [0, 365]
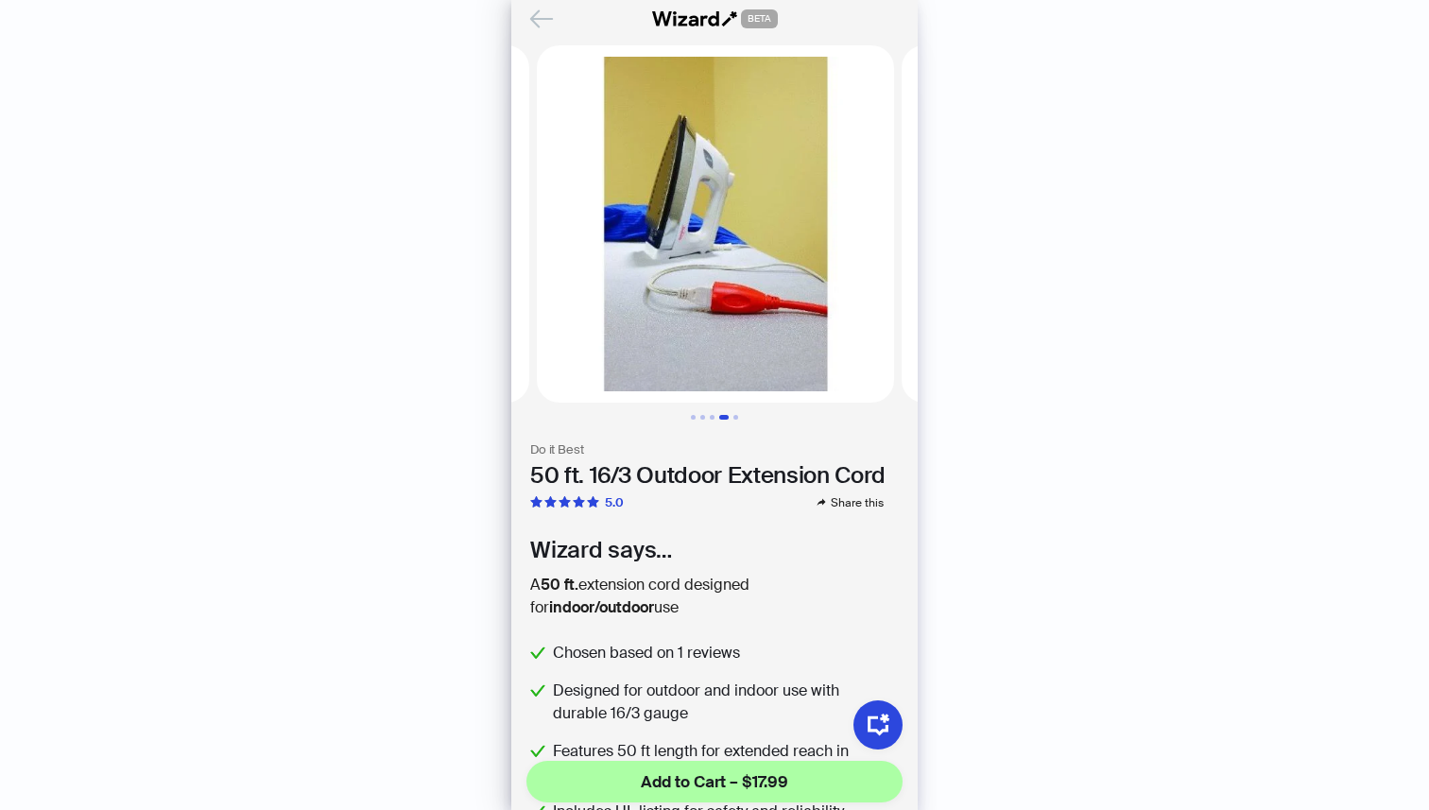
scroll to position [0, 1094]
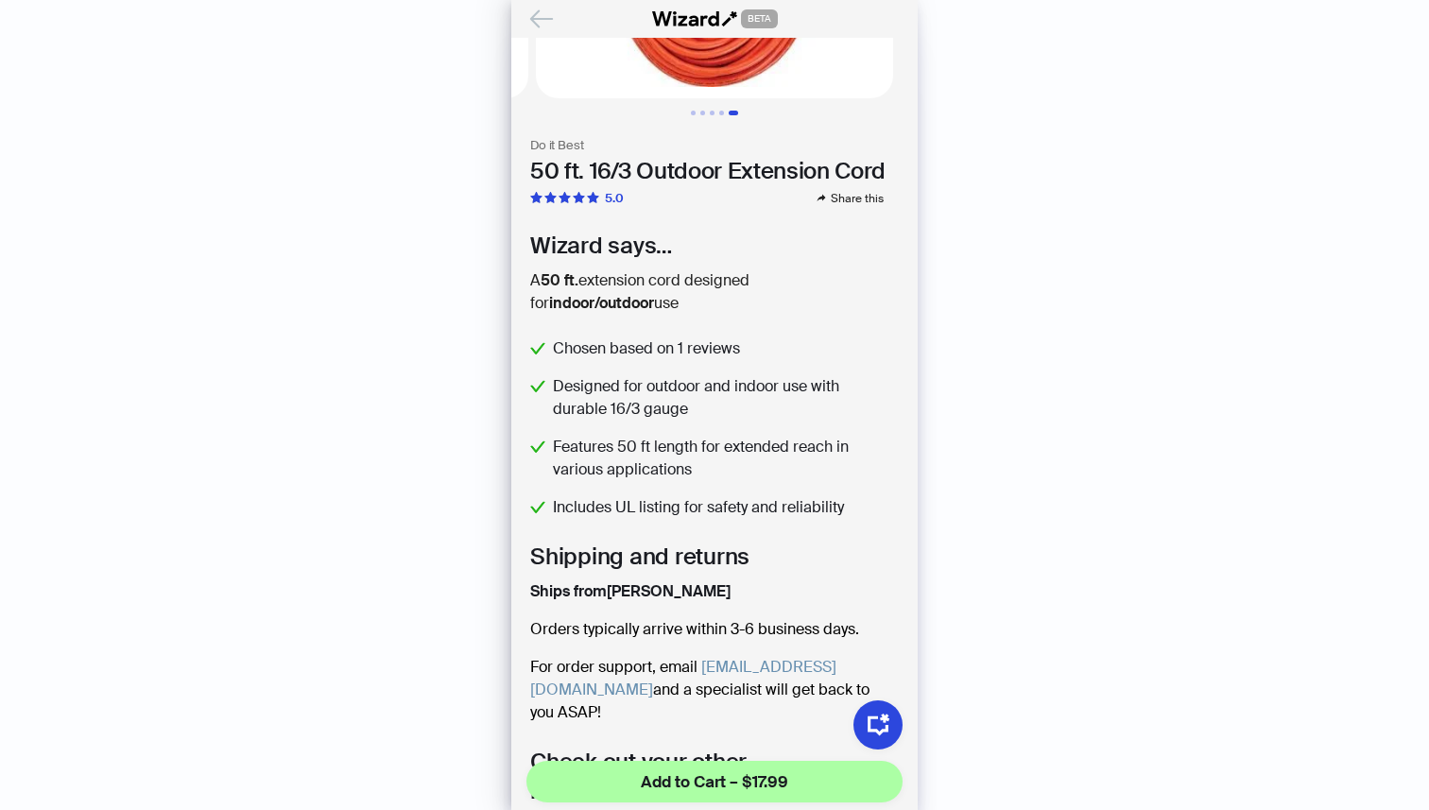
scroll to position [340, 0]
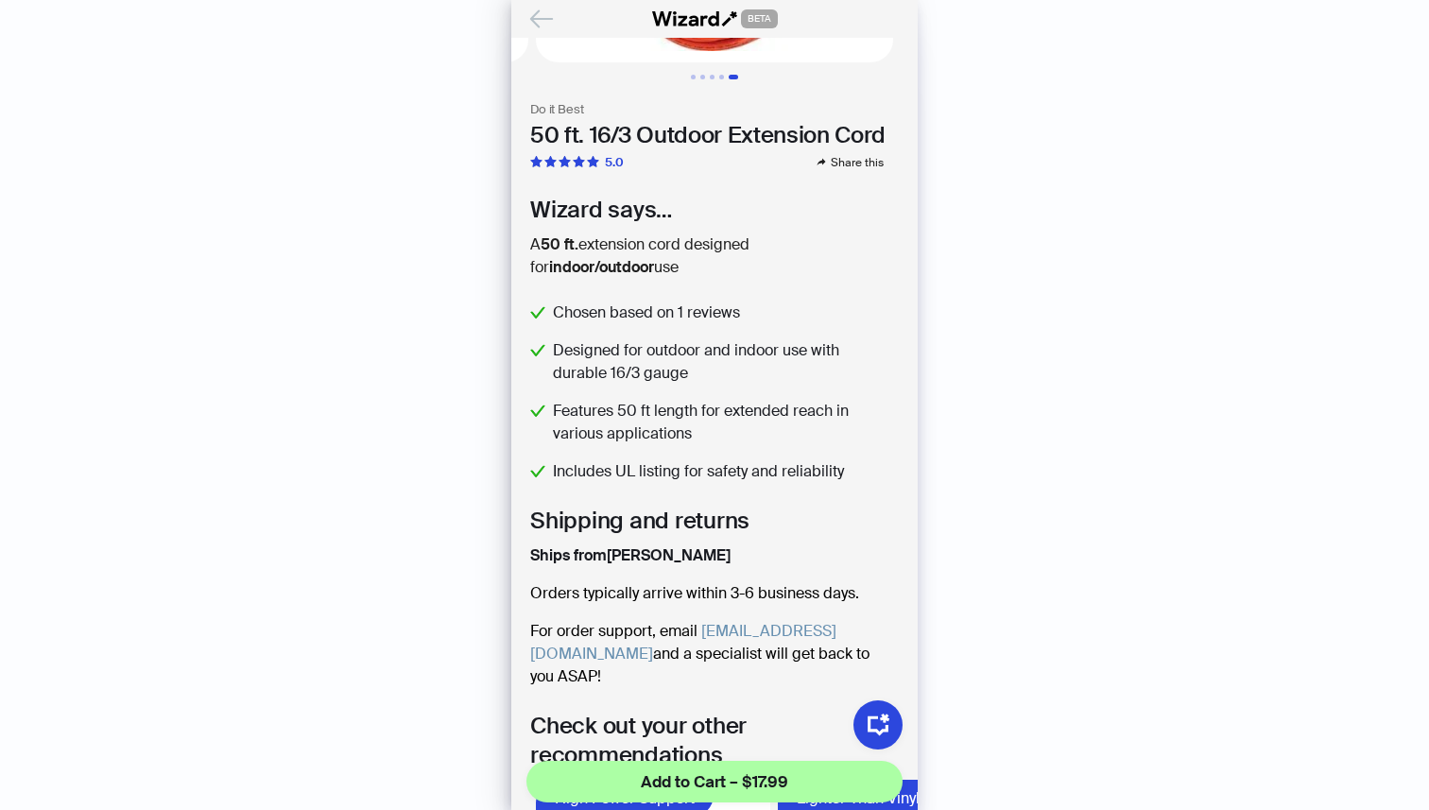
click at [558, 111] on h3 "Do it Best" at bounding box center [714, 110] width 369 height 16
drag, startPoint x: 531, startPoint y: 110, endPoint x: 598, endPoint y: 112, distance: 67.2
click at [598, 112] on h3 "Do it Best" at bounding box center [714, 110] width 369 height 16
copy h3 "Do it Best"
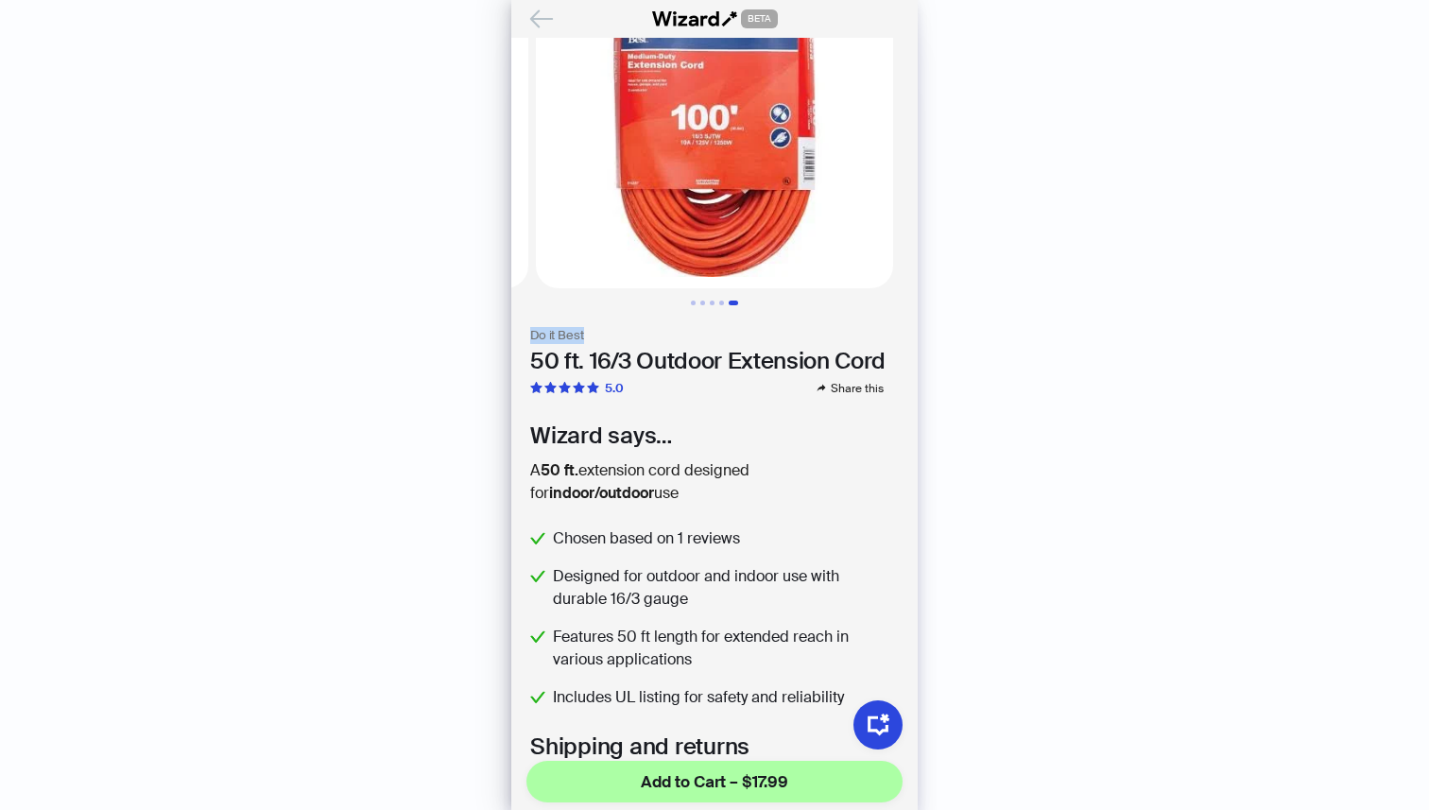
scroll to position [0, 0]
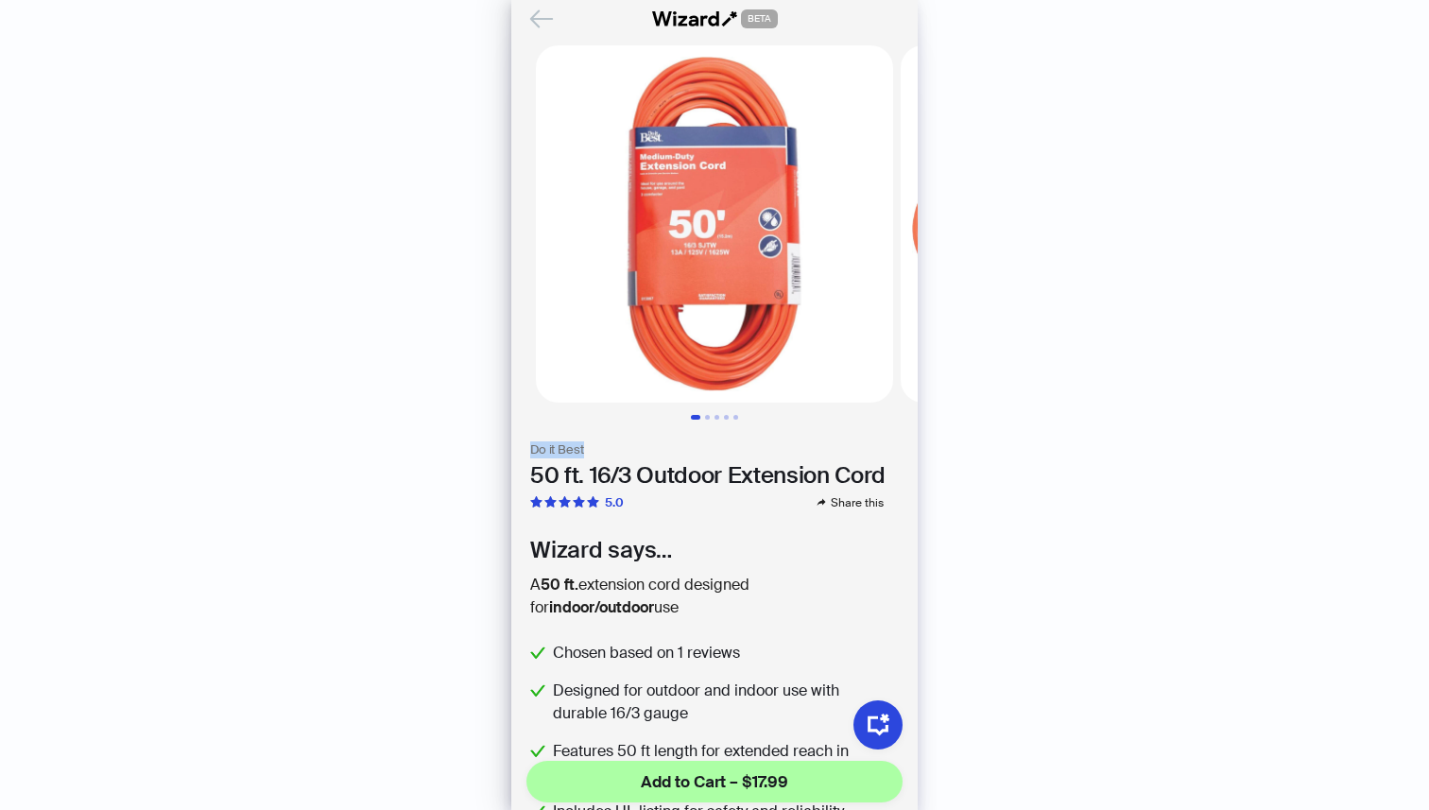
click at [536, 20] on icon "Back" at bounding box center [542, 19] width 32 height 32
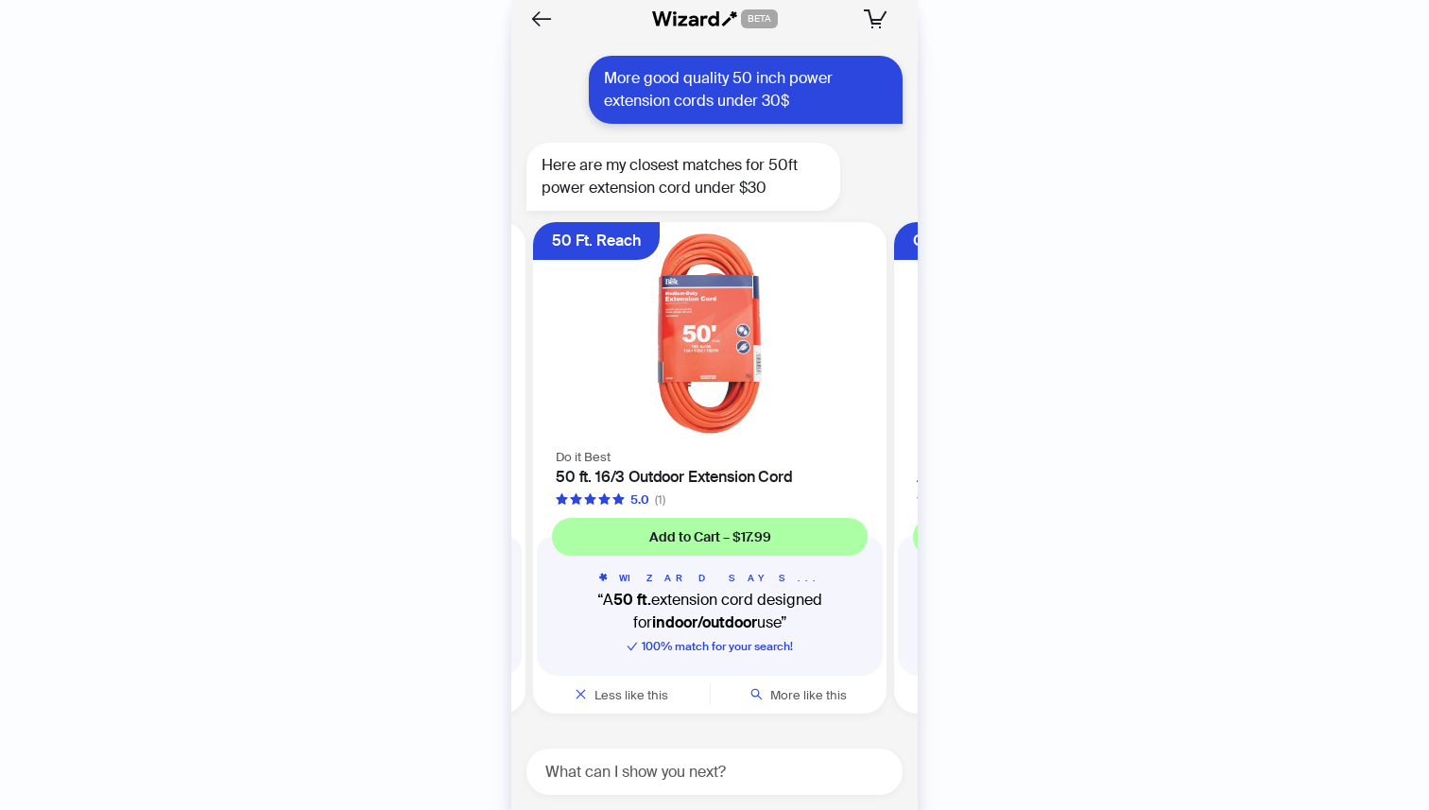
scroll to position [7153, 0]
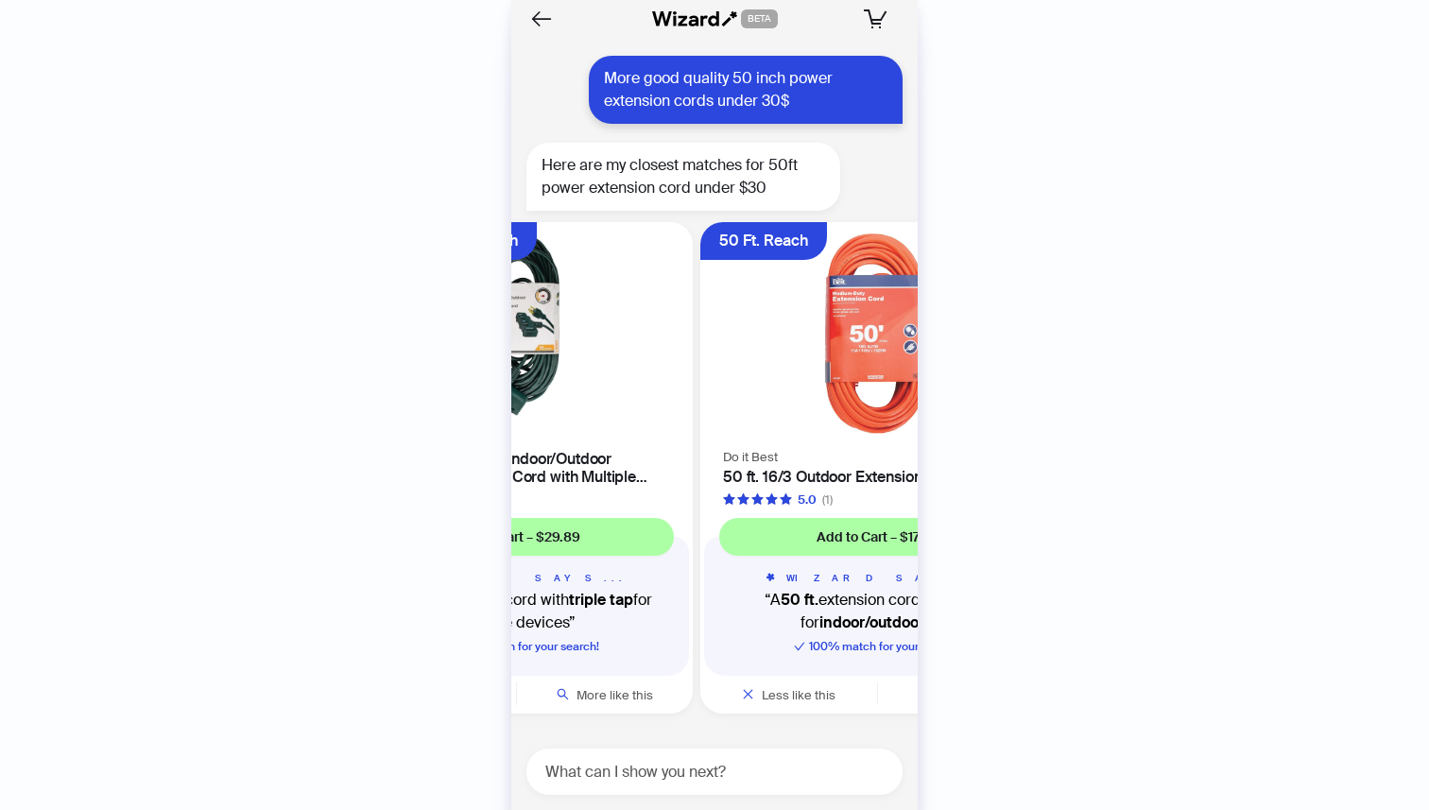
scroll to position [7154, 0]
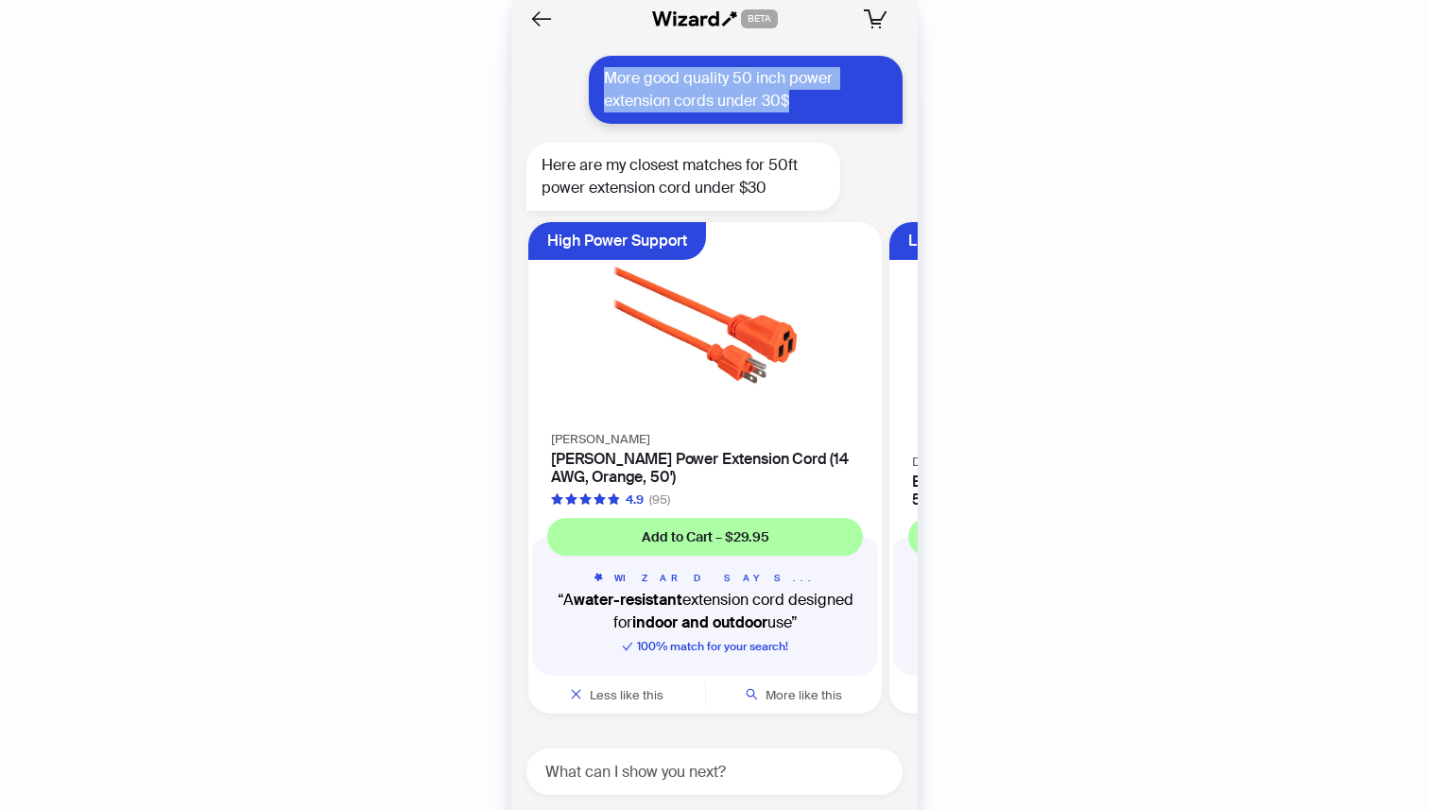
drag, startPoint x: 808, startPoint y: 107, endPoint x: 603, endPoint y: 84, distance: 206.3
click at [603, 84] on div "More good quality 50 inch power extension cords under 30$" at bounding box center [746, 90] width 314 height 68
copy div "More good quality 50 inch power extension cords under 30$"
click at [686, 767] on textarea at bounding box center [722, 772] width 361 height 24
paste textarea "**********"
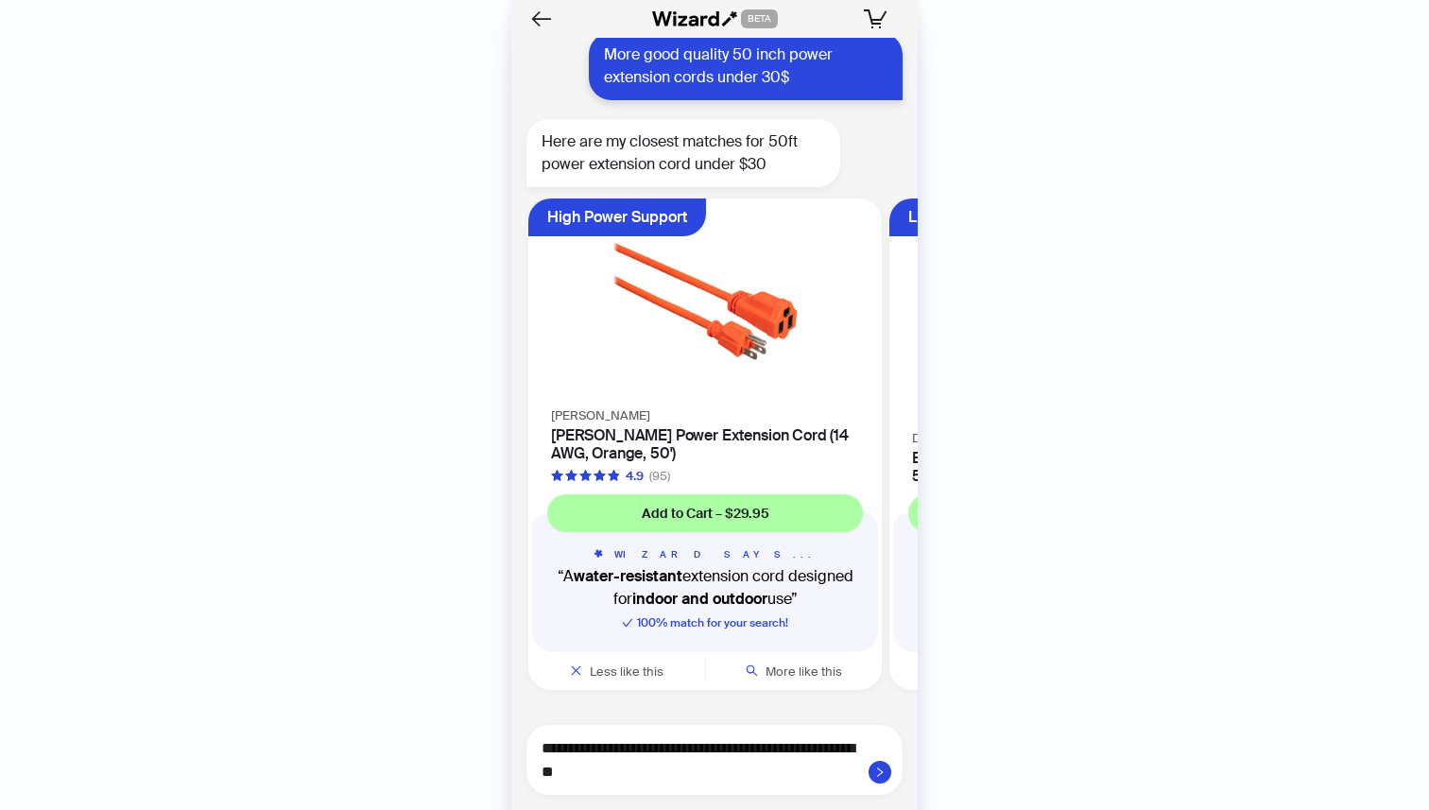
scroll to position [7178, 0]
type textarea "**********"
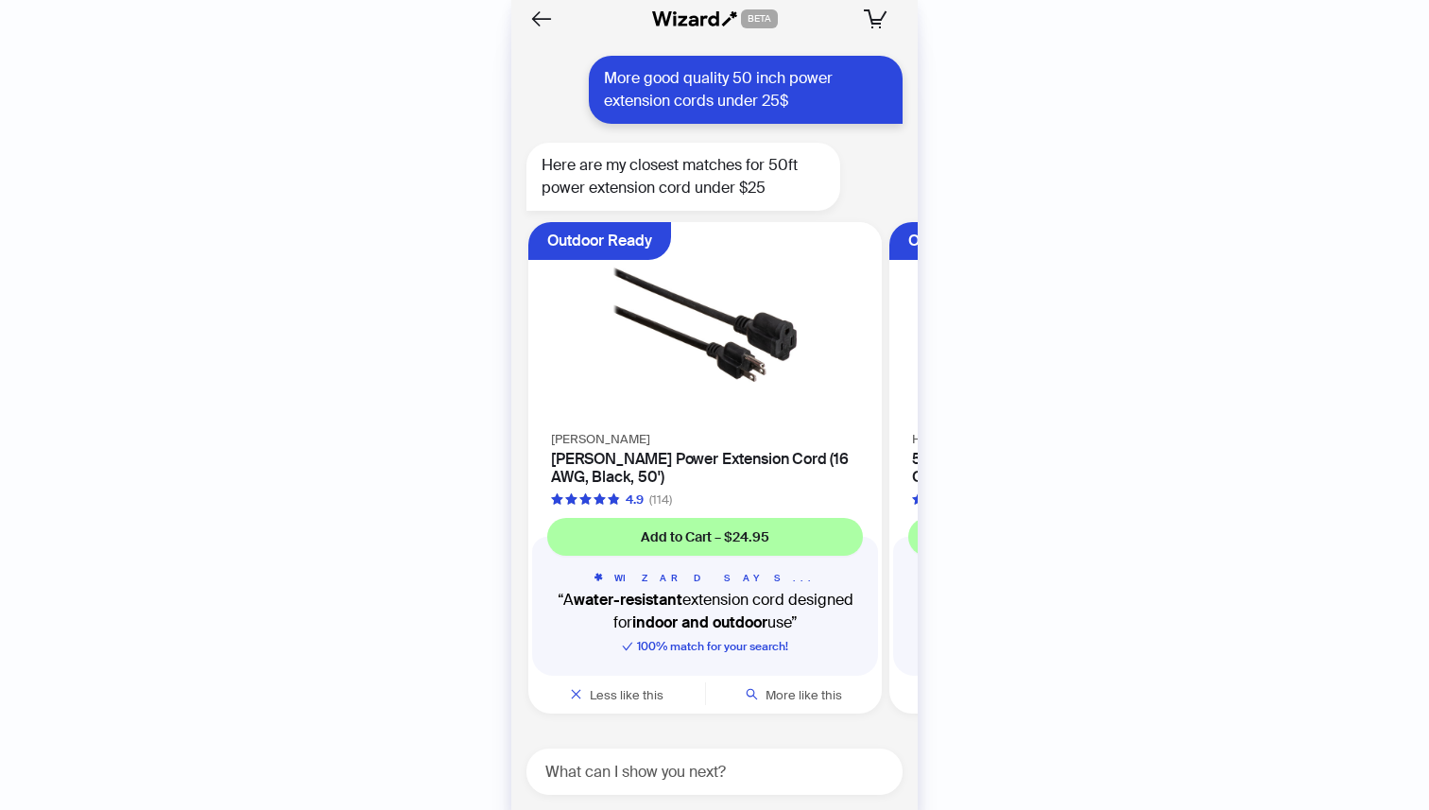
scroll to position [7847, 0]
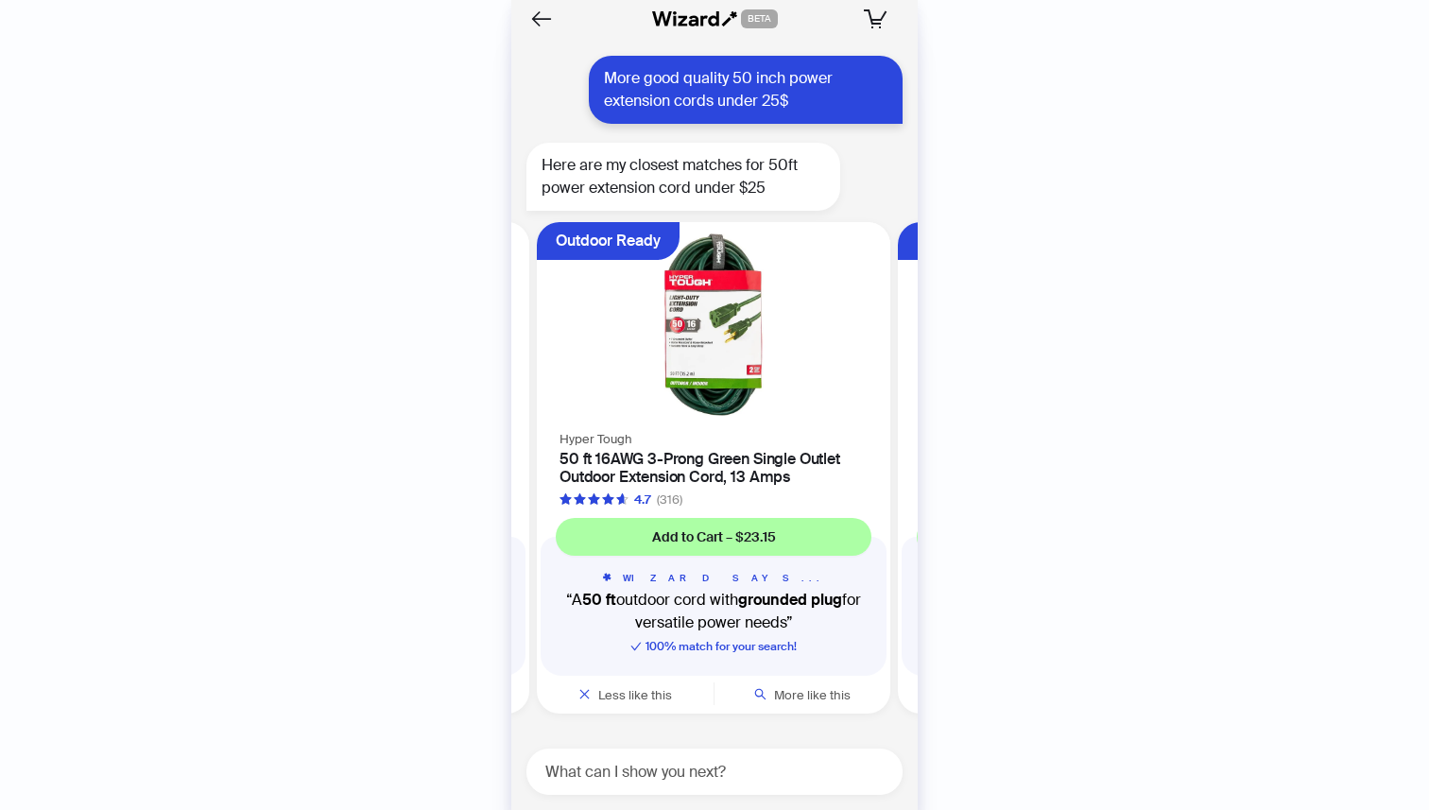
scroll to position [0, 356]
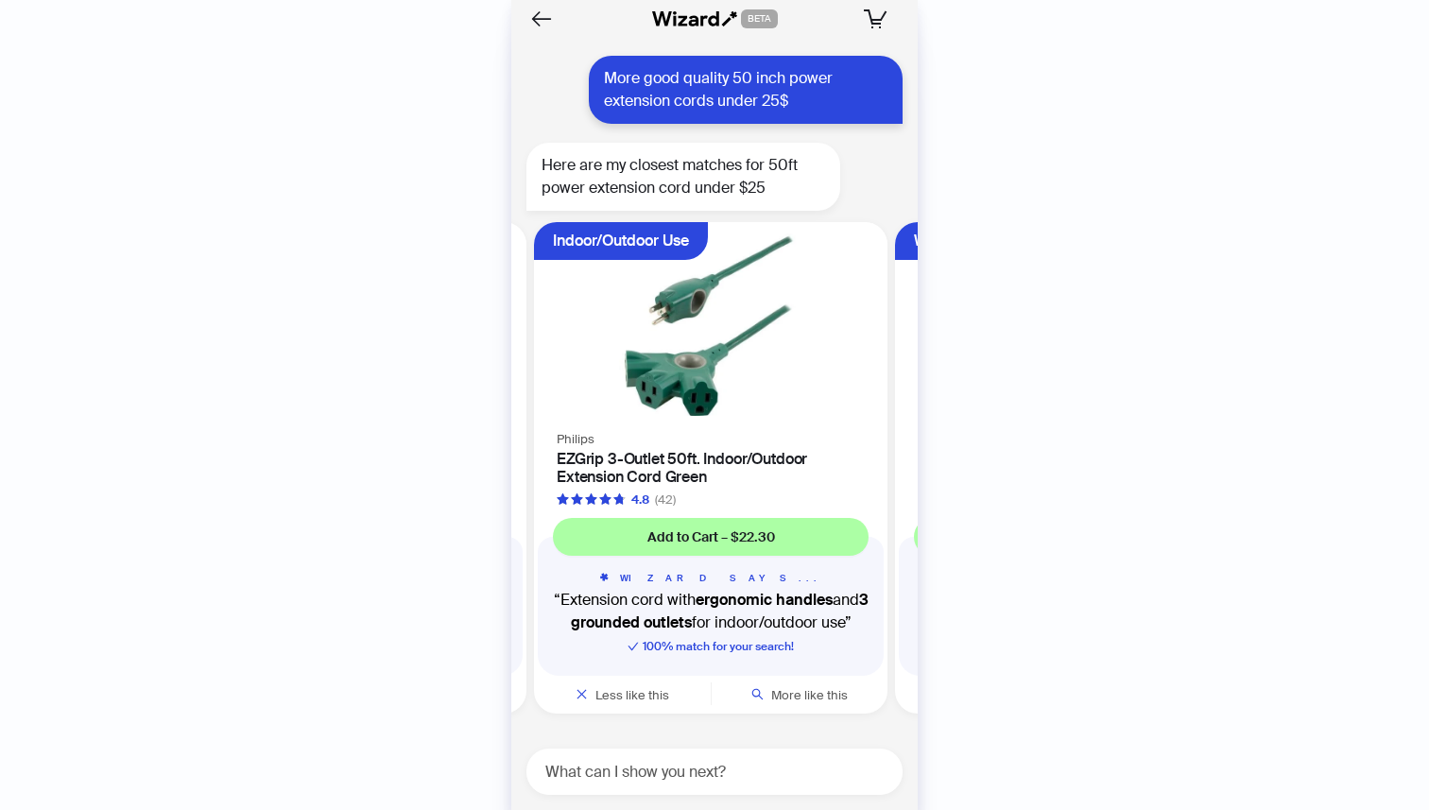
scroll to position [0, 717]
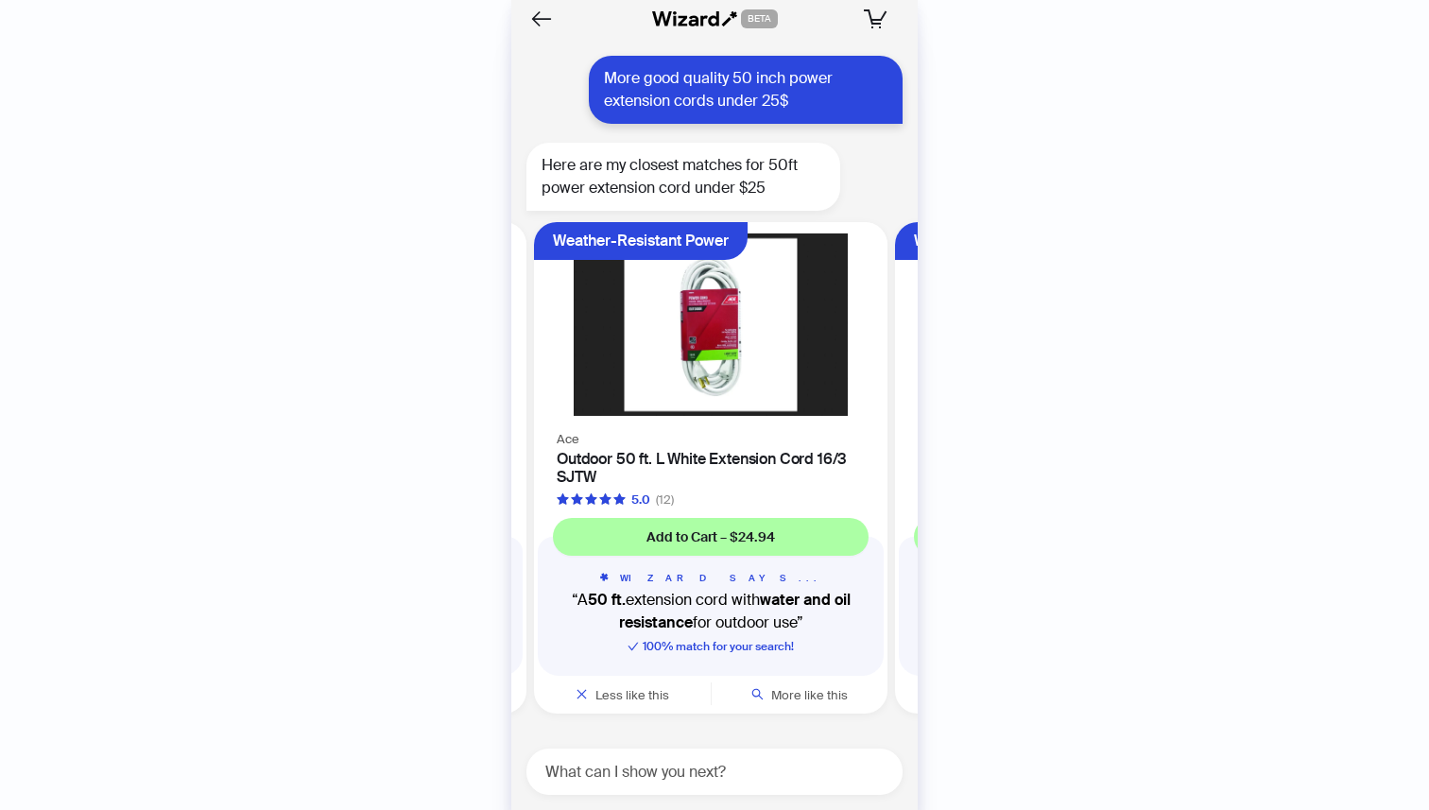
scroll to position [0, 1078]
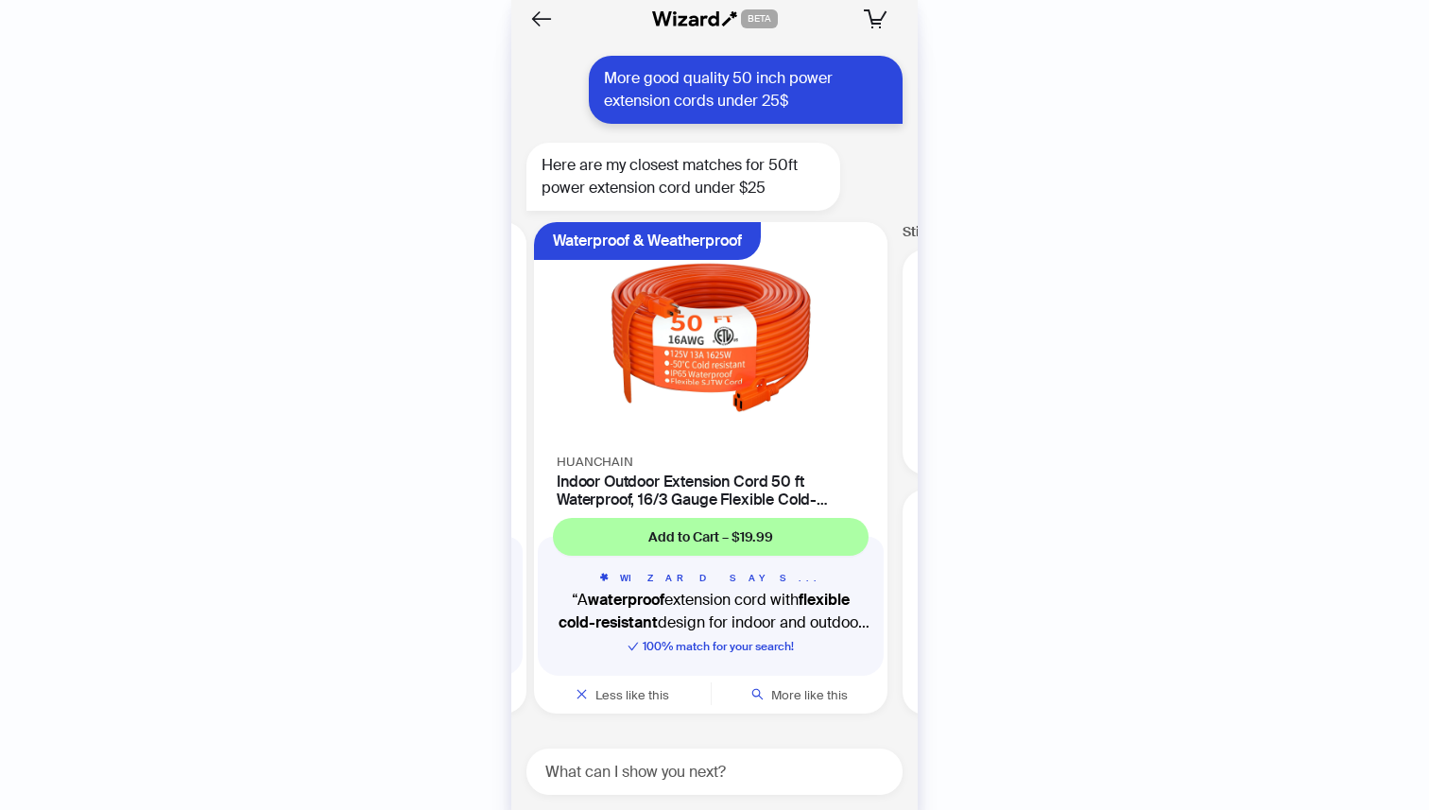
scroll to position [0, 1439]
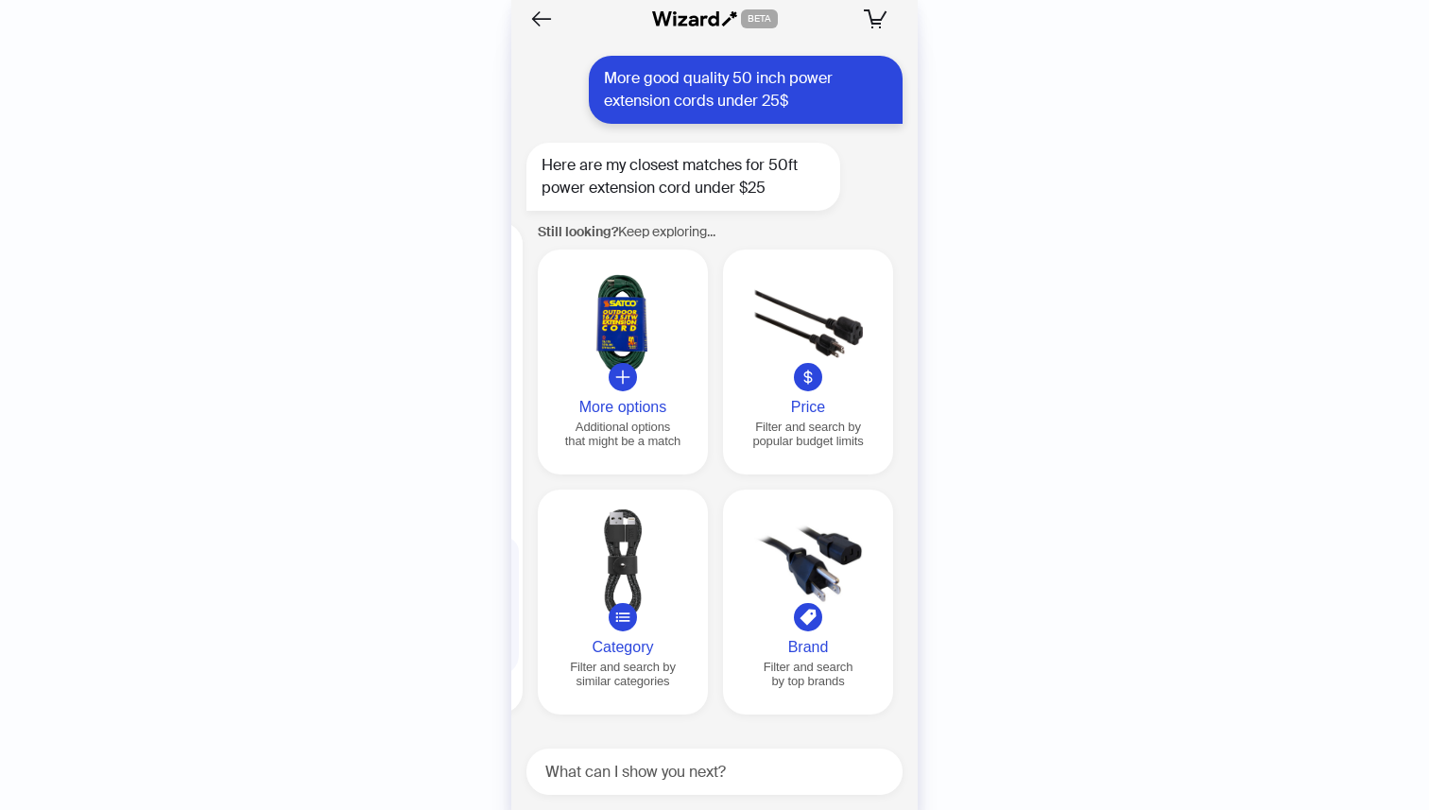
scroll to position [0, 1805]
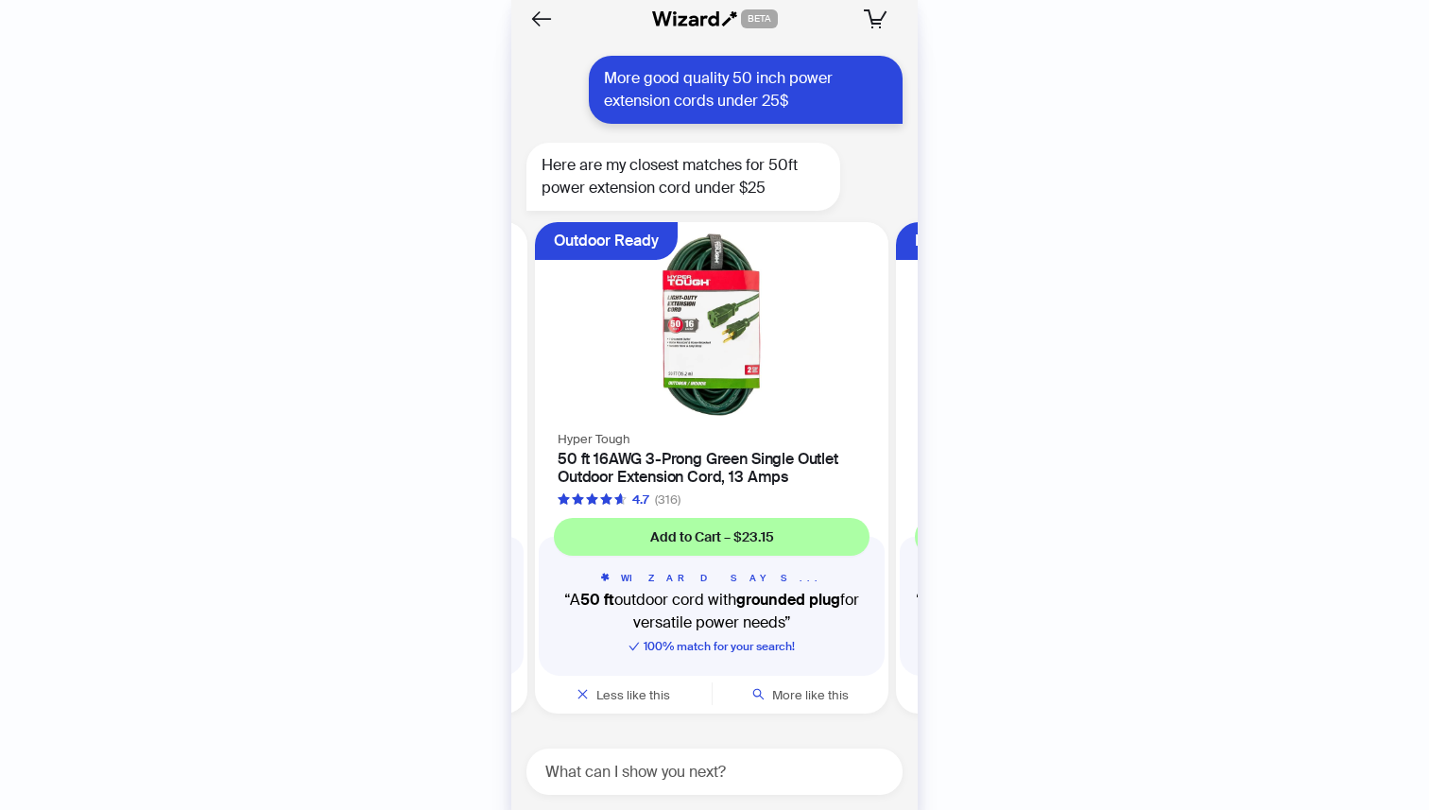
scroll to position [0, 356]
click at [740, 368] on img at bounding box center [709, 324] width 331 height 182
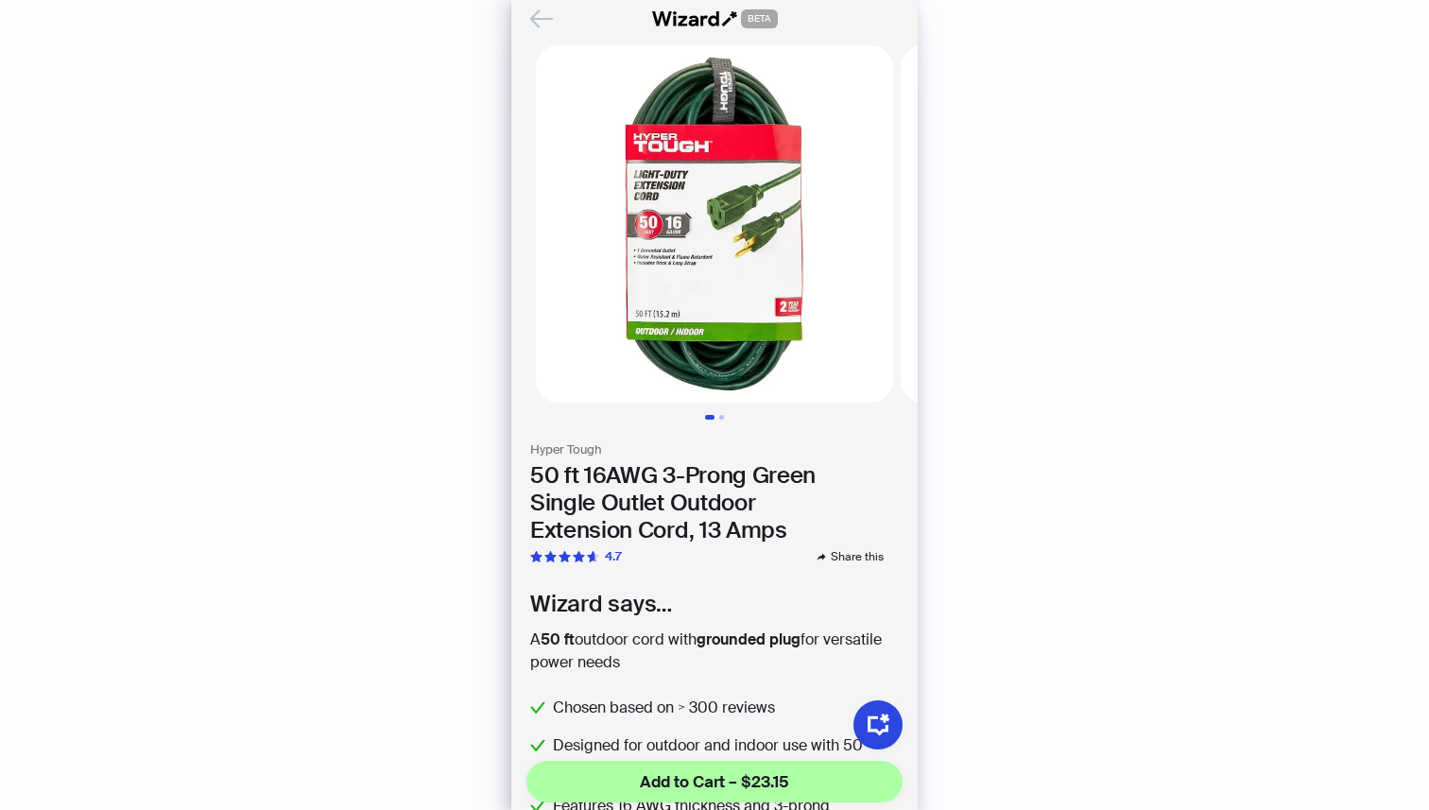
click at [537, 14] on icon "Back" at bounding box center [542, 19] width 32 height 32
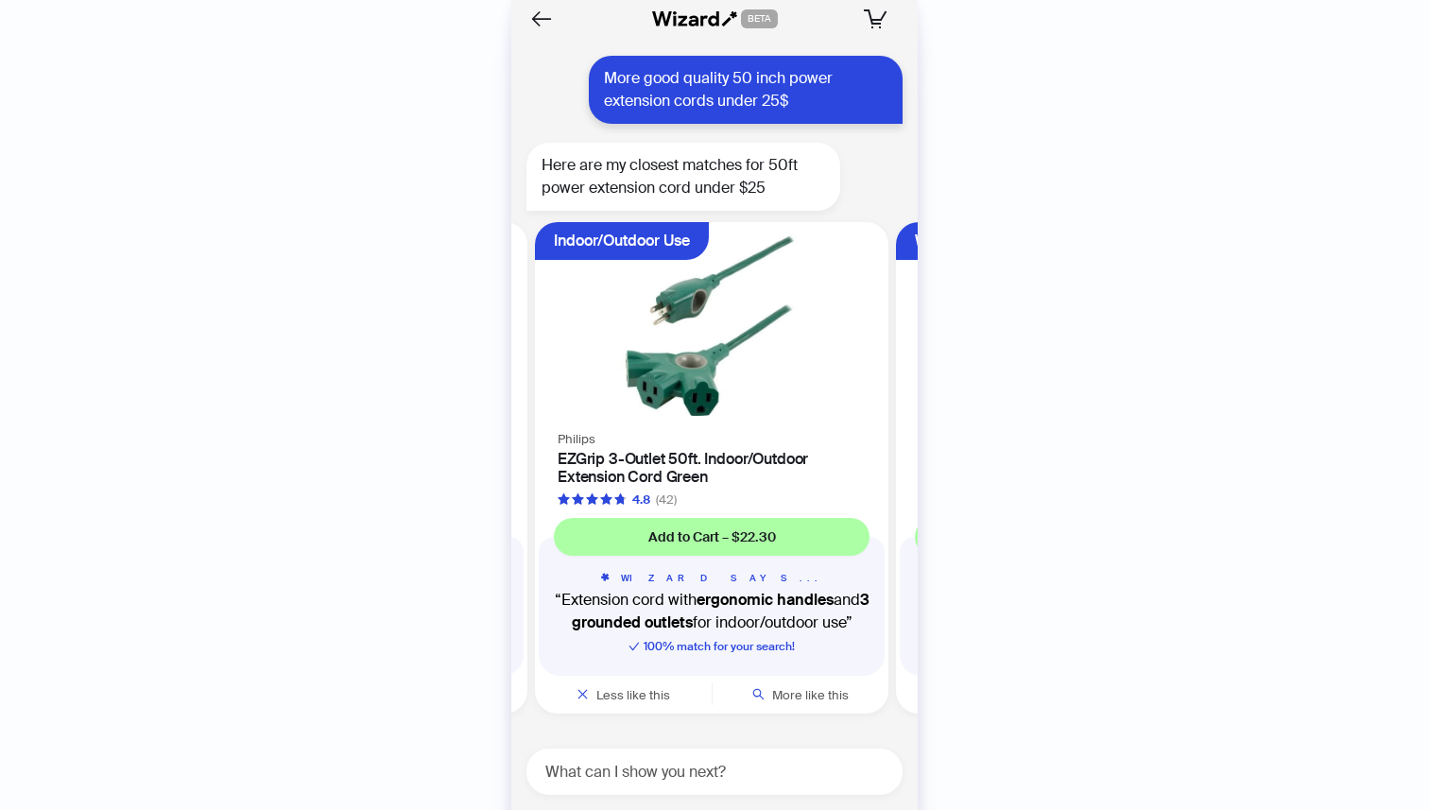
scroll to position [0, 717]
click at [707, 327] on img at bounding box center [709, 324] width 331 height 182
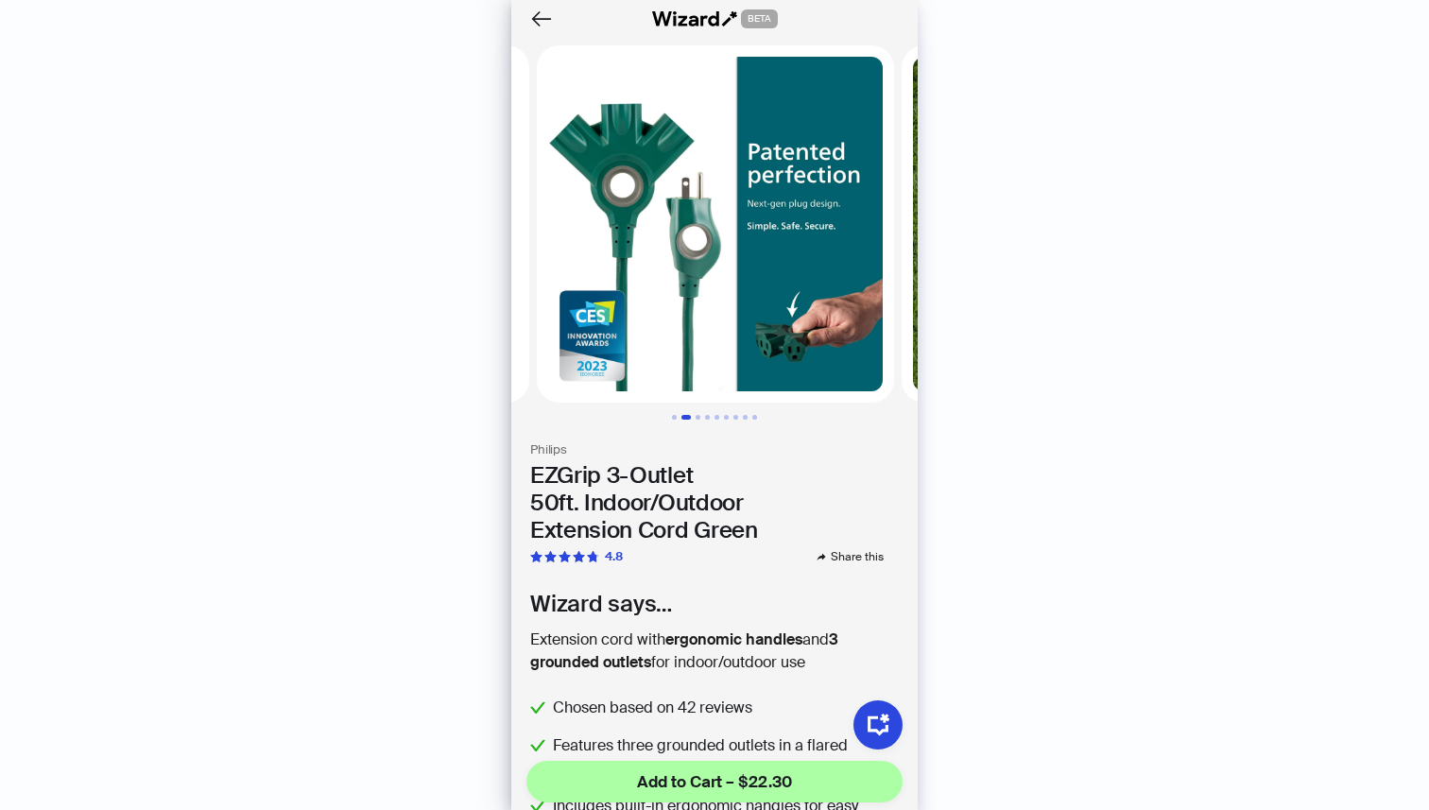
scroll to position [0, 365]
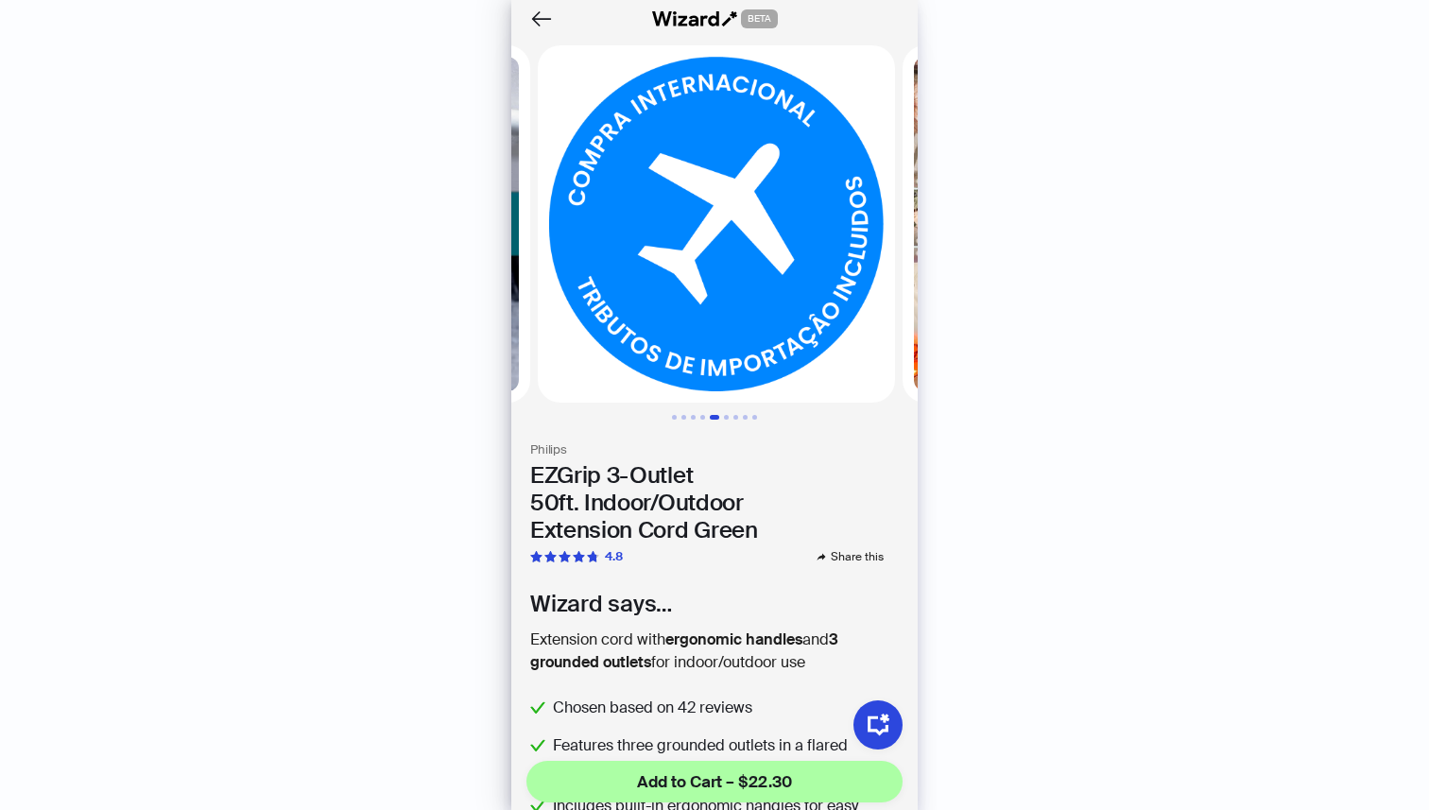
scroll to position [0, 1459]
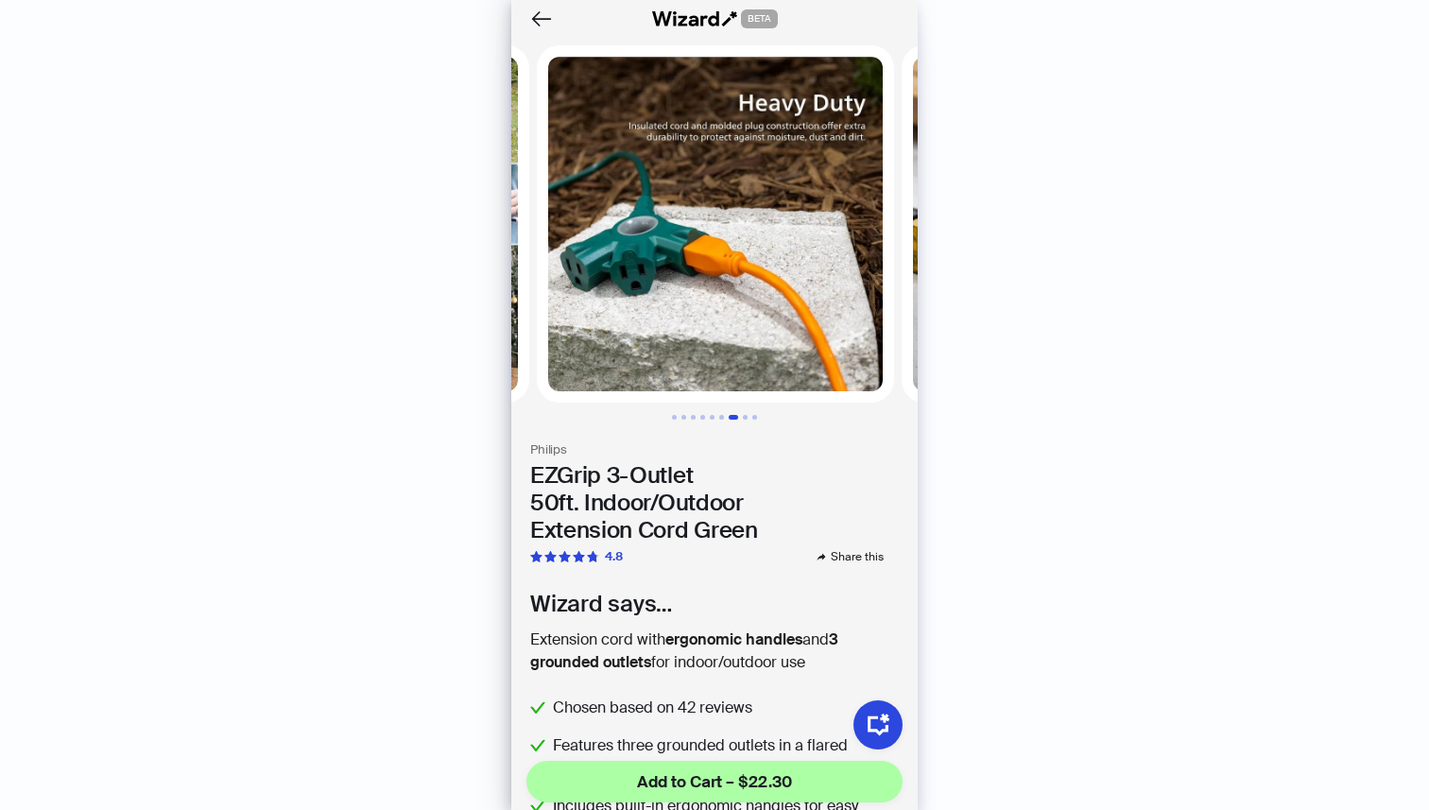
scroll to position [0, 2189]
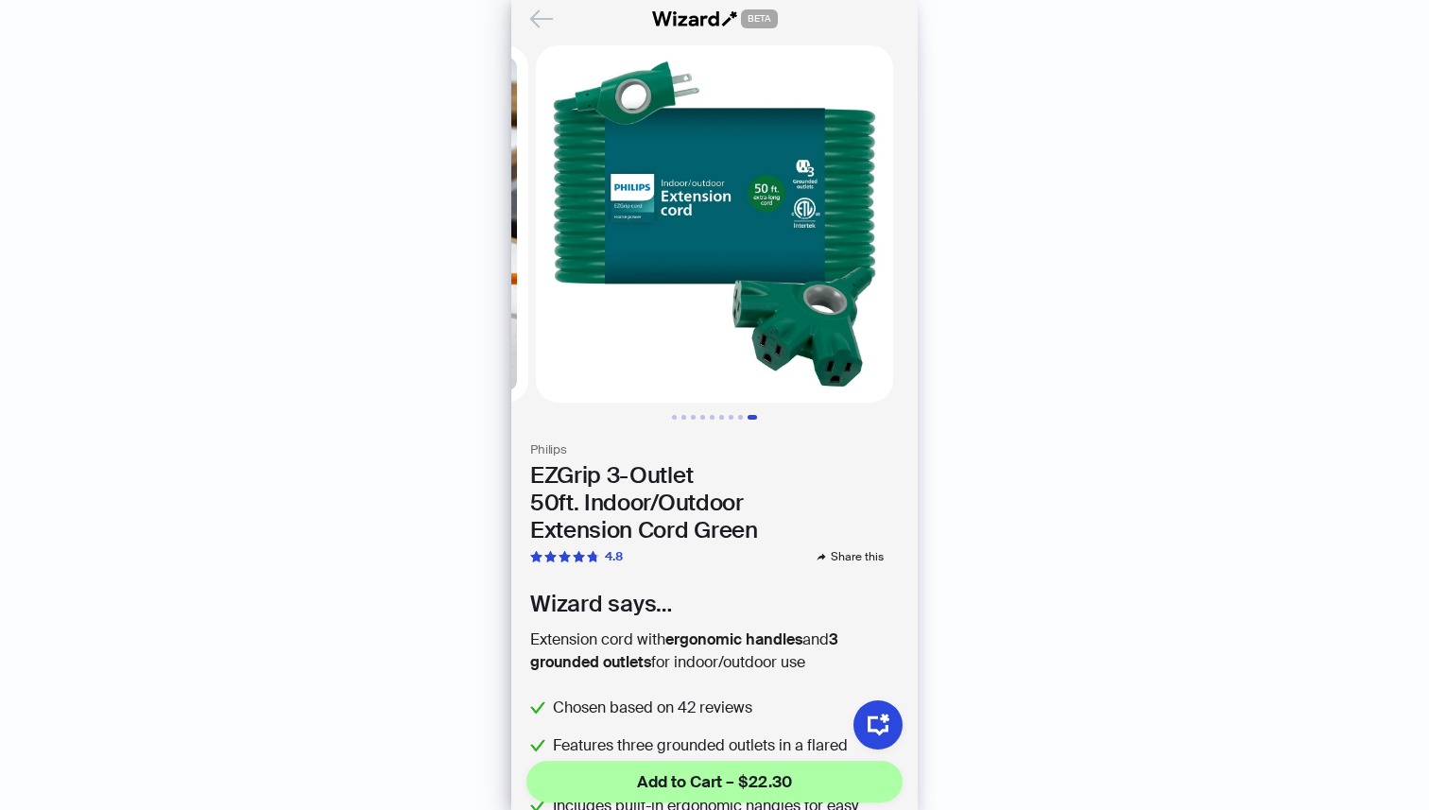
click at [542, 19] on icon "Back" at bounding box center [541, 18] width 21 height 16
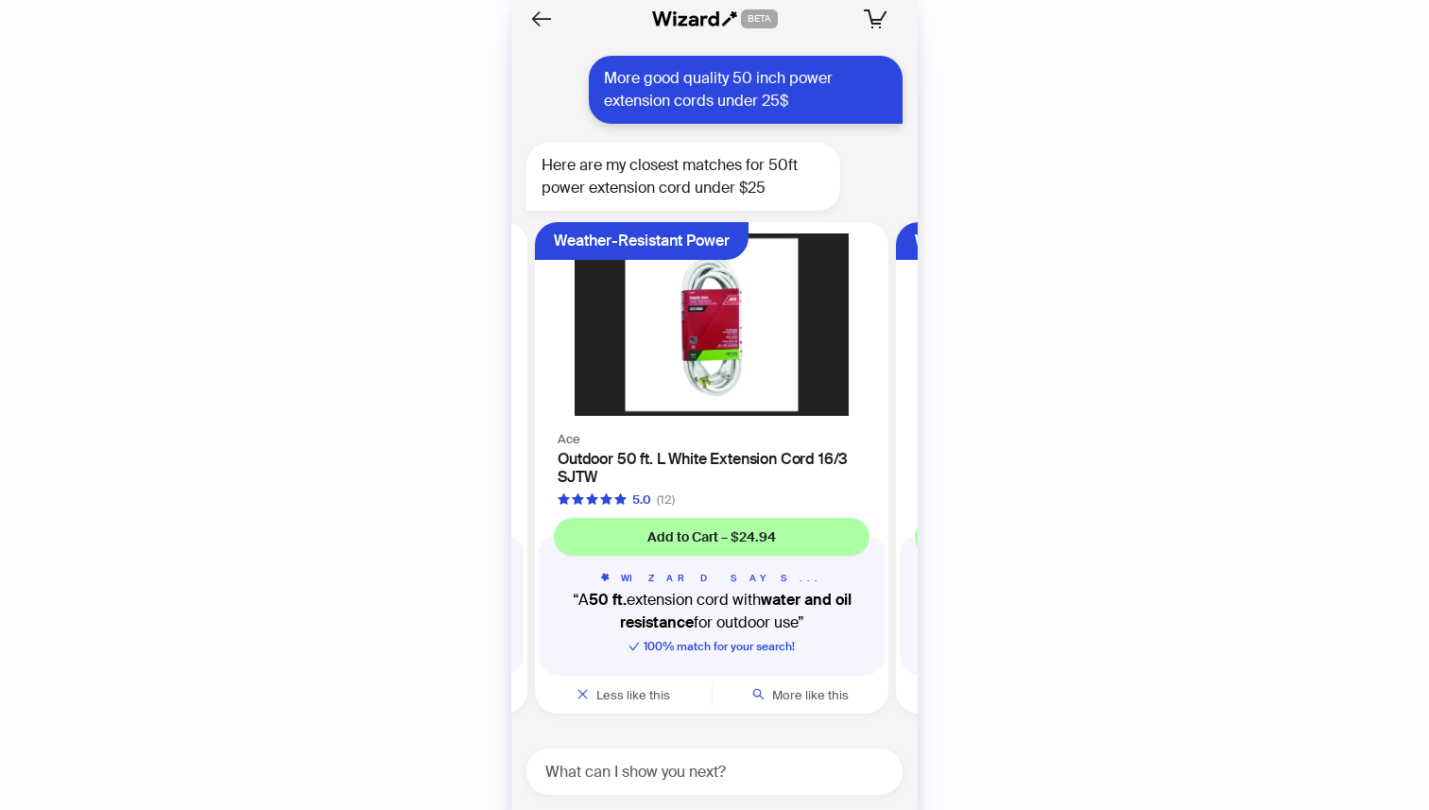
scroll to position [0, 1078]
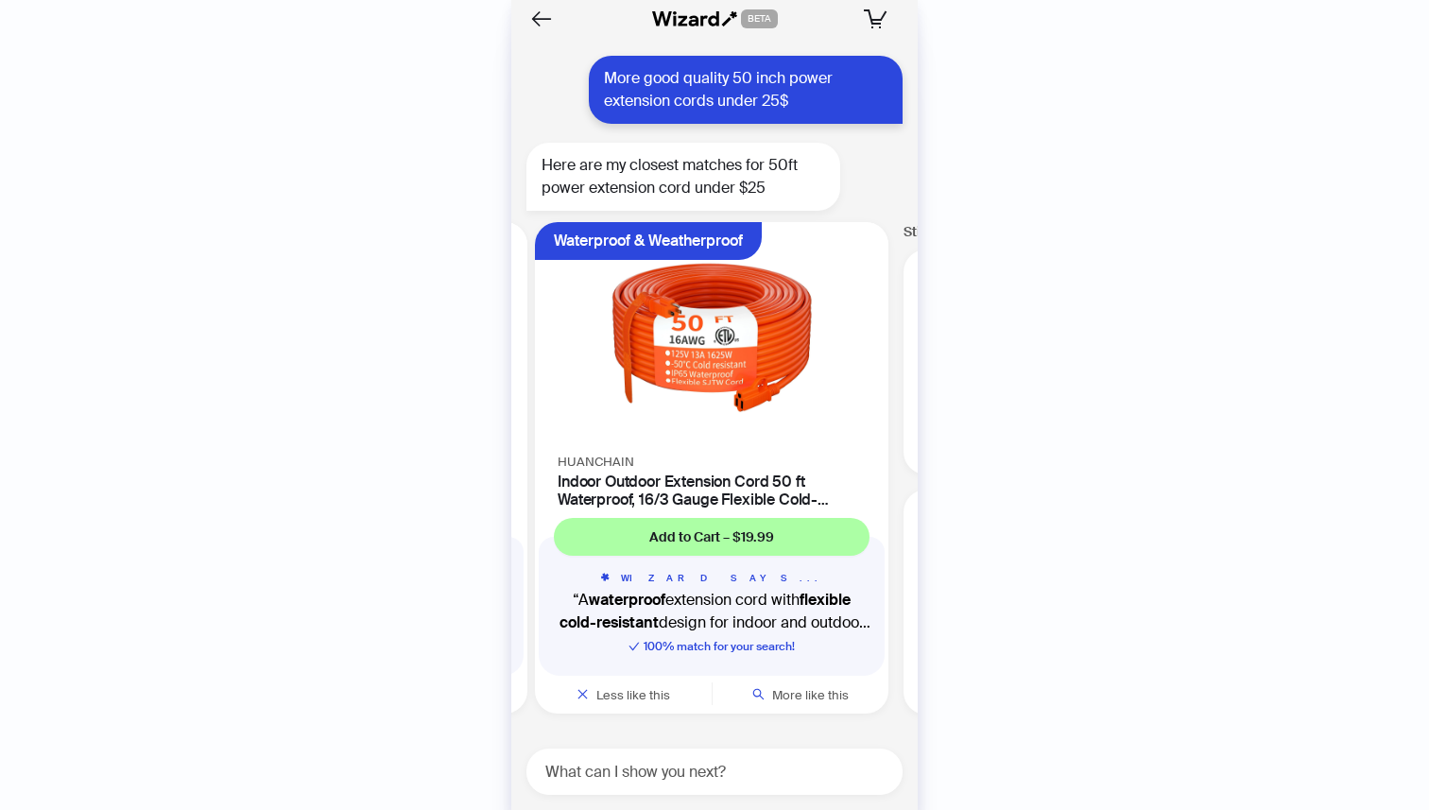
scroll to position [0, 1439]
click at [743, 399] on img at bounding box center [709, 335] width 331 height 205
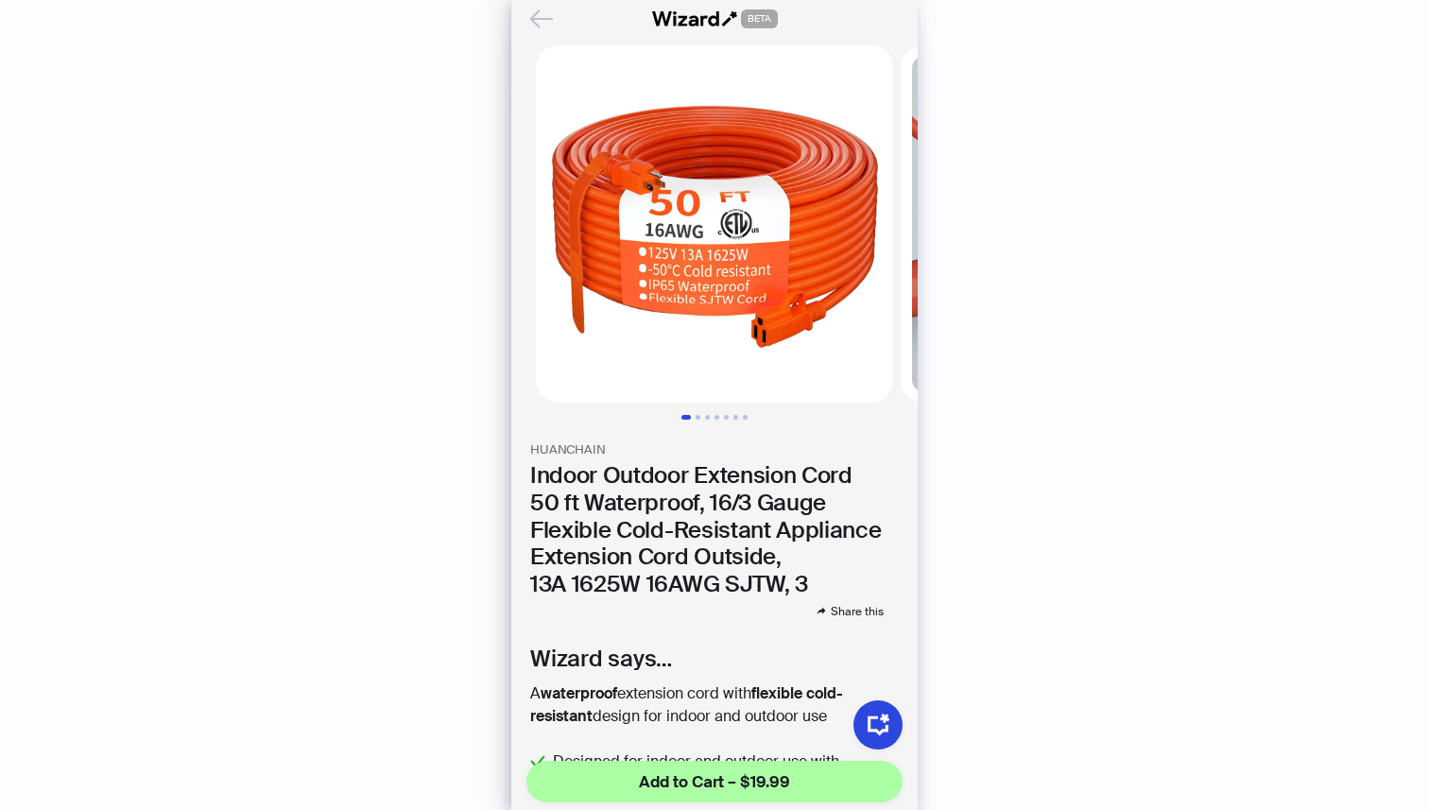
click at [539, 19] on icon "Back" at bounding box center [541, 18] width 21 height 16
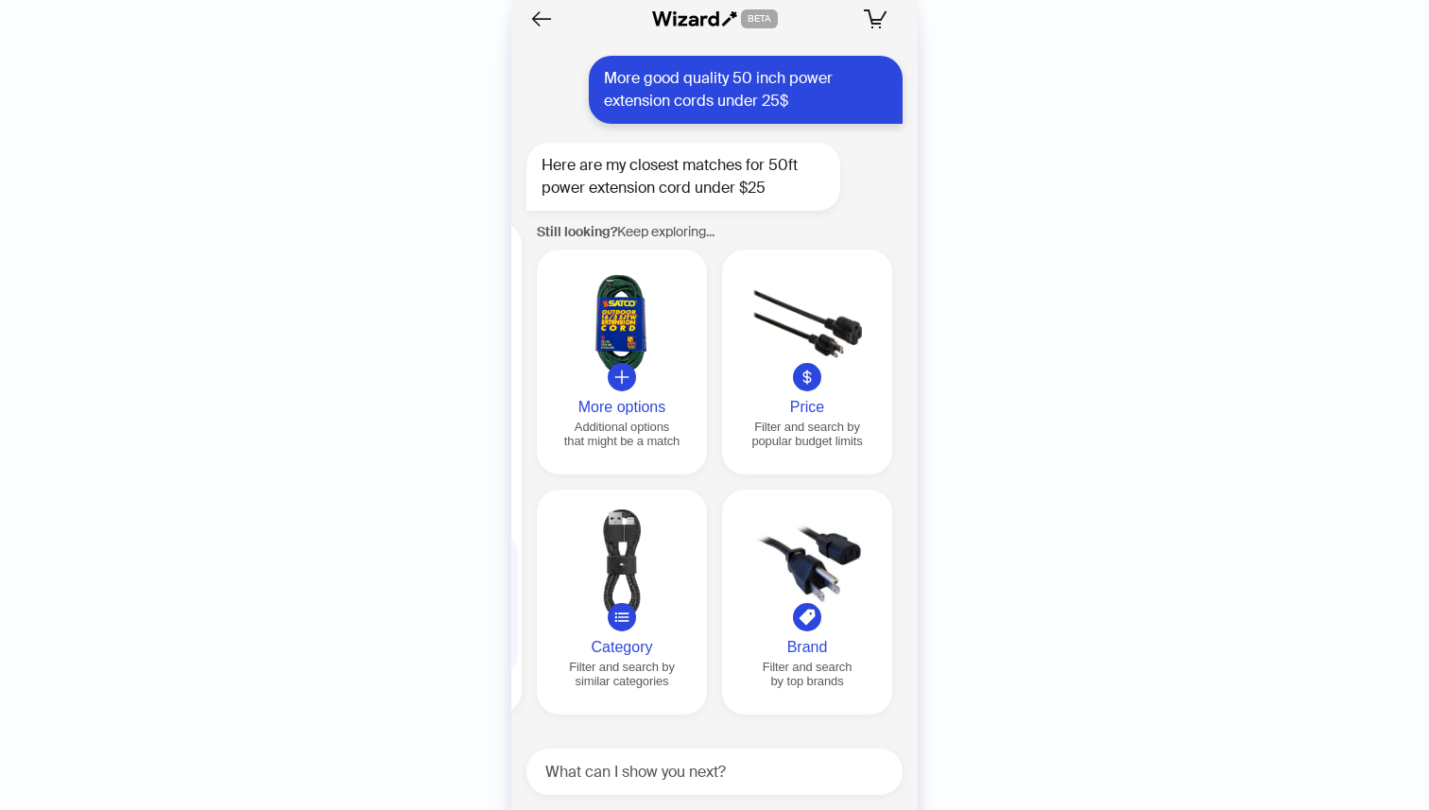
scroll to position [0, 1805]
click at [620, 286] on div at bounding box center [620, 323] width 155 height 109
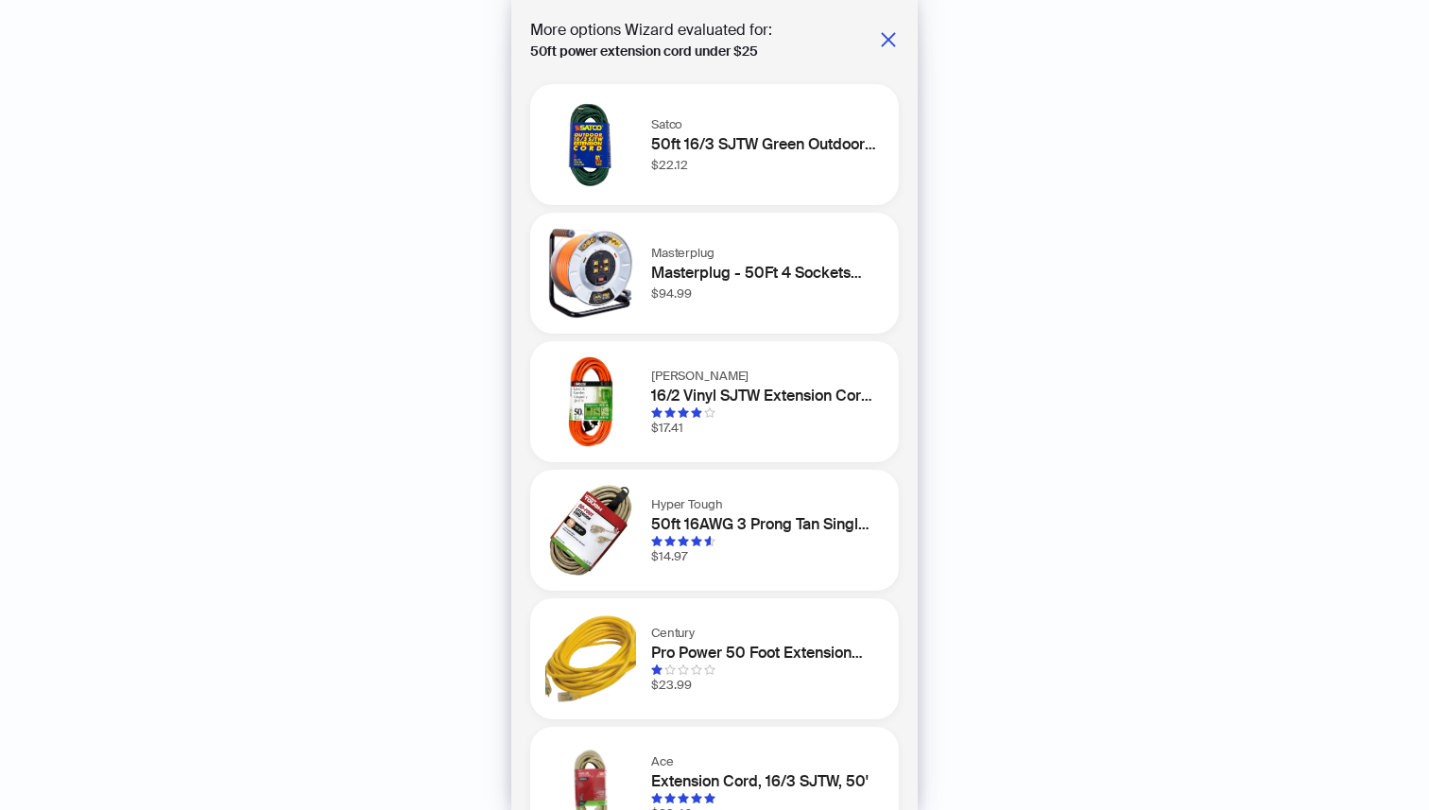
scroll to position [57, 0]
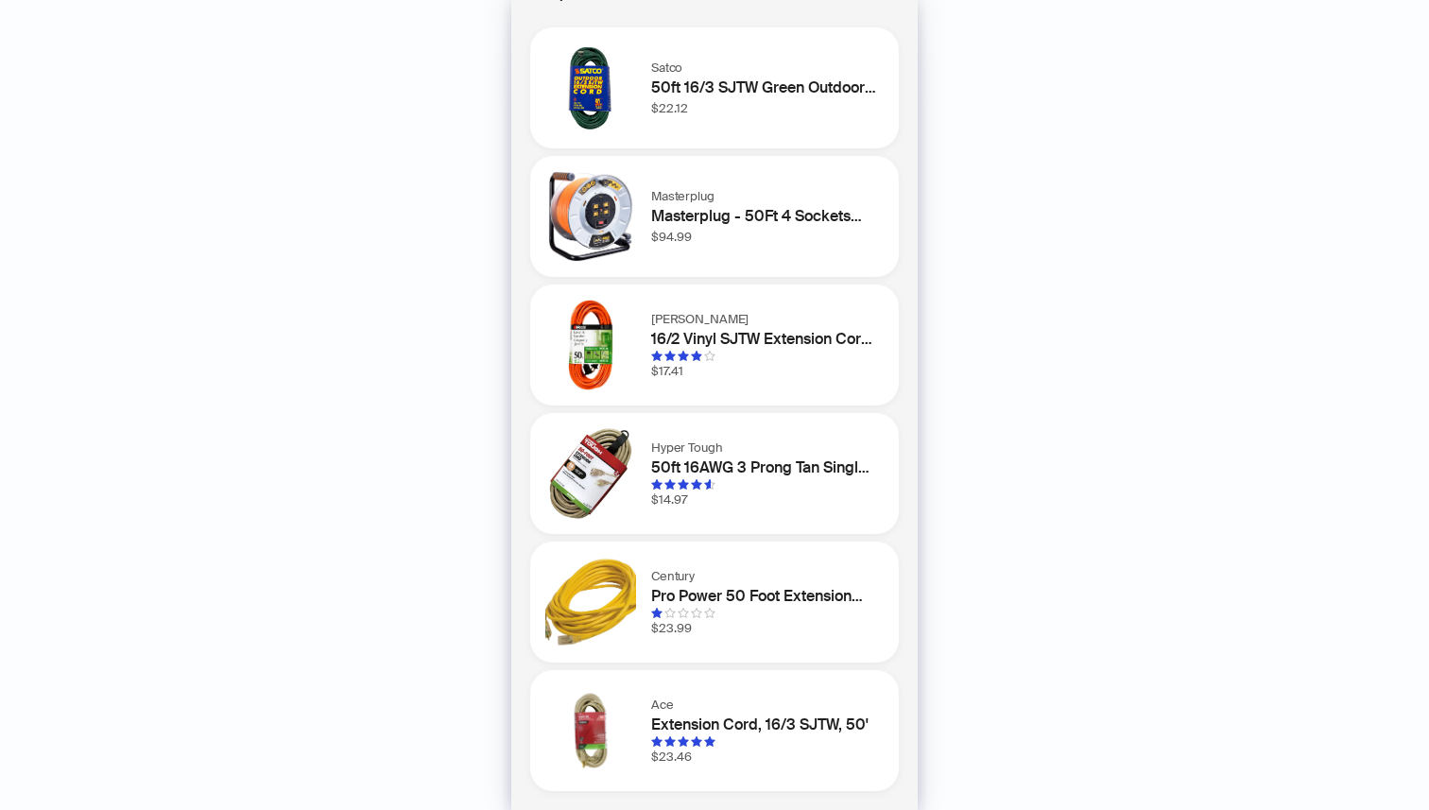
click at [788, 747] on div at bounding box center [763, 741] width 225 height 11
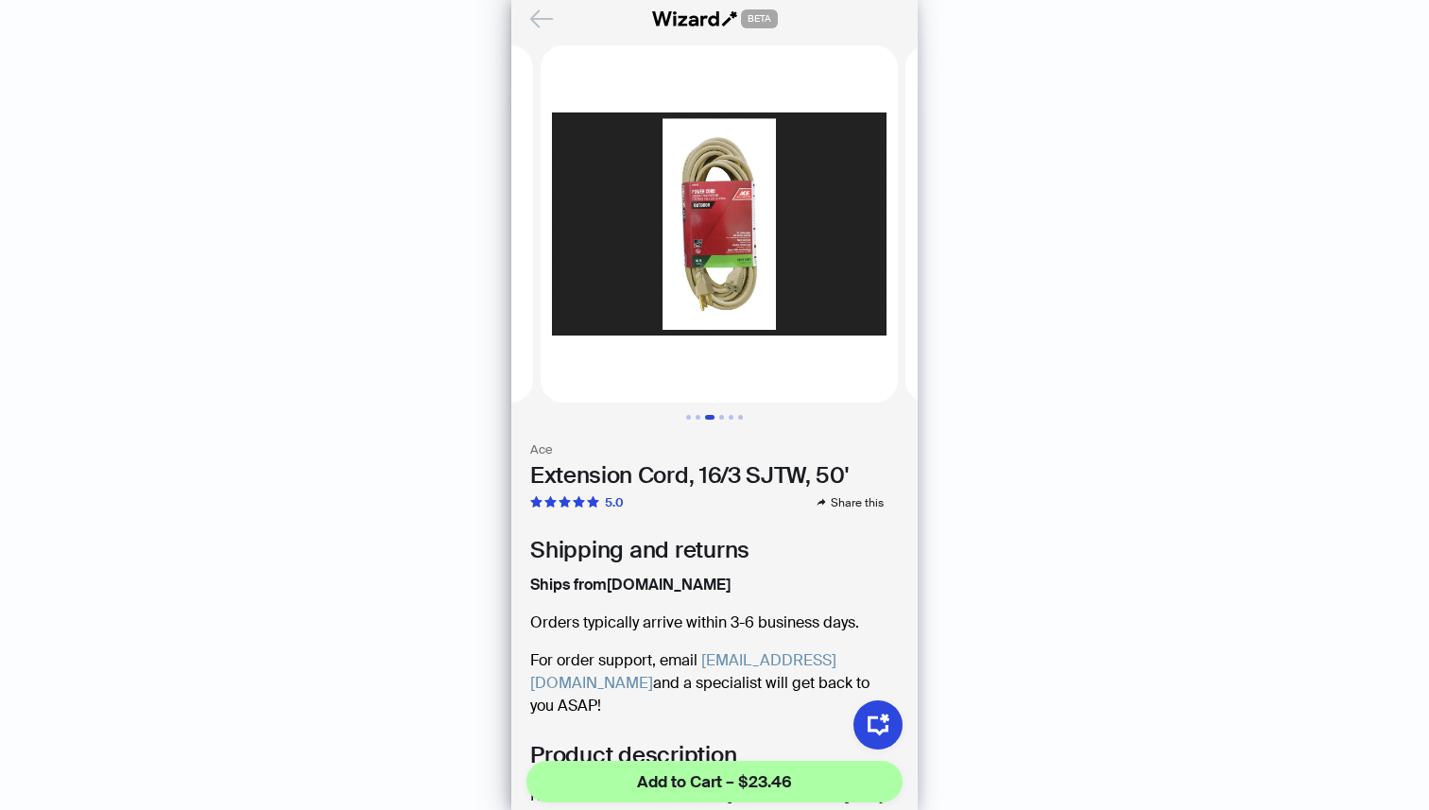
scroll to position [0, 730]
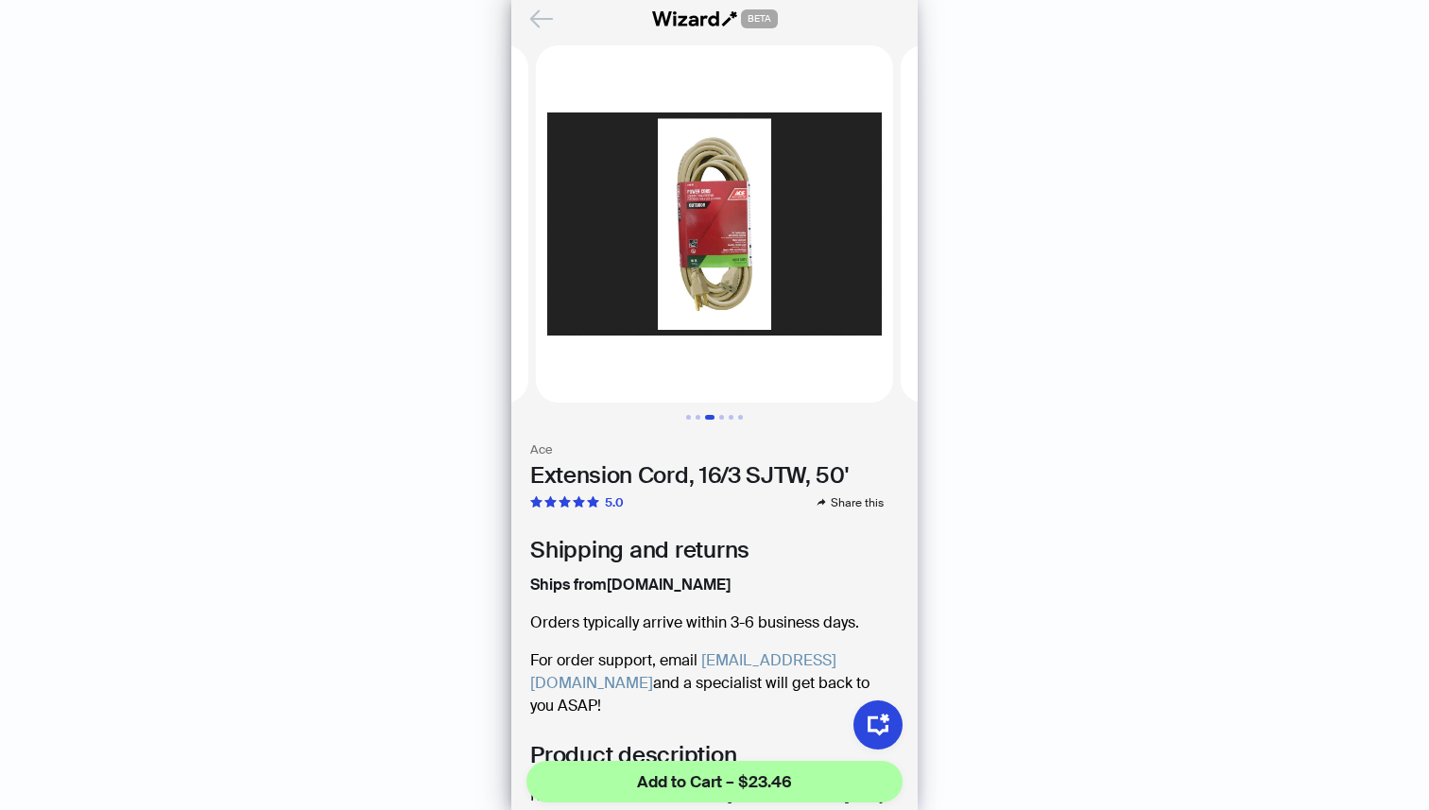
click at [543, 19] on icon "Back" at bounding box center [541, 18] width 21 height 16
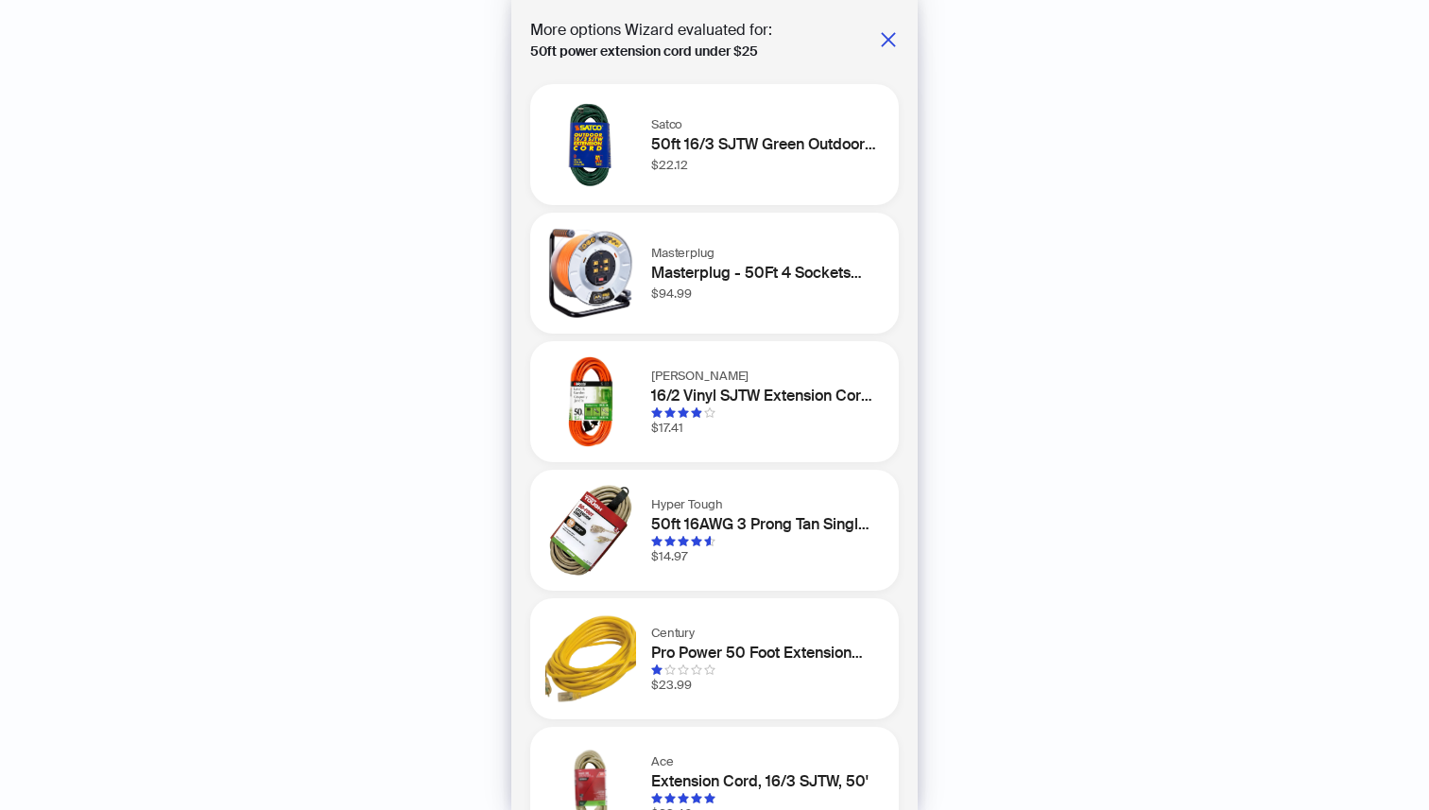
scroll to position [57, 0]
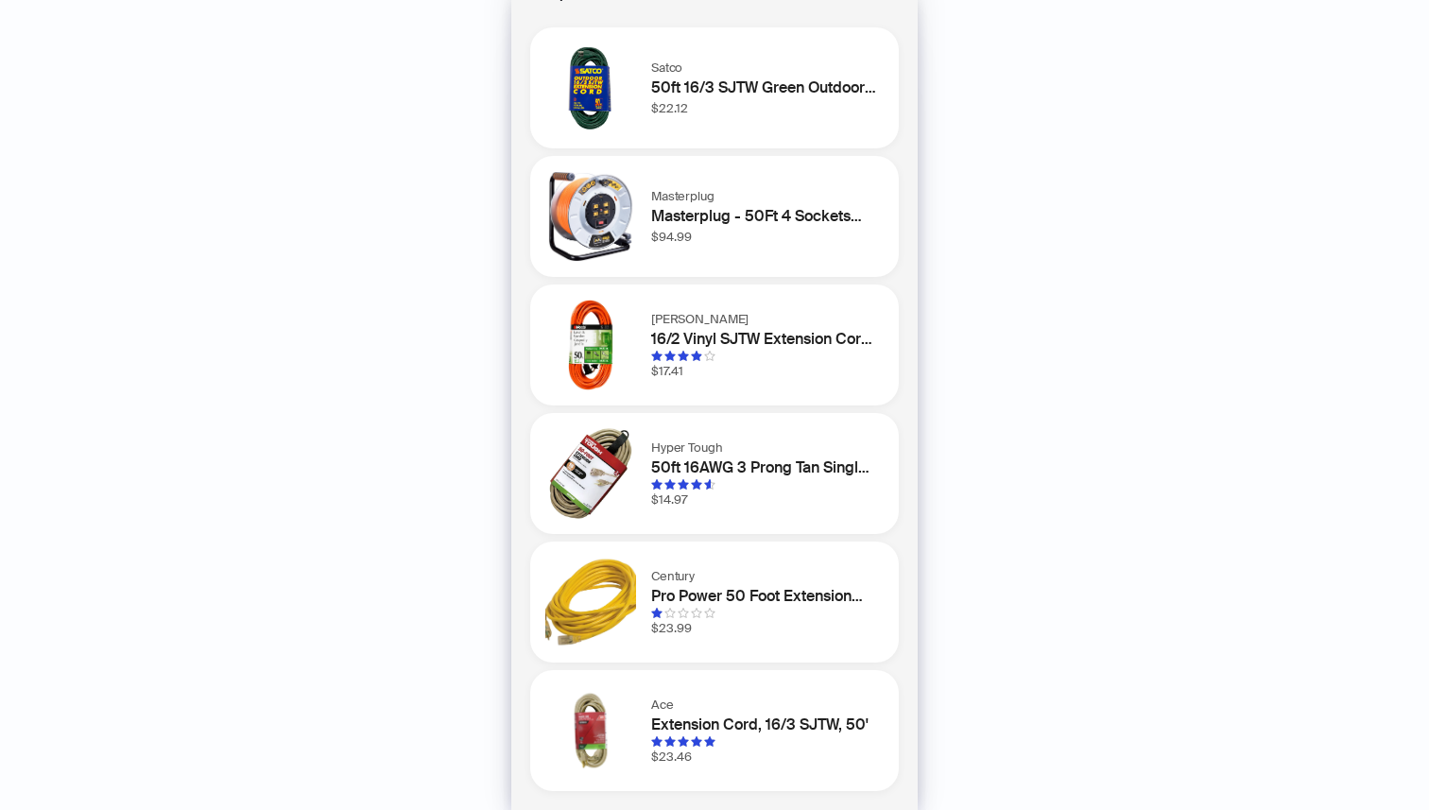
click at [771, 733] on h1 "Extension Cord, 16/3 SJTW, 50'" at bounding box center [763, 725] width 225 height 23
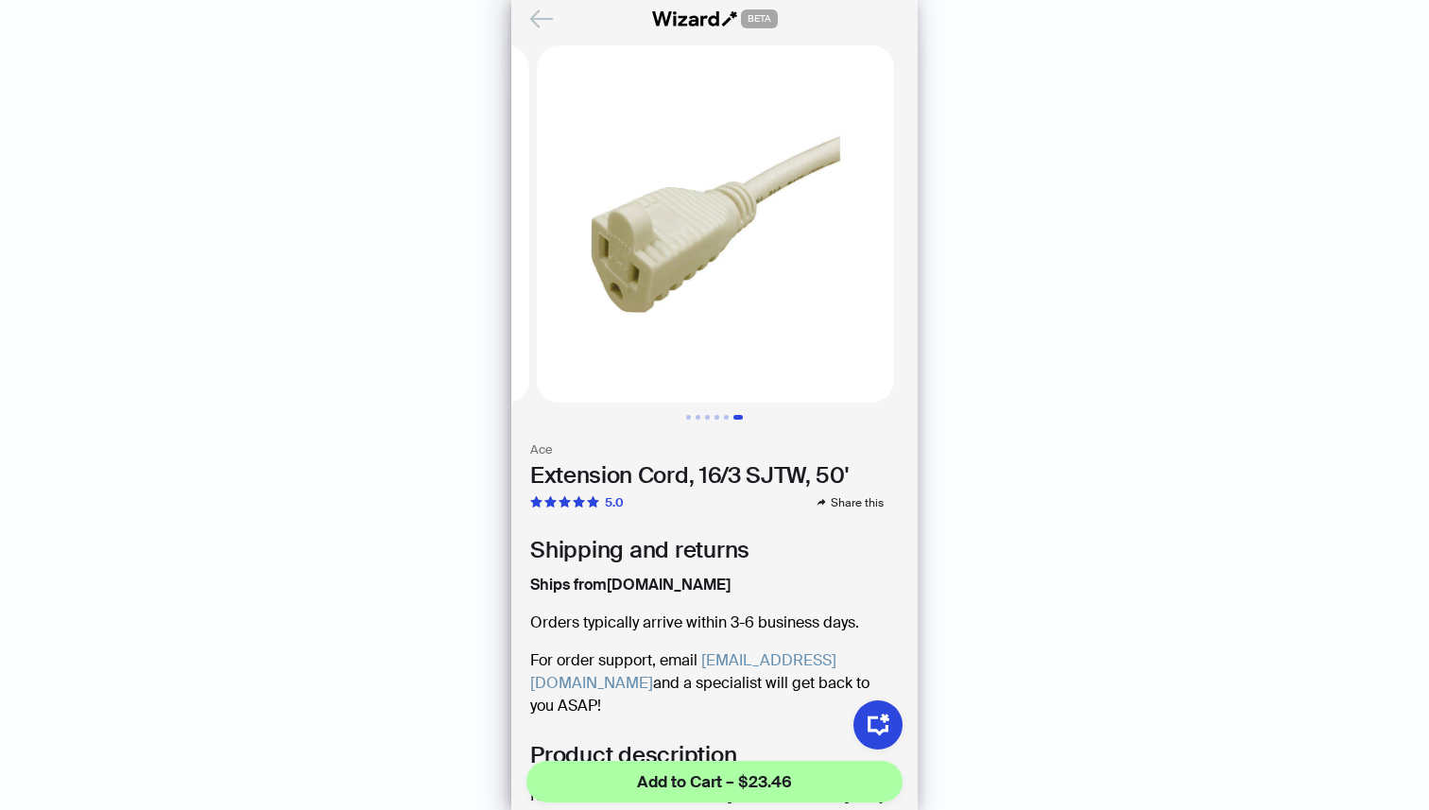
scroll to position [0, 1824]
click at [540, 21] on icon "Back" at bounding box center [542, 19] width 32 height 32
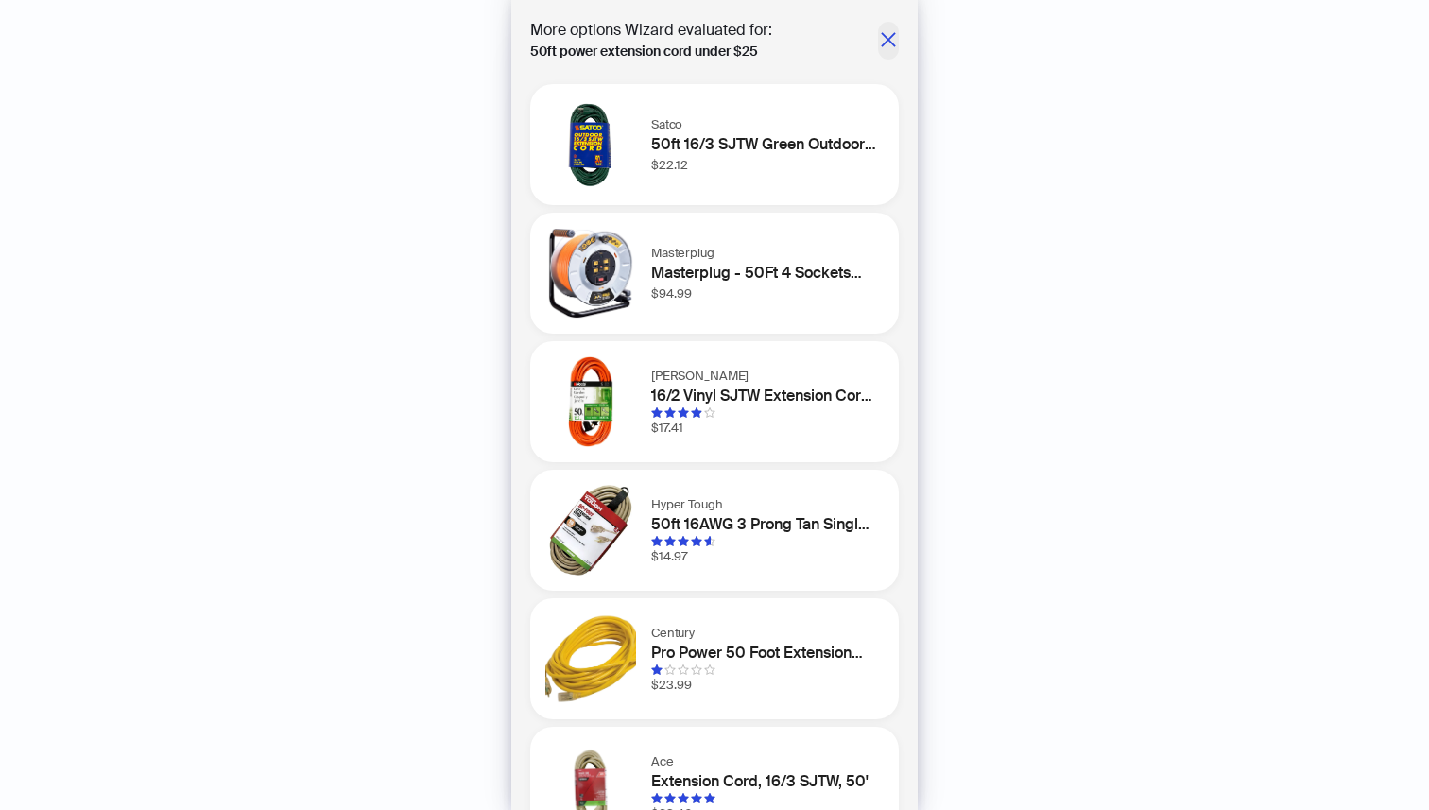
click at [881, 48] on icon "close" at bounding box center [888, 39] width 19 height 19
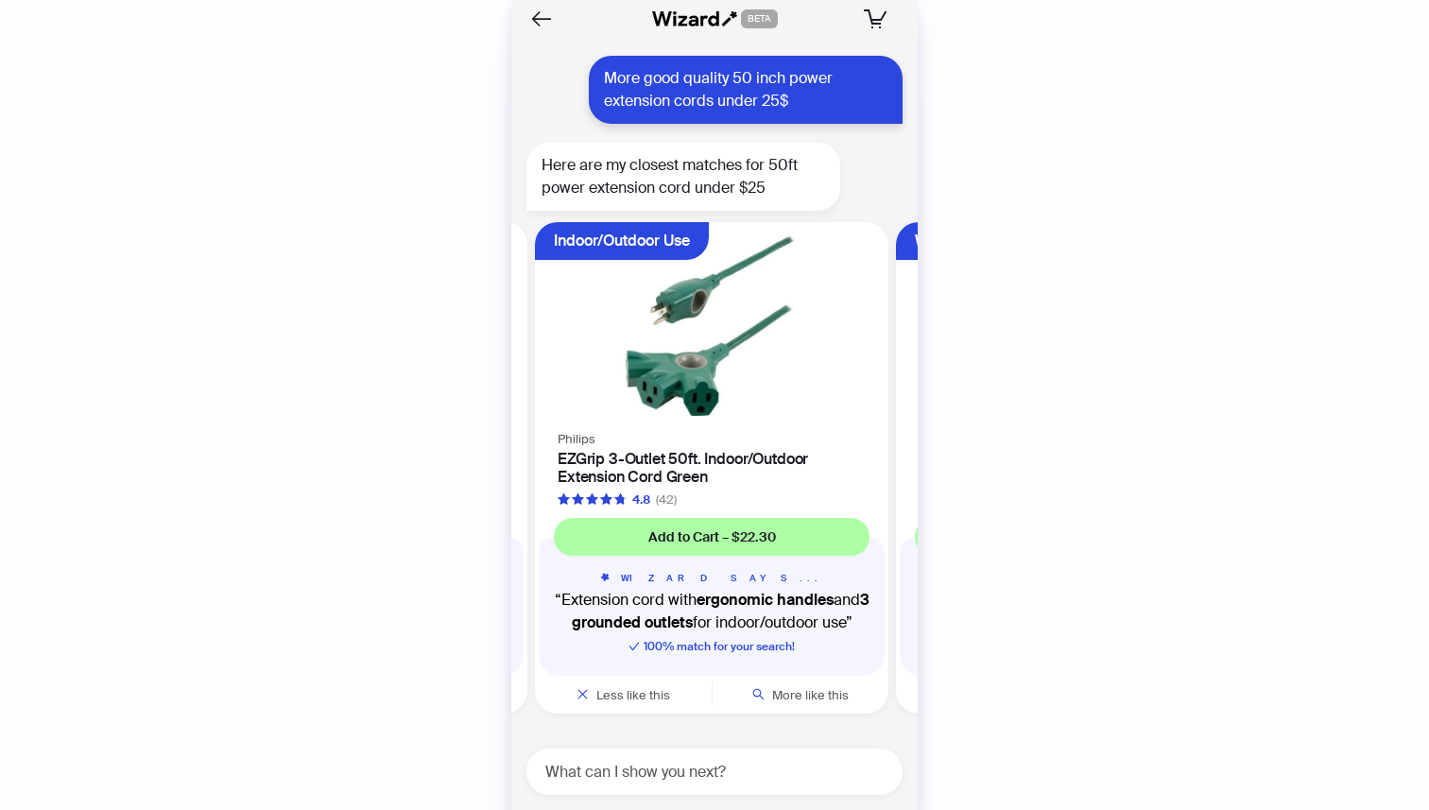
scroll to position [0, 717]
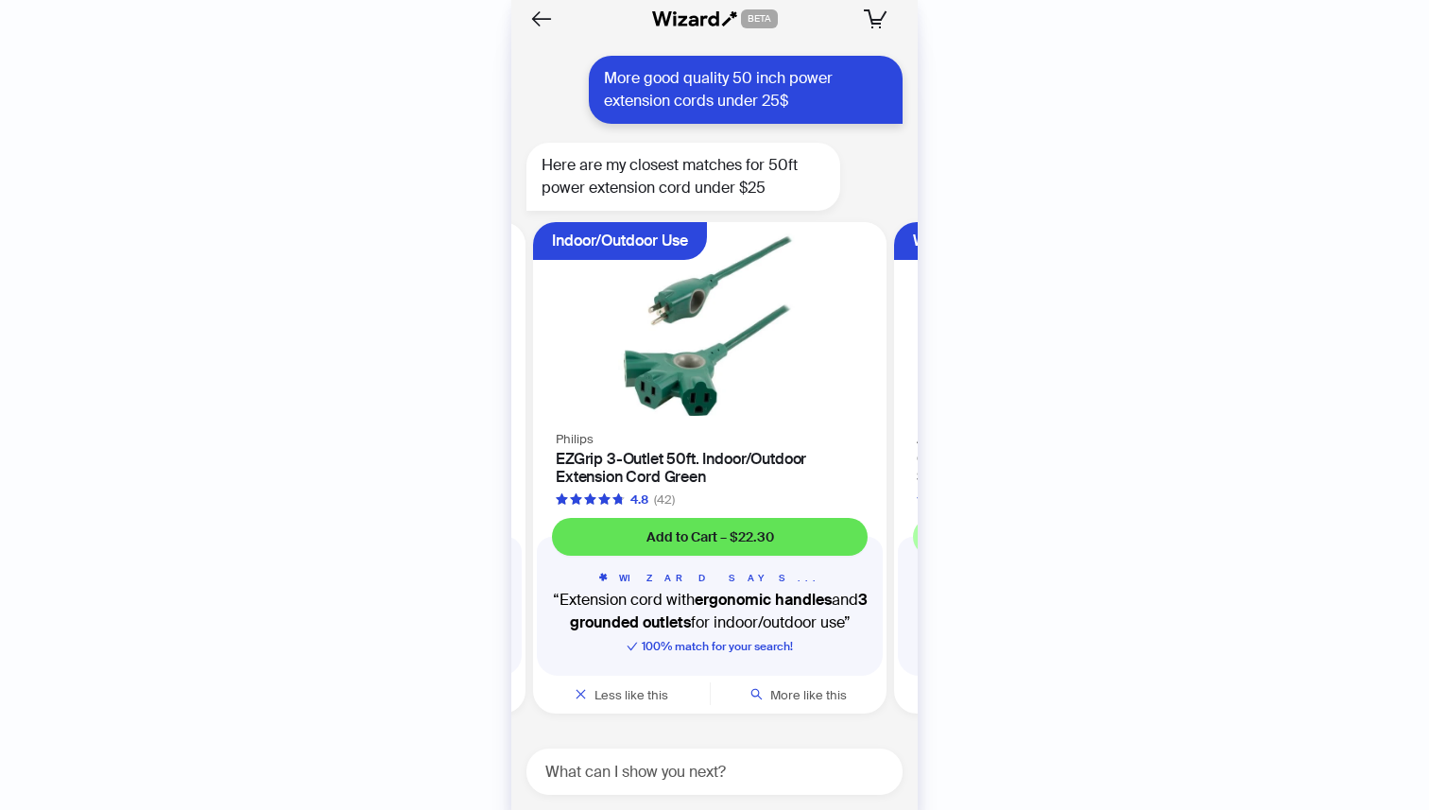
click at [734, 538] on span "Add to Cart – $22.30" at bounding box center [710, 536] width 128 height 17
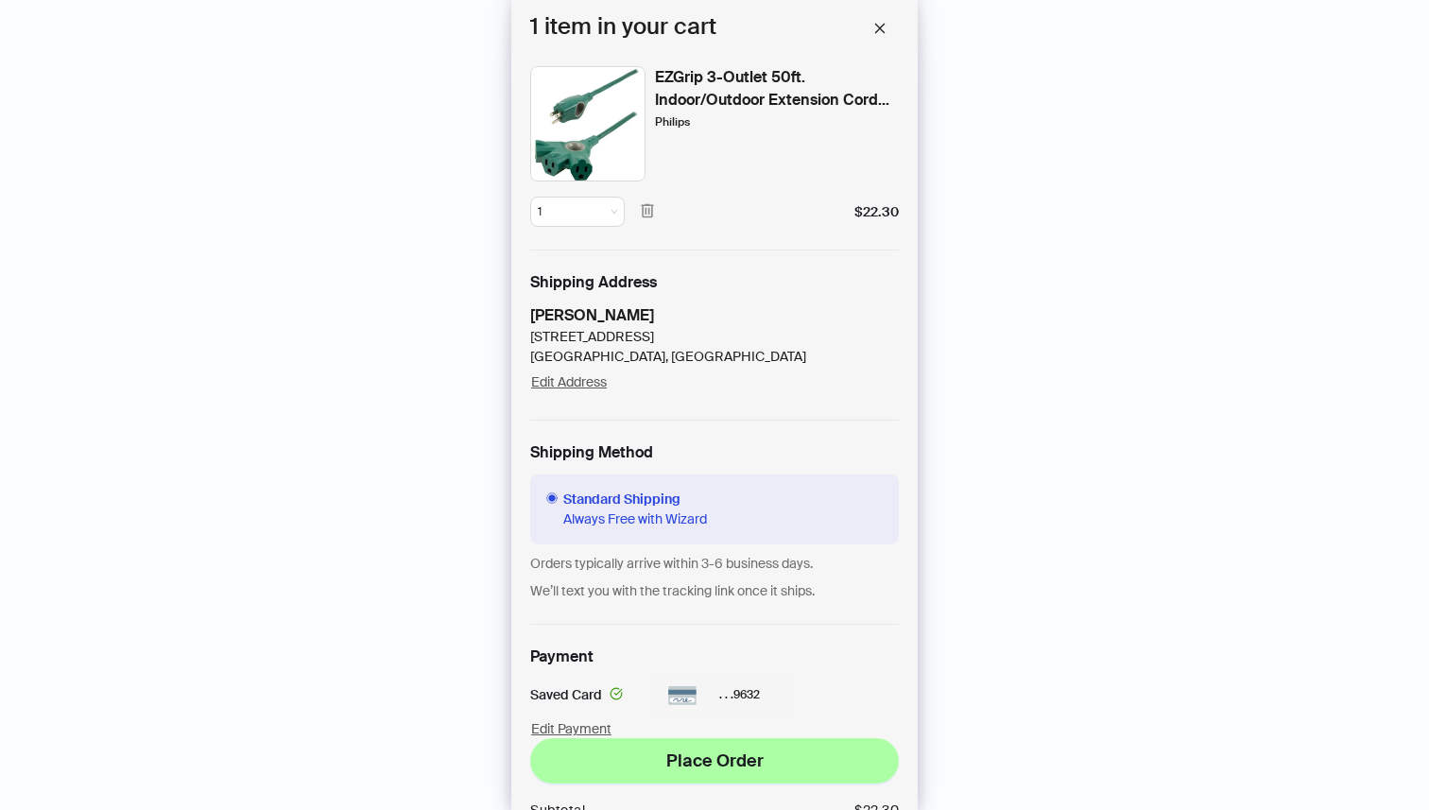
scroll to position [181, 0]
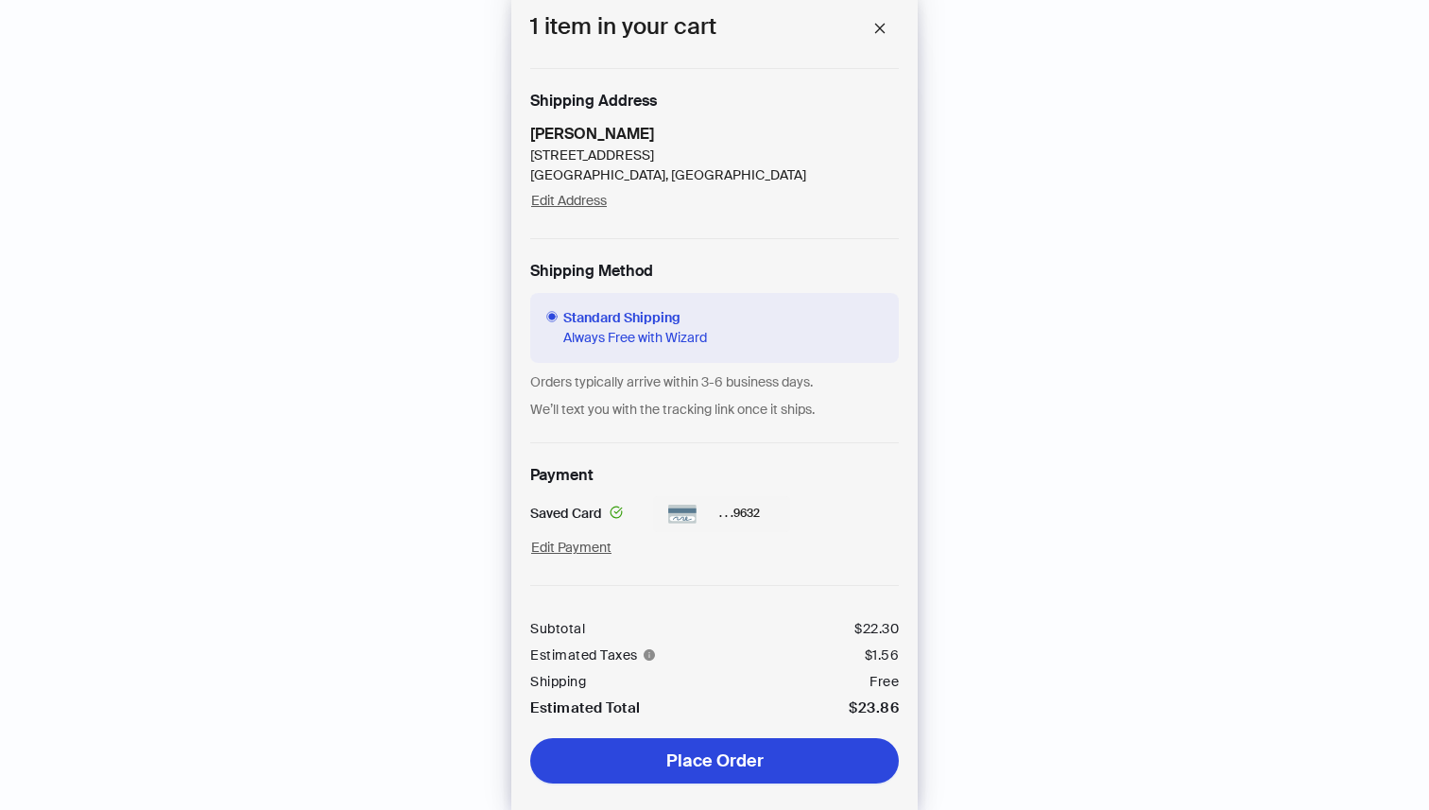
click at [744, 758] on span "Place Order" at bounding box center [714, 761] width 97 height 23
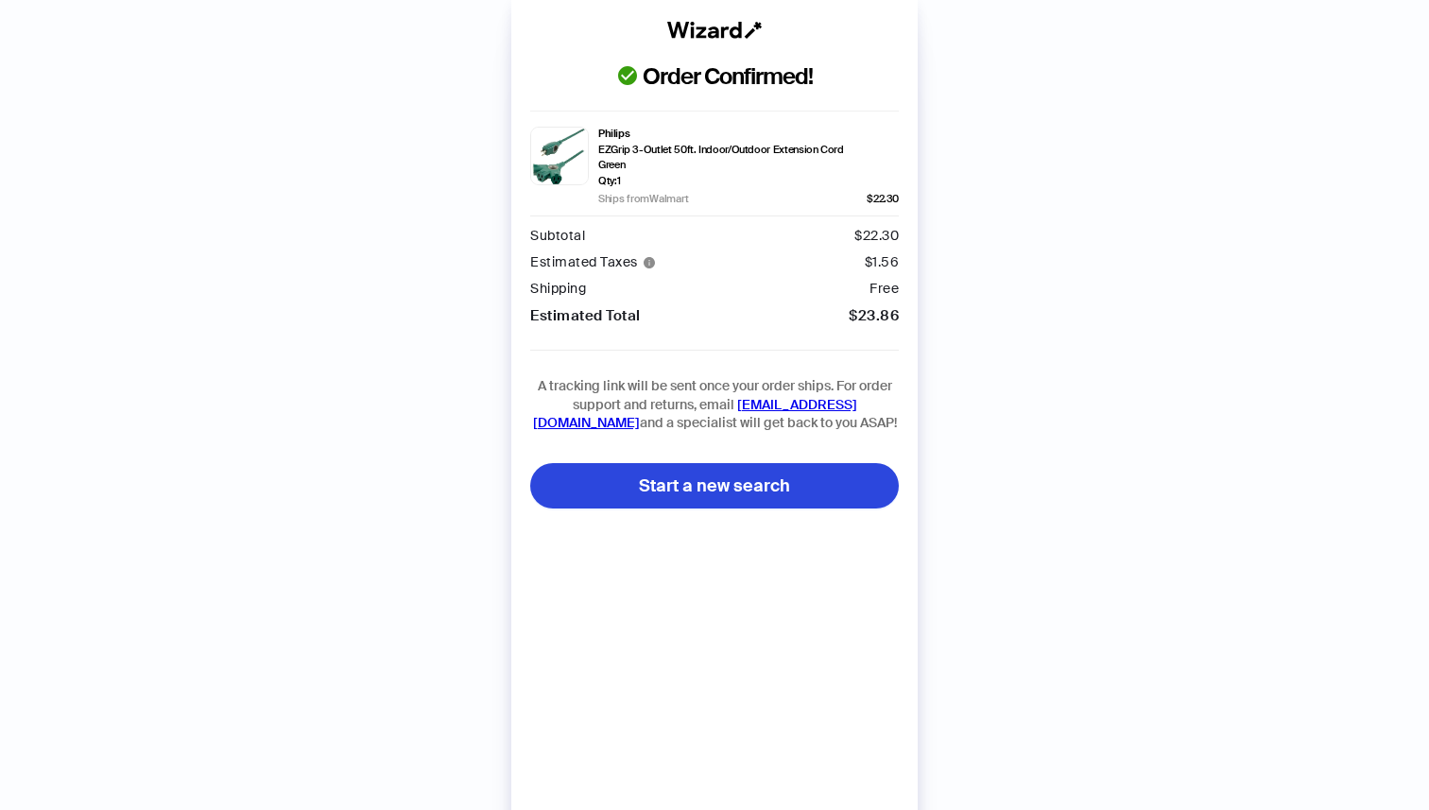
scroll to position [8009, 0]
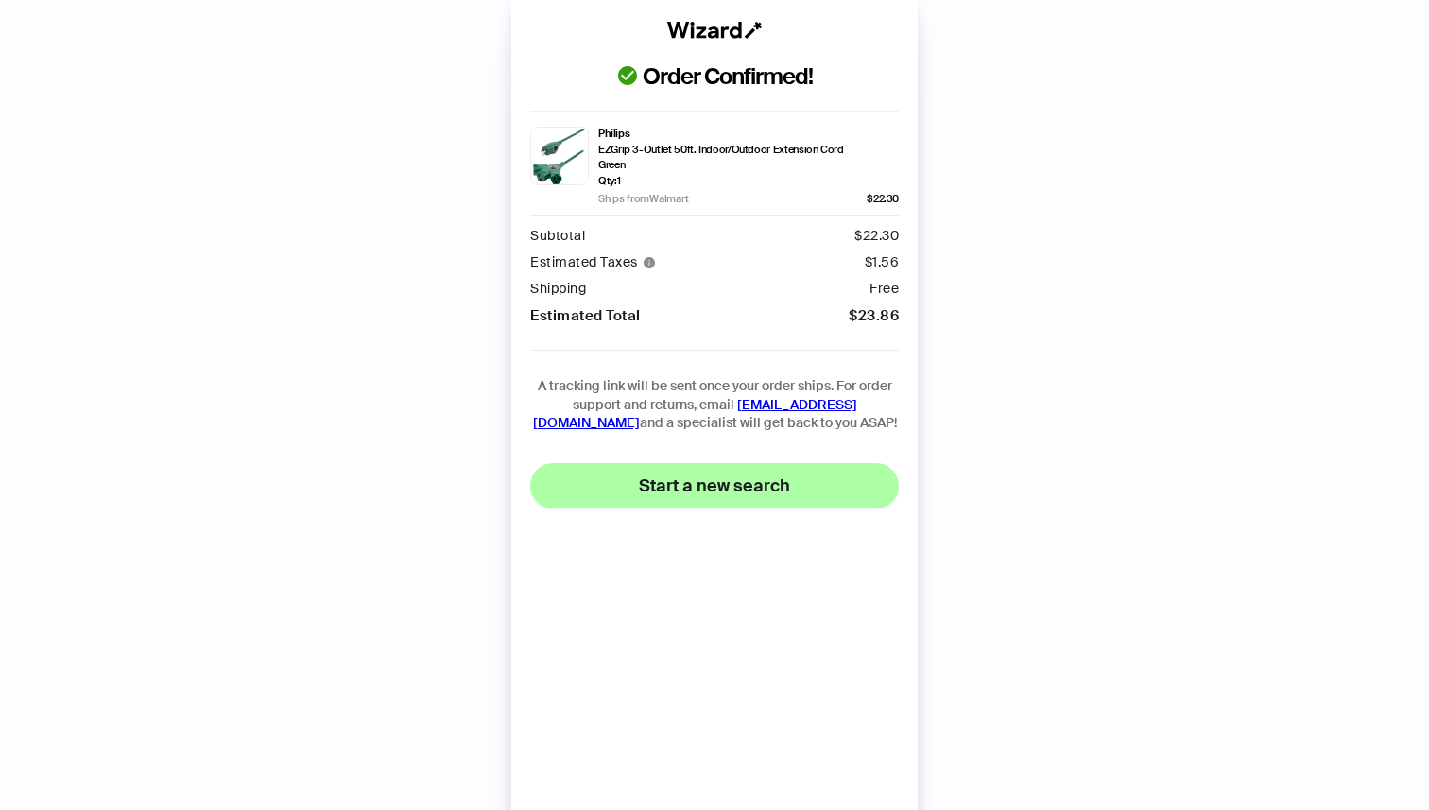
click at [699, 498] on button "Start a new search" at bounding box center [714, 485] width 369 height 45
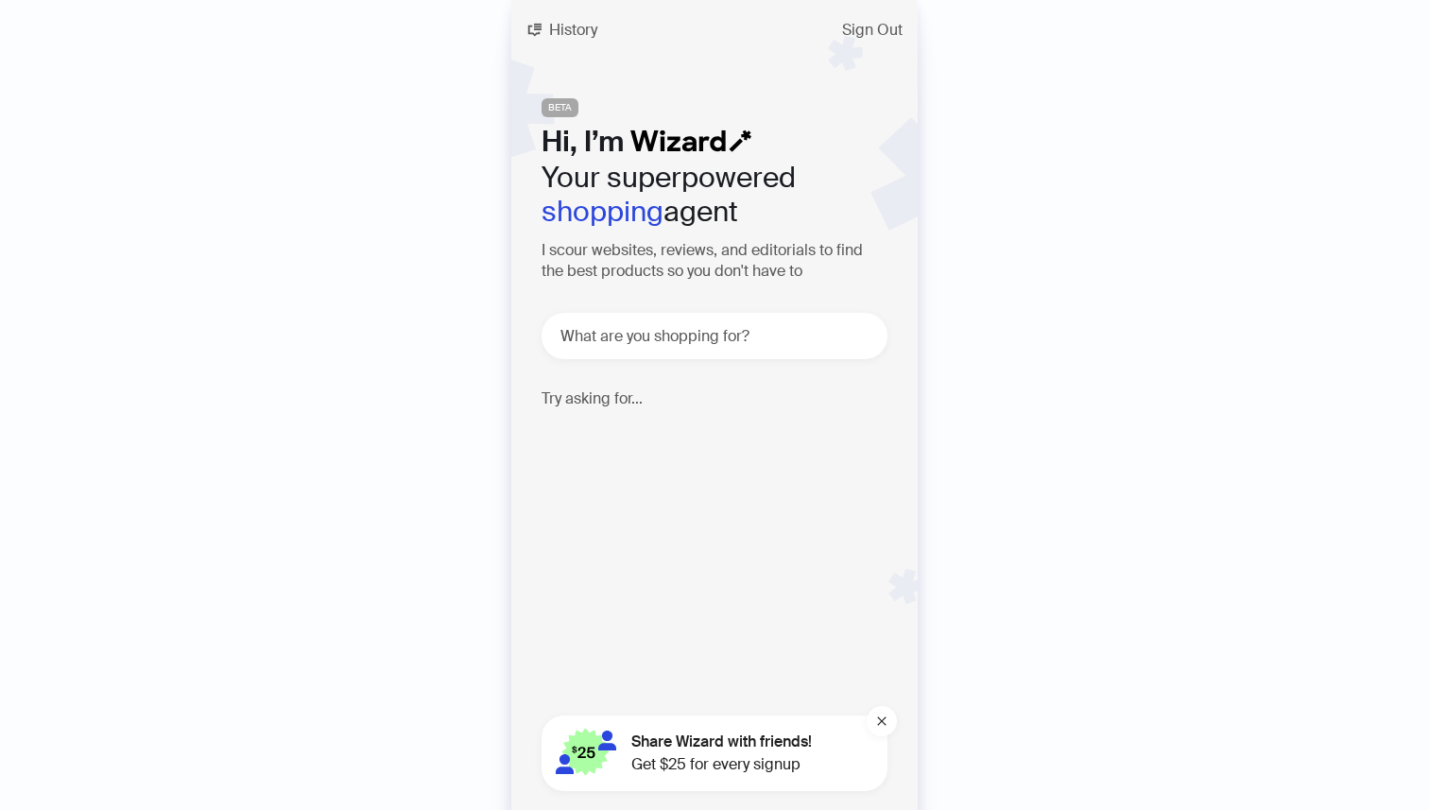
scroll to position [8357, 0]
click at [568, 26] on span "History" at bounding box center [573, 30] width 48 height 15
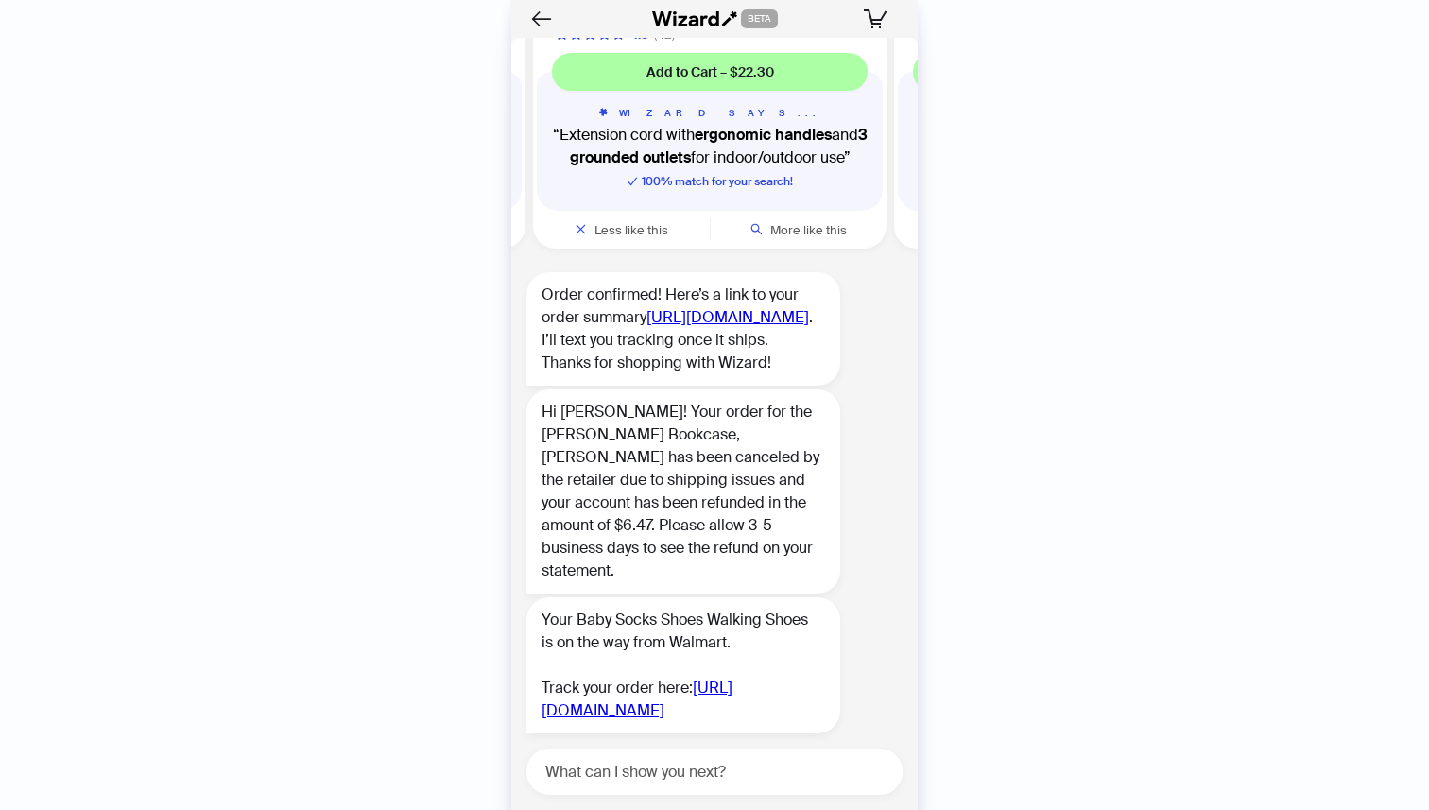
click at [678, 694] on link "[URL][DOMAIN_NAME]" at bounding box center [637, 699] width 191 height 43
